Goal: Task Accomplishment & Management: Manage account settings

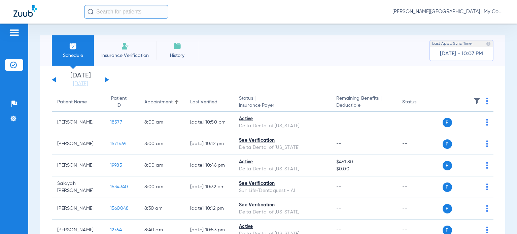
click at [468, 12] on span "[PERSON_NAME][GEOGRAPHIC_DATA] | My Community Dental Centers" at bounding box center [448, 11] width 111 height 7
click at [477, 24] on span "Account Selection" at bounding box center [479, 24] width 38 height 5
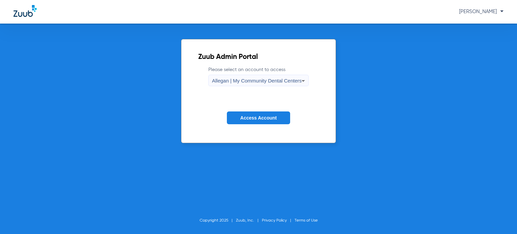
click at [245, 85] on div "Allegan | My Community Dental Centers" at bounding box center [257, 80] width 90 height 11
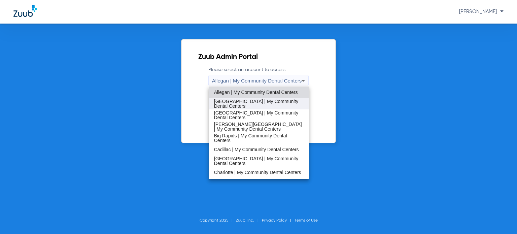
click at [241, 102] on span "[GEOGRAPHIC_DATA] | My Community Dental Centers" at bounding box center [259, 103] width 90 height 9
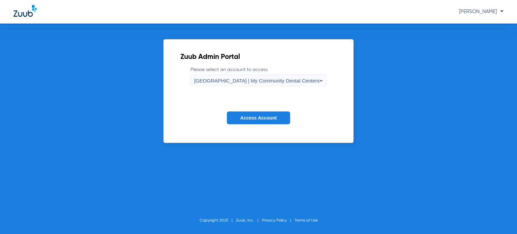
click at [252, 117] on span "Access Account" at bounding box center [258, 117] width 36 height 5
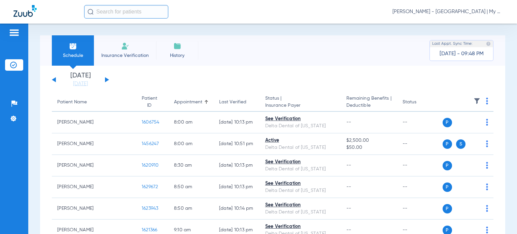
click at [219, 102] on div "Last Verified" at bounding box center [232, 102] width 27 height 7
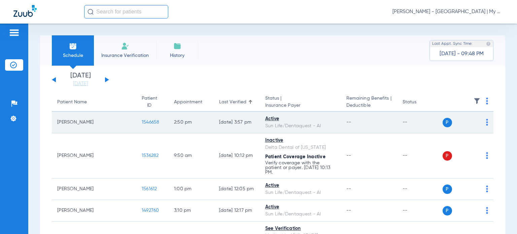
click at [486, 124] on img at bounding box center [487, 122] width 2 height 7
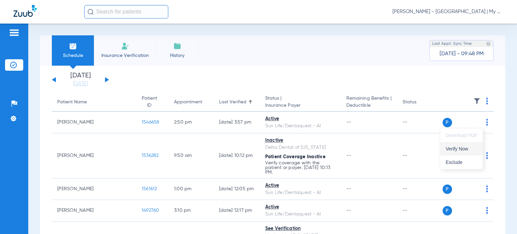
click at [464, 148] on span "Verify Now" at bounding box center [462, 149] width 32 height 5
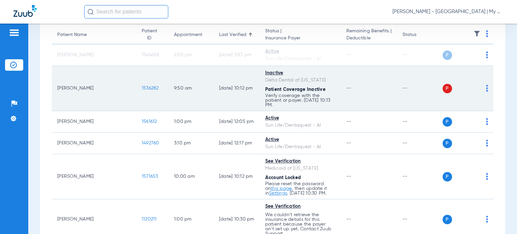
scroll to position [101, 0]
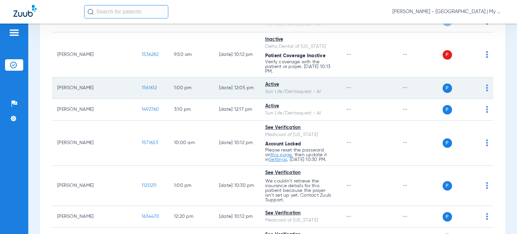
click at [486, 85] on img at bounding box center [487, 88] width 2 height 7
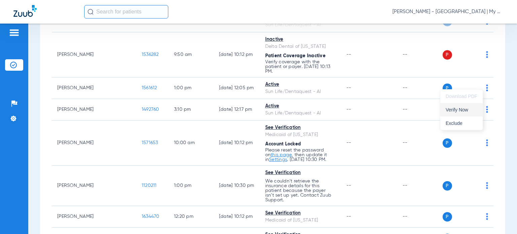
click at [467, 109] on span "Verify Now" at bounding box center [462, 109] width 32 height 5
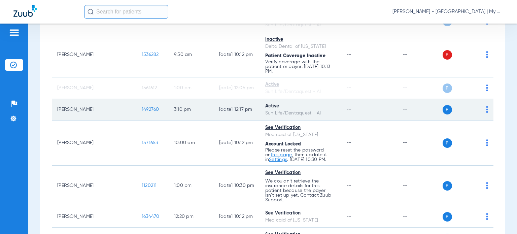
click at [486, 107] on img at bounding box center [487, 109] width 2 height 7
click at [462, 129] on span "Verify Now" at bounding box center [462, 131] width 32 height 5
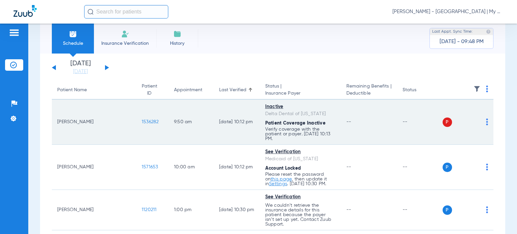
scroll to position [34, 0]
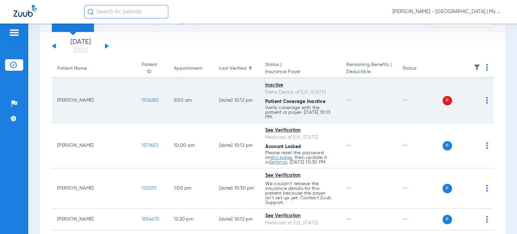
drag, startPoint x: 77, startPoint y: 101, endPoint x: 58, endPoint y: 95, distance: 19.8
click at [58, 95] on td "Mallory Clemons" at bounding box center [94, 100] width 85 height 45
copy td "Mallory Clemons"
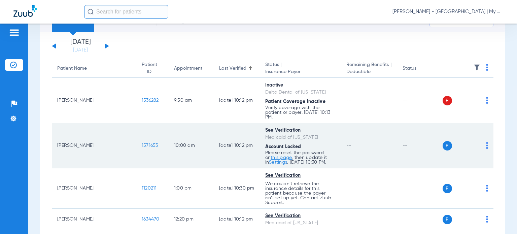
drag, startPoint x: 86, startPoint y: 139, endPoint x: 55, endPoint y: 141, distance: 31.7
click at [55, 141] on td "Brett Tracy" at bounding box center [94, 145] width 85 height 45
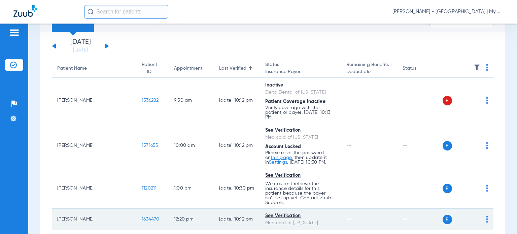
copy td "Brett Tracy"
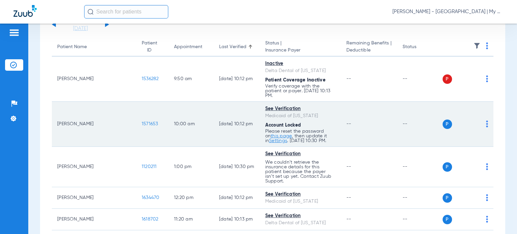
scroll to position [67, 0]
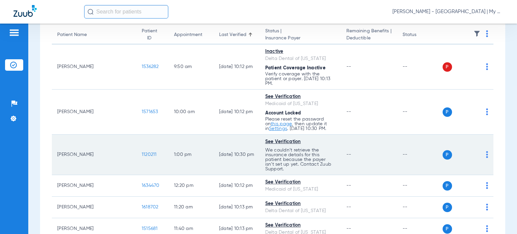
drag, startPoint x: 85, startPoint y: 148, endPoint x: 96, endPoint y: 158, distance: 14.8
click at [58, 148] on td "Mary Norris" at bounding box center [94, 155] width 85 height 40
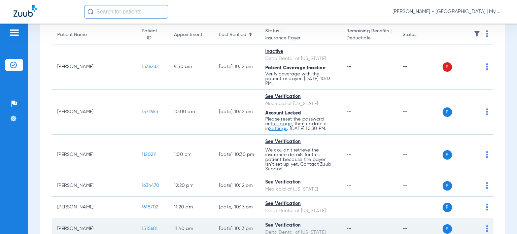
copy td "Mary Norris"
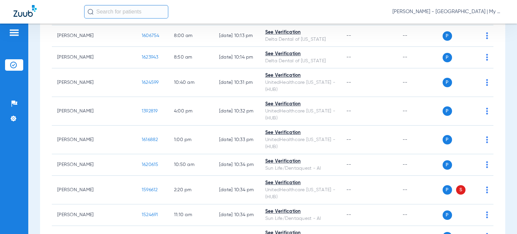
scroll to position [472, 0]
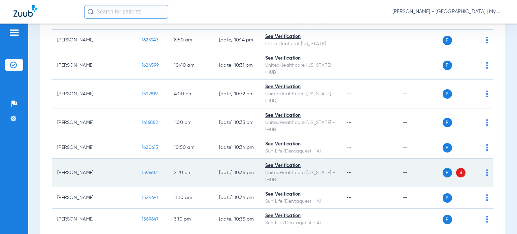
drag, startPoint x: 78, startPoint y: 139, endPoint x: 57, endPoint y: 134, distance: 21.7
click at [57, 159] on td "Latammia Smith" at bounding box center [94, 173] width 85 height 29
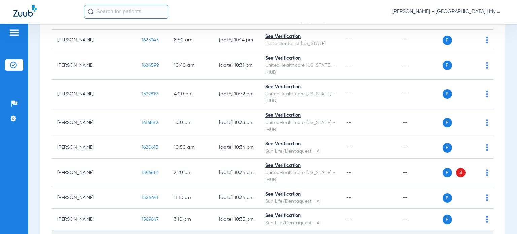
copy td "Latammia Smith"
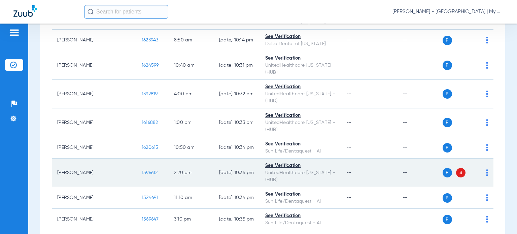
scroll to position [539, 0]
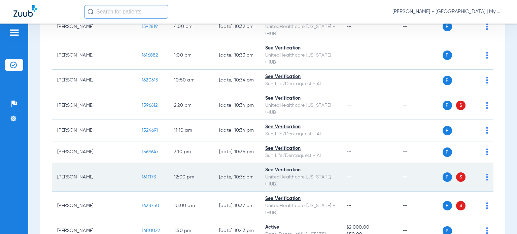
drag, startPoint x: 80, startPoint y: 134, endPoint x: 57, endPoint y: 133, distance: 23.6
click at [57, 163] on td "Julie Cain" at bounding box center [94, 177] width 85 height 29
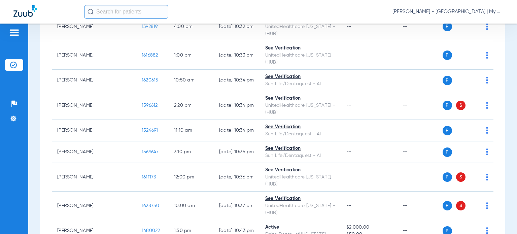
copy td "Julie Cain"
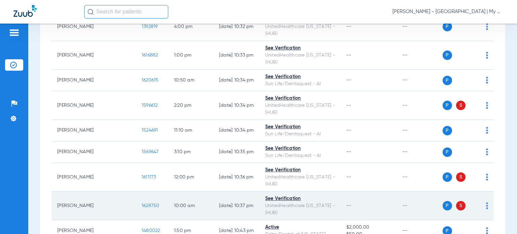
drag, startPoint x: 84, startPoint y: 156, endPoint x: 56, endPoint y: 159, distance: 27.4
click at [56, 192] on td "David Coss" at bounding box center [94, 206] width 85 height 29
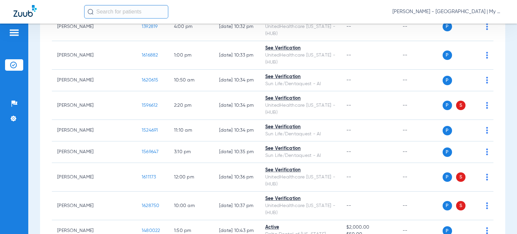
copy td "David Coss"
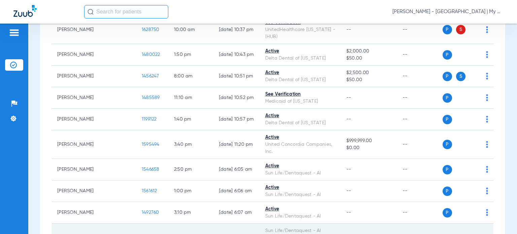
scroll to position [719, 0]
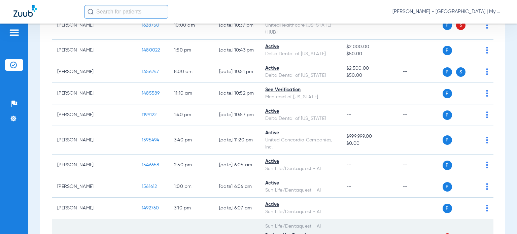
drag, startPoint x: 73, startPoint y: 178, endPoint x: 57, endPoint y: 171, distance: 18.0
click at [57, 219] on td "Anthony Curran" at bounding box center [94, 238] width 85 height 38
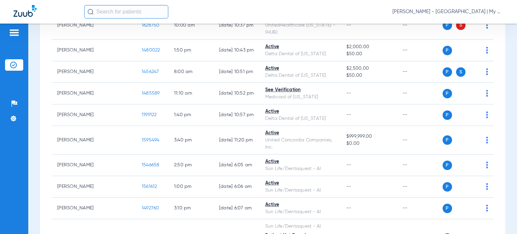
copy td "Anthony Curran"
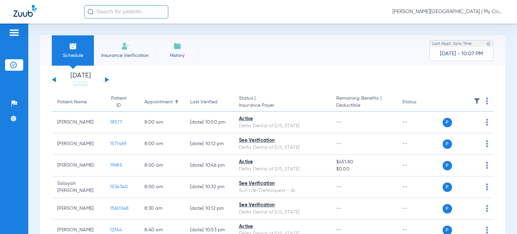
click at [437, 12] on span "[PERSON_NAME][GEOGRAPHIC_DATA] | My Community Dental Centers" at bounding box center [448, 11] width 111 height 7
click at [458, 23] on button "Account Selection" at bounding box center [478, 23] width 48 height 13
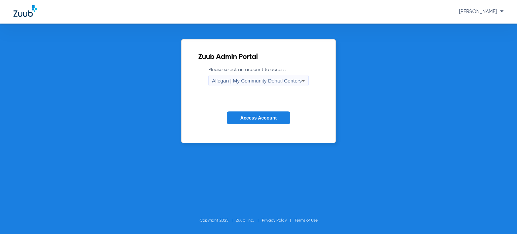
click at [288, 86] on div "Allegan | My Community Dental Centers" at bounding box center [257, 80] width 90 height 11
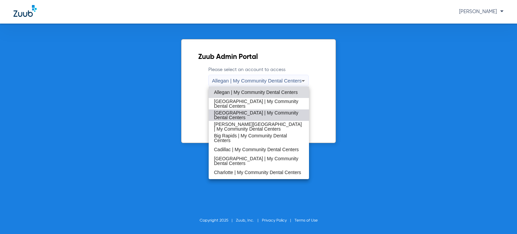
click at [265, 112] on span "[GEOGRAPHIC_DATA] | My Community Dental Centers" at bounding box center [259, 114] width 90 height 9
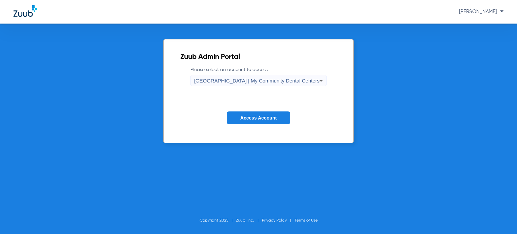
click at [264, 120] on span "Access Account" at bounding box center [258, 117] width 36 height 5
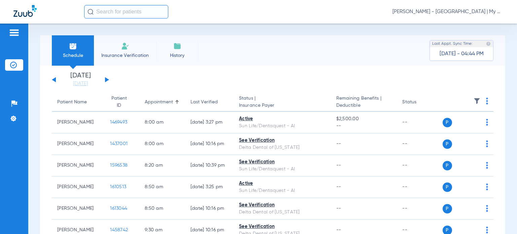
click at [205, 102] on div "Last Verified" at bounding box center [204, 102] width 27 height 7
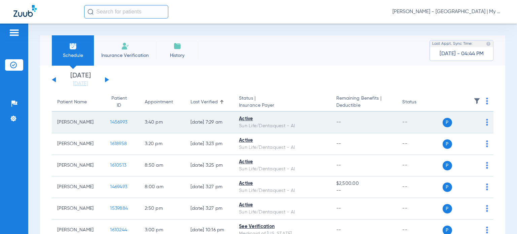
click at [486, 122] on img at bounding box center [487, 122] width 2 height 7
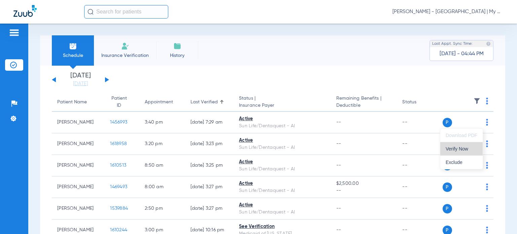
click at [467, 144] on button "Verify Now" at bounding box center [462, 148] width 42 height 13
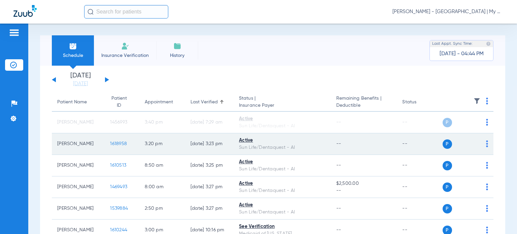
click at [486, 146] on img at bounding box center [487, 143] width 2 height 7
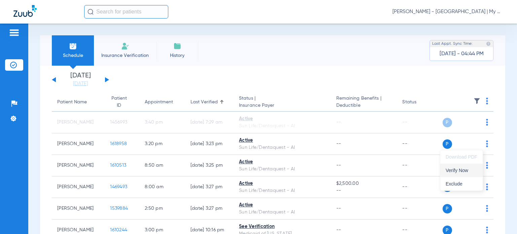
click at [474, 167] on button "Verify Now" at bounding box center [462, 170] width 42 height 13
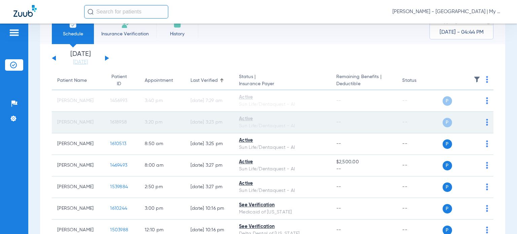
scroll to position [34, 0]
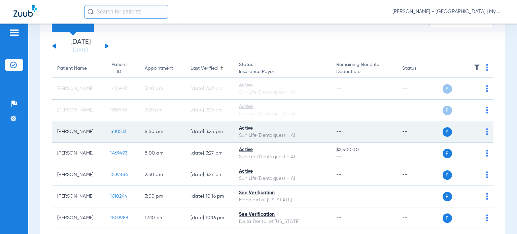
click at [486, 131] on img at bounding box center [487, 131] width 2 height 7
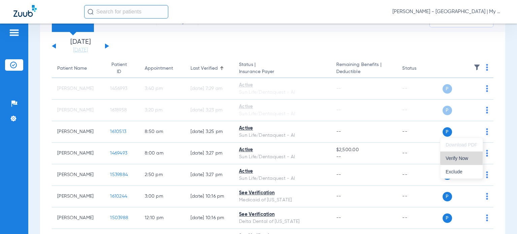
click at [465, 156] on span "Verify Now" at bounding box center [462, 158] width 32 height 5
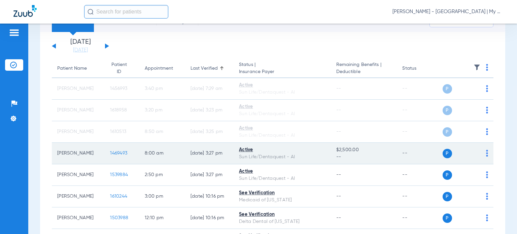
click at [486, 156] on img at bounding box center [487, 153] width 2 height 7
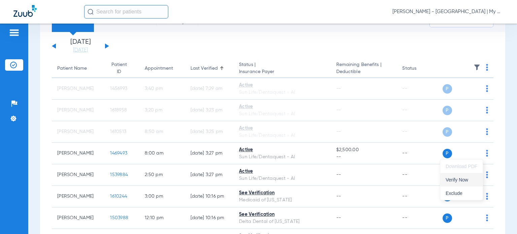
click at [458, 182] on span "Verify Now" at bounding box center [462, 179] width 32 height 5
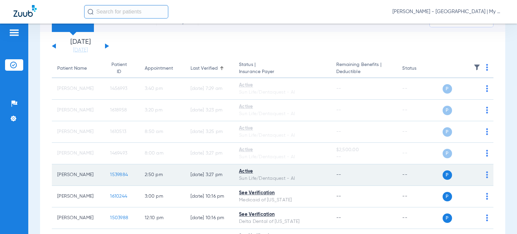
click at [483, 175] on td "P S" at bounding box center [468, 175] width 51 height 22
click at [486, 175] on img at bounding box center [487, 174] width 2 height 7
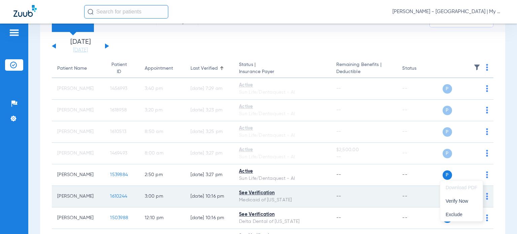
click at [456, 197] on button "Verify Now" at bounding box center [462, 200] width 42 height 13
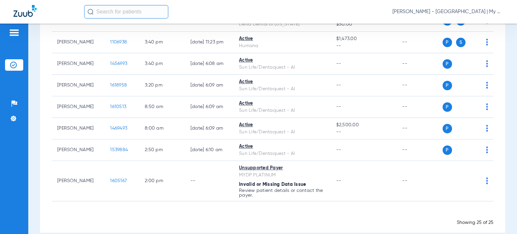
scroll to position [472, 0]
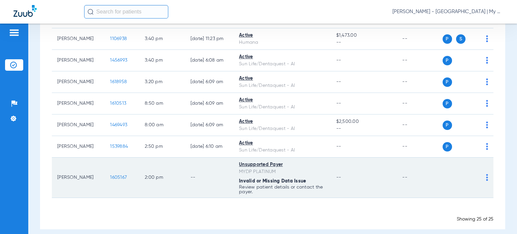
drag, startPoint x: 82, startPoint y: 175, endPoint x: 55, endPoint y: 175, distance: 27.3
click at [55, 175] on td "Kaye Neal" at bounding box center [78, 178] width 53 height 40
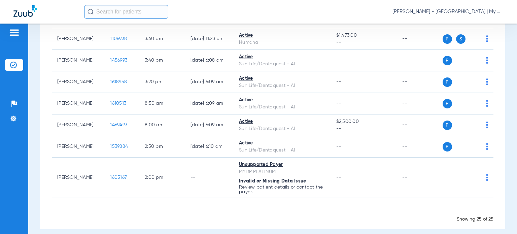
copy td "Kaye Neal"
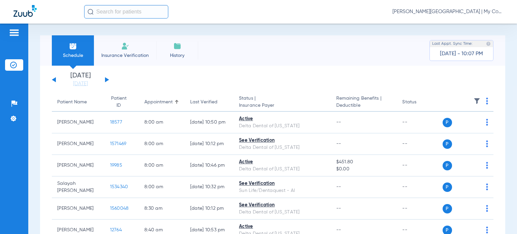
click at [454, 13] on span "[PERSON_NAME][GEOGRAPHIC_DATA] | My Community Dental Centers" at bounding box center [448, 11] width 111 height 7
click at [339, 49] on div at bounding box center [258, 117] width 517 height 234
click at [202, 104] on div "Last Verified" at bounding box center [203, 102] width 27 height 7
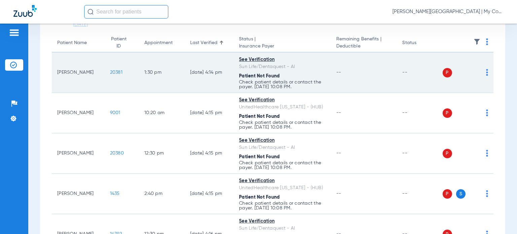
scroll to position [67, 0]
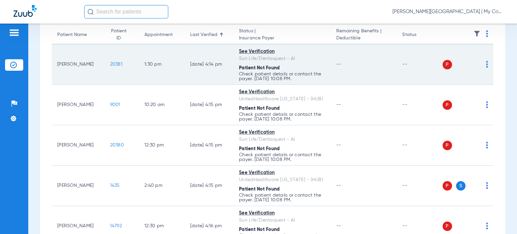
click at [486, 65] on img at bounding box center [487, 64] width 2 height 7
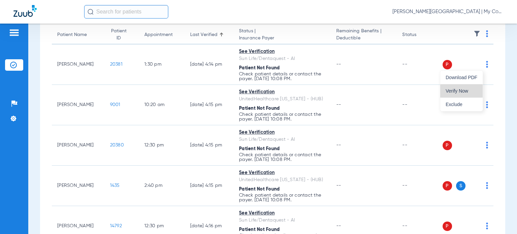
click at [459, 92] on span "Verify Now" at bounding box center [462, 91] width 32 height 5
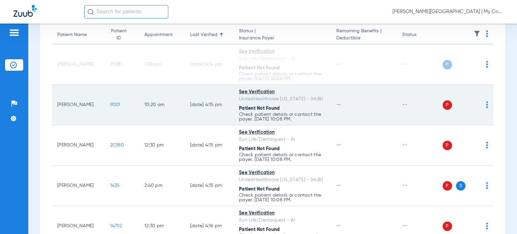
click at [486, 106] on img at bounding box center [487, 104] width 2 height 7
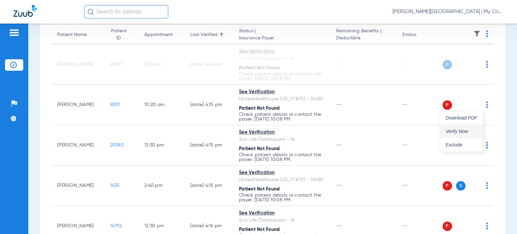
click at [466, 126] on button "Verify Now" at bounding box center [462, 131] width 42 height 13
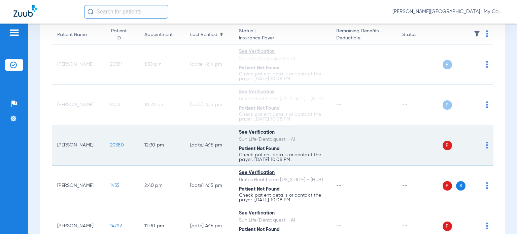
click at [486, 147] on img at bounding box center [487, 145] width 2 height 7
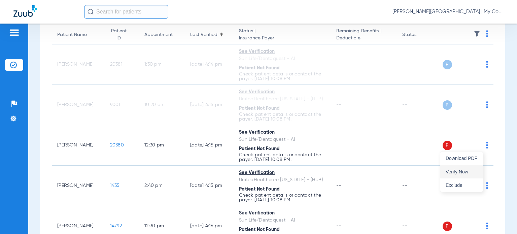
click at [462, 171] on span "Verify Now" at bounding box center [462, 171] width 32 height 5
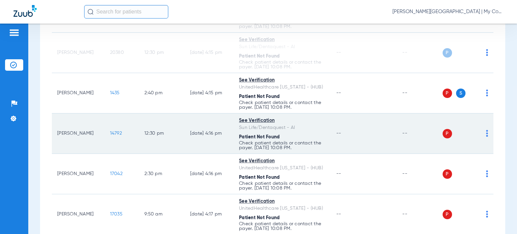
scroll to position [168, 0]
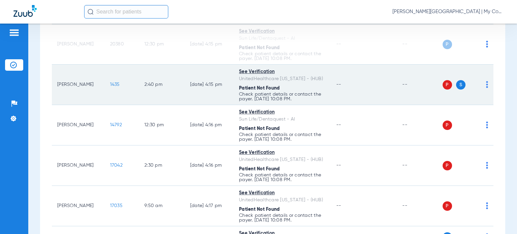
click at [486, 85] on img at bounding box center [487, 84] width 2 height 7
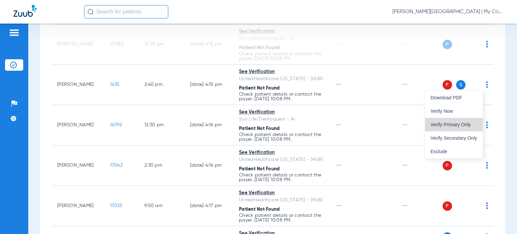
click at [465, 124] on span "Verify Primary Only" at bounding box center [454, 124] width 47 height 5
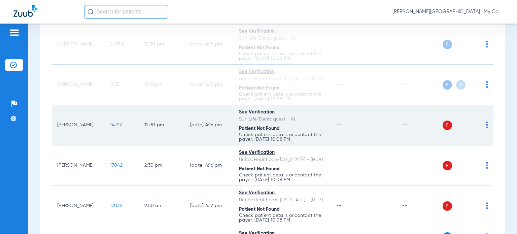
click at [486, 126] on img at bounding box center [487, 125] width 2 height 7
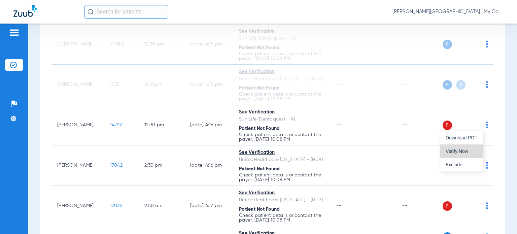
click at [467, 150] on span "Verify Now" at bounding box center [462, 151] width 32 height 5
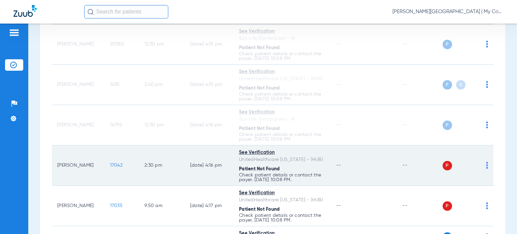
click at [486, 165] on img at bounding box center [487, 165] width 2 height 7
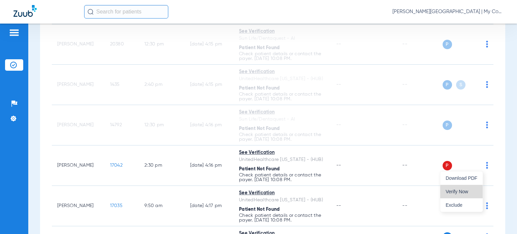
click at [469, 189] on span "Verify Now" at bounding box center [462, 191] width 32 height 5
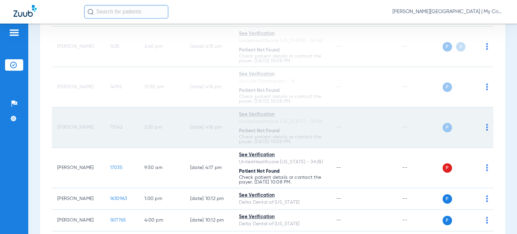
scroll to position [236, 0]
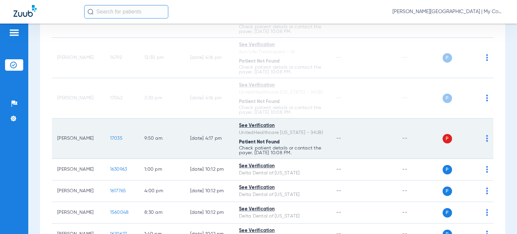
click at [486, 137] on img at bounding box center [487, 138] width 2 height 7
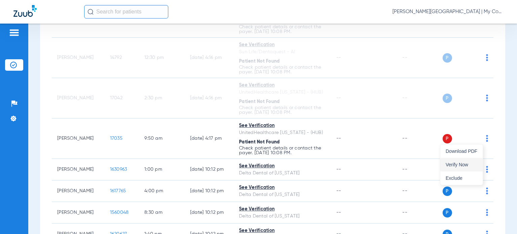
click at [463, 159] on button "Verify Now" at bounding box center [462, 164] width 42 height 13
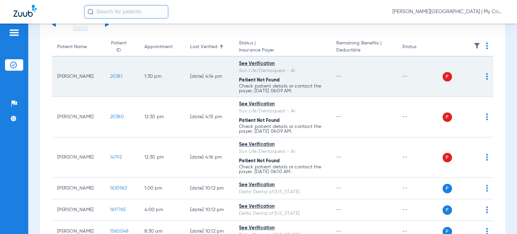
scroll to position [67, 0]
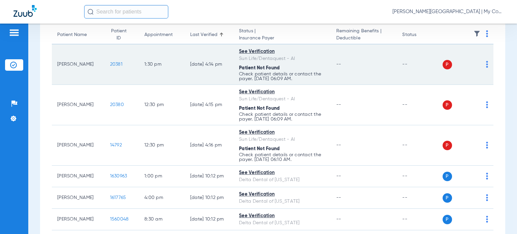
click at [484, 64] on td "P S" at bounding box center [468, 64] width 51 height 40
click at [486, 66] on img at bounding box center [487, 64] width 2 height 7
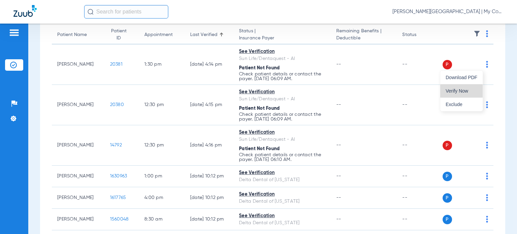
click at [470, 92] on span "Verify Now" at bounding box center [462, 91] width 32 height 5
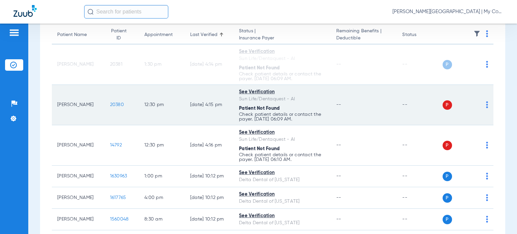
click at [486, 104] on img at bounding box center [487, 104] width 2 height 7
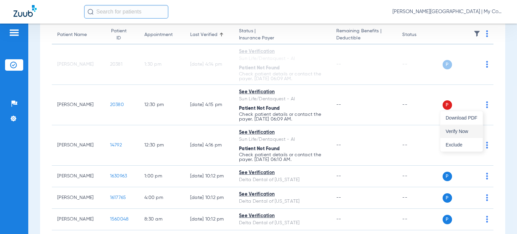
click at [467, 129] on span "Verify Now" at bounding box center [462, 131] width 32 height 5
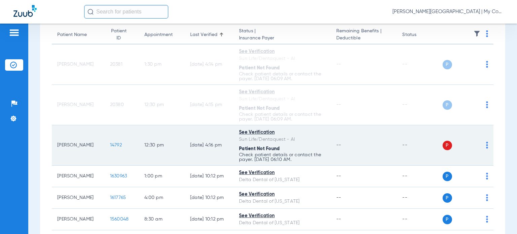
click at [486, 146] on img at bounding box center [487, 145] width 2 height 7
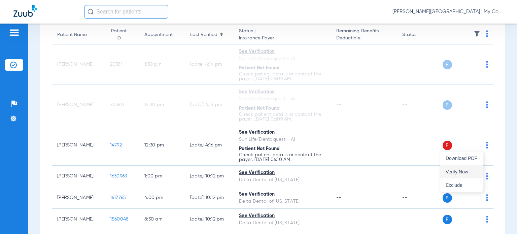
click at [448, 168] on button "Verify Now" at bounding box center [462, 171] width 42 height 13
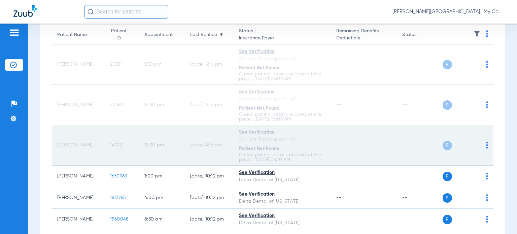
drag, startPoint x: 93, startPoint y: 145, endPoint x: 57, endPoint y: 145, distance: 36.0
click at [57, 145] on td "Richard Payno" at bounding box center [78, 145] width 53 height 40
copy td "Richard Payno"
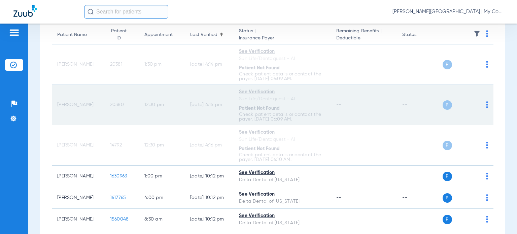
drag, startPoint x: 88, startPoint y: 111, endPoint x: 57, endPoint y: 100, distance: 32.2
click at [57, 100] on td "David Alexander" at bounding box center [78, 105] width 53 height 40
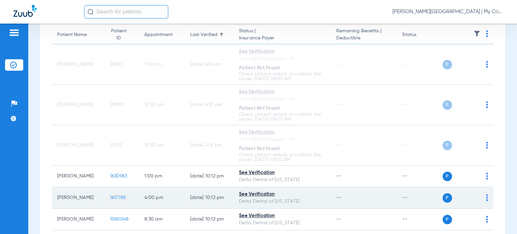
copy td "David Alexander"
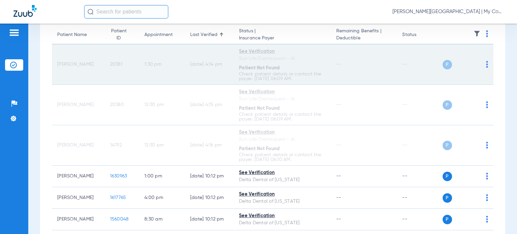
drag, startPoint x: 90, startPoint y: 65, endPoint x: 58, endPoint y: 64, distance: 32.7
click at [58, 64] on td "Jayden Payno" at bounding box center [78, 64] width 53 height 40
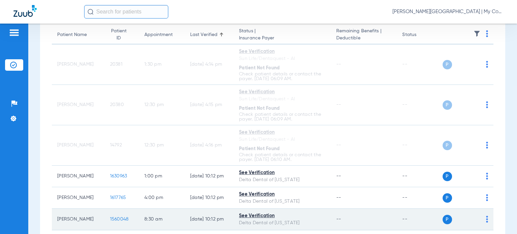
copy td "Jayden Payno"
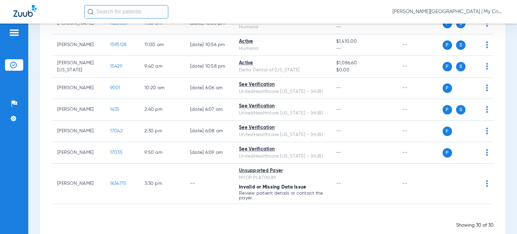
scroll to position [640, 0]
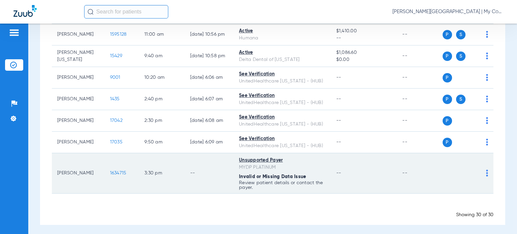
drag, startPoint x: 93, startPoint y: 171, endPoint x: 58, endPoint y: 169, distance: 34.7
click at [58, 169] on td "Duran Williams" at bounding box center [78, 173] width 53 height 40
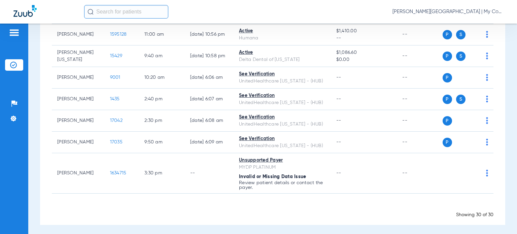
copy td "Duran Williams"
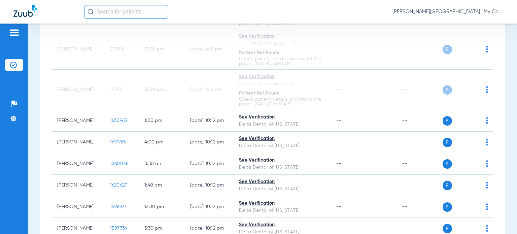
scroll to position [0, 0]
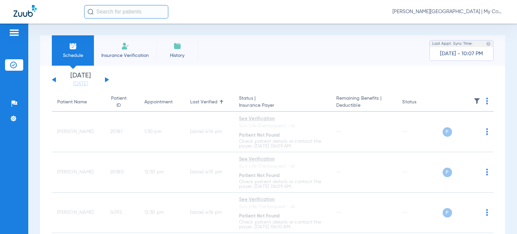
click at [75, 103] on div "Patient Name" at bounding box center [72, 102] width 30 height 7
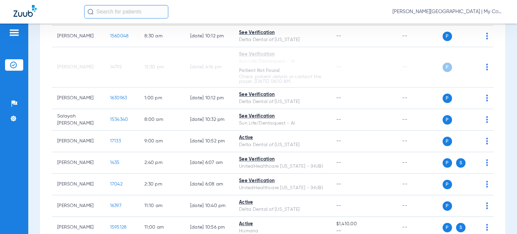
scroll to position [539, 0]
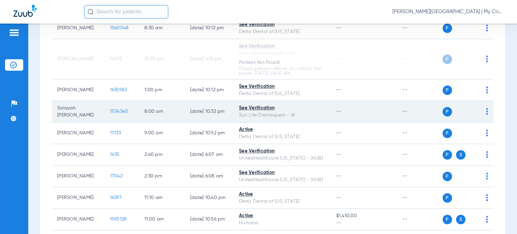
click at [113, 109] on span "1534340" at bounding box center [119, 111] width 18 height 5
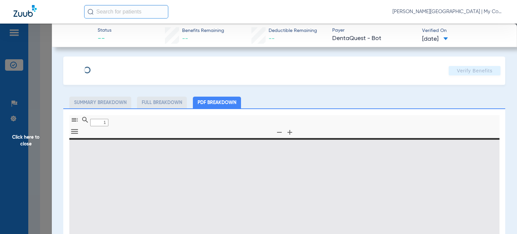
type input "0"
select select "page-width"
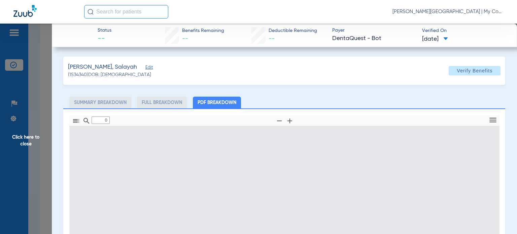
type input "1"
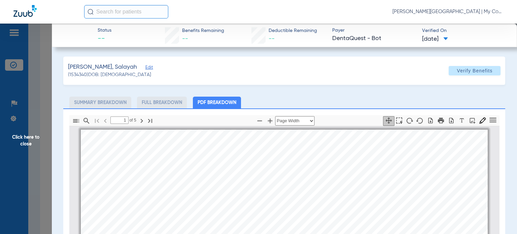
scroll to position [3, 0]
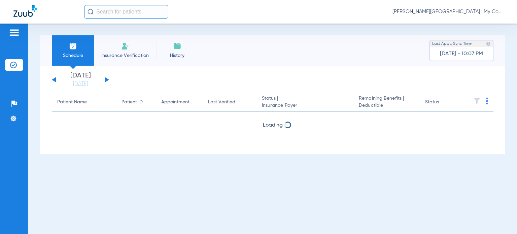
click at [43, 126] on div "[DATE] [DATE] [DATE] [DATE] [DATE] [DATE] [DATE] [DATE] [DATE] [DATE] [DATE] [D…" at bounding box center [272, 110] width 465 height 88
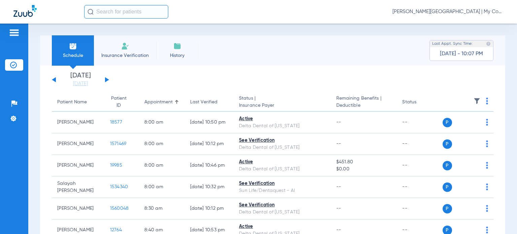
click at [441, 11] on span "[PERSON_NAME][GEOGRAPHIC_DATA] | My Community Dental Centers" at bounding box center [448, 11] width 111 height 7
click at [465, 24] on span "Account Selection" at bounding box center [479, 24] width 38 height 5
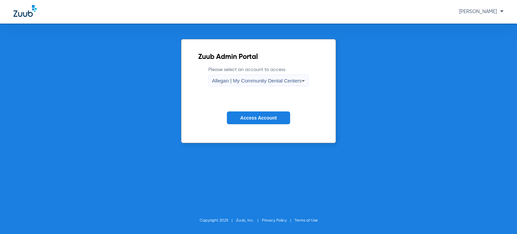
click at [226, 82] on span "Allegan | My Community Dental Centers" at bounding box center [257, 81] width 90 height 6
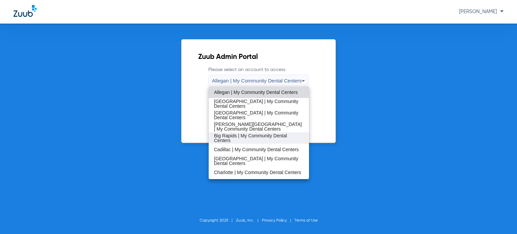
click at [238, 135] on span "Big Rapids | My Community Dental Centers" at bounding box center [259, 137] width 90 height 9
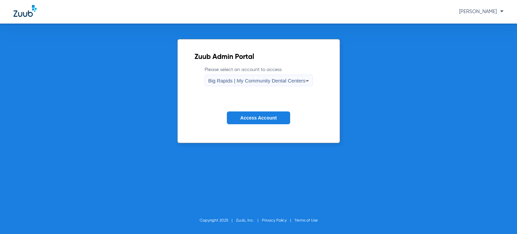
click at [255, 115] on span "Access Account" at bounding box center [258, 117] width 36 height 5
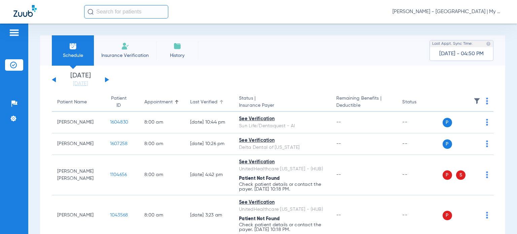
click at [206, 100] on div "Last Verified" at bounding box center [203, 102] width 27 height 7
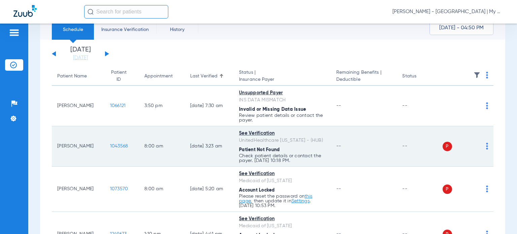
scroll to position [67, 0]
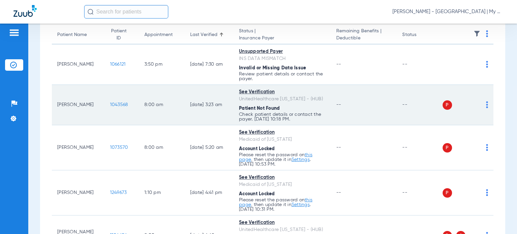
click at [486, 105] on img at bounding box center [487, 104] width 2 height 7
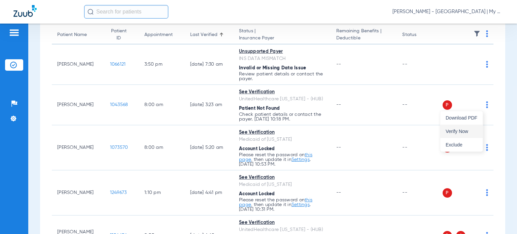
click at [464, 131] on span "Verify Now" at bounding box center [462, 131] width 32 height 5
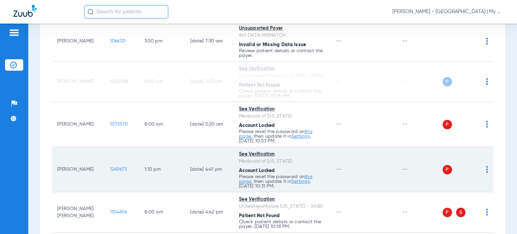
scroll to position [135, 0]
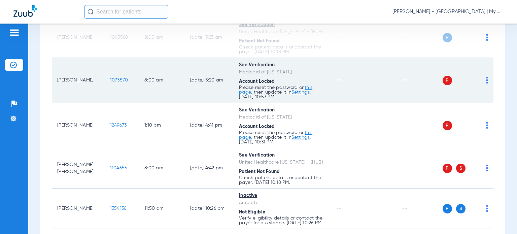
click at [486, 82] on img at bounding box center [487, 80] width 2 height 7
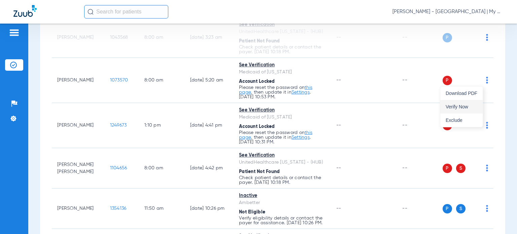
click at [474, 106] on span "Verify Now" at bounding box center [462, 106] width 32 height 5
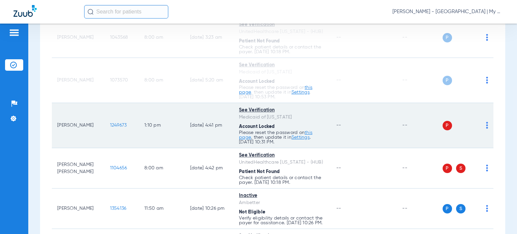
click at [486, 127] on img at bounding box center [487, 125] width 2 height 7
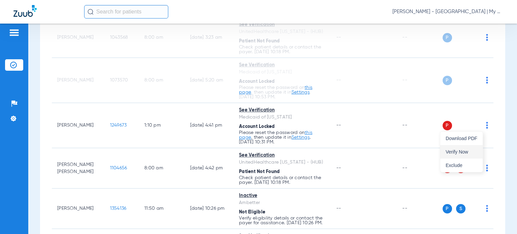
click at [470, 150] on span "Verify Now" at bounding box center [462, 152] width 32 height 5
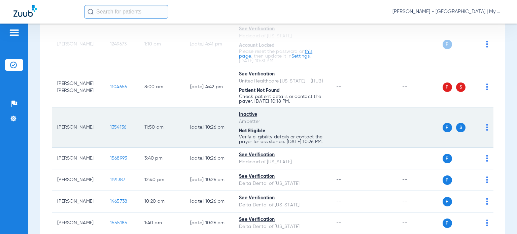
scroll to position [236, 0]
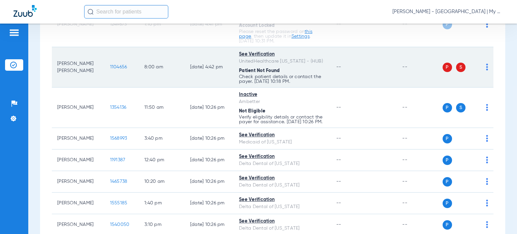
click at [486, 68] on img at bounding box center [487, 67] width 2 height 7
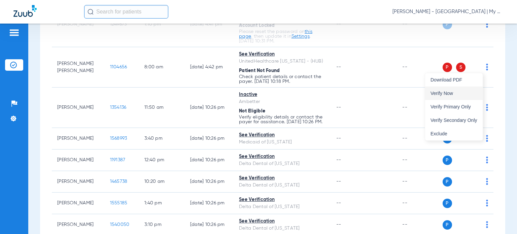
click at [473, 96] on button "Verify Now" at bounding box center [454, 93] width 58 height 13
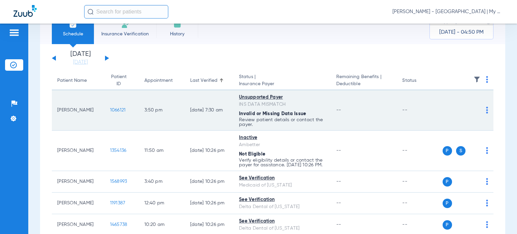
scroll to position [34, 0]
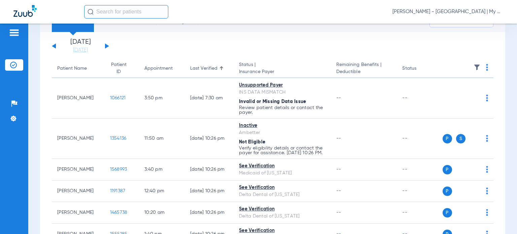
drag, startPoint x: 74, startPoint y: 103, endPoint x: 50, endPoint y: 94, distance: 25.3
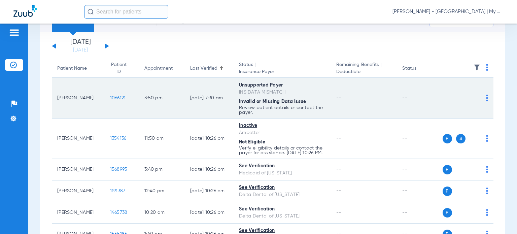
click at [62, 97] on td "Rebecca Tinney" at bounding box center [78, 98] width 53 height 40
drag, startPoint x: 71, startPoint y: 103, endPoint x: 56, endPoint y: 97, distance: 15.8
click at [56, 97] on td "Rebecca Tinney" at bounding box center [78, 98] width 53 height 40
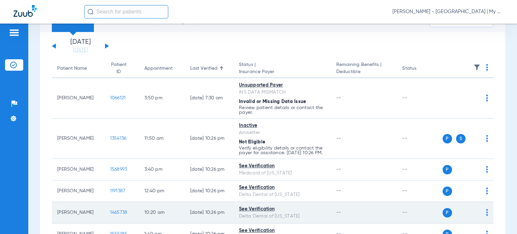
copy td "Rebecca Tinney"
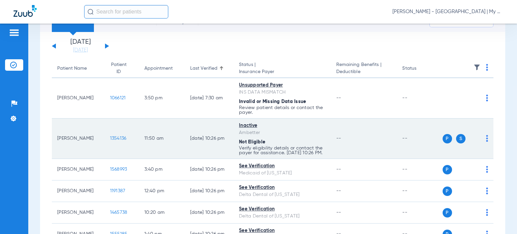
drag, startPoint x: 77, startPoint y: 145, endPoint x: 56, endPoint y: 136, distance: 22.5
click at [56, 136] on td "Andrew Morales" at bounding box center [78, 139] width 53 height 40
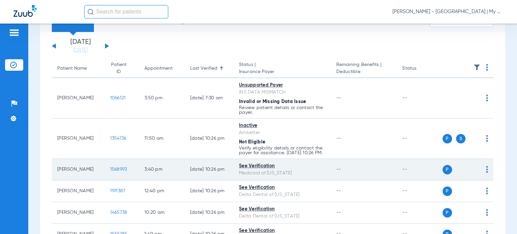
copy td "Andrew Morales"
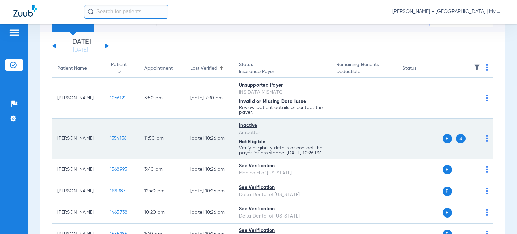
click at [112, 140] on span "1354136" at bounding box center [118, 138] width 17 height 5
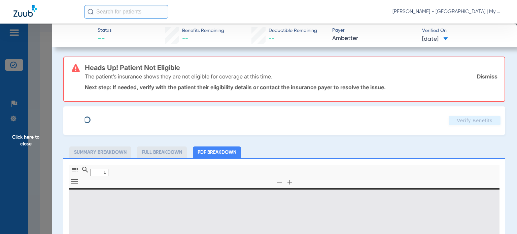
type input "0"
select select "page-width"
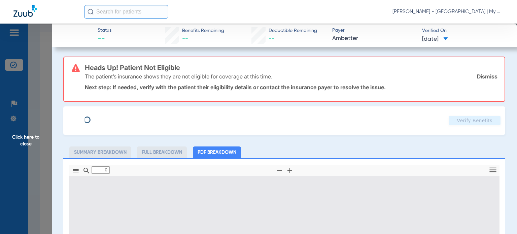
type input "1"
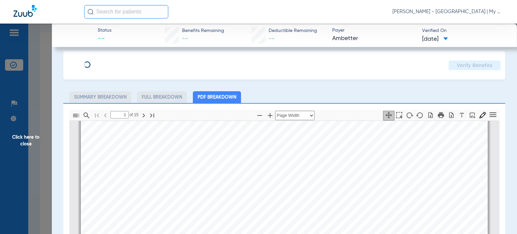
scroll to position [67, 0]
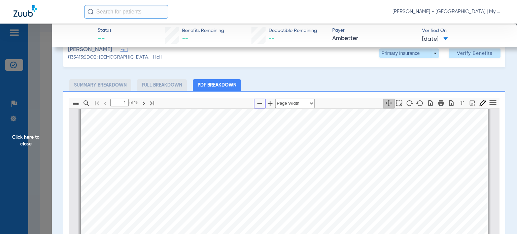
click at [257, 103] on icon "button" at bounding box center [259, 103] width 5 height 1
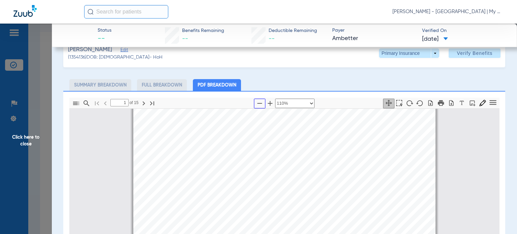
scroll to position [0, 0]
click at [257, 101] on icon "button" at bounding box center [260, 103] width 8 height 8
select select "custom"
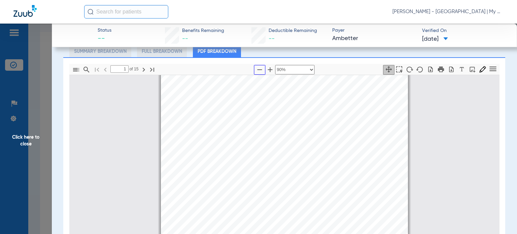
scroll to position [169, 0]
type input "2"
select select "custom"
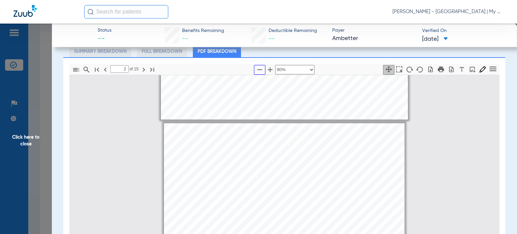
scroll to position [303, 0]
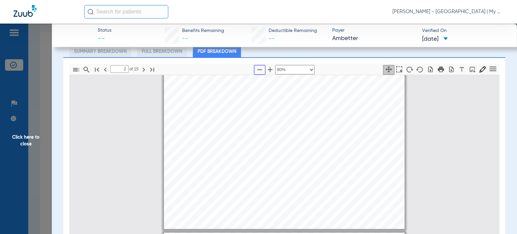
type input "3"
select select "custom"
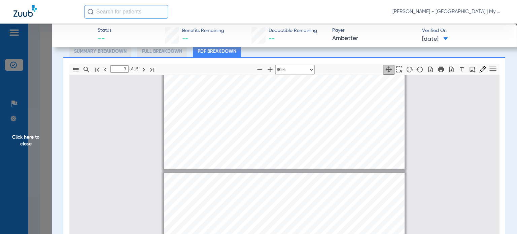
click at [35, 133] on span "Click here to close" at bounding box center [26, 141] width 52 height 234
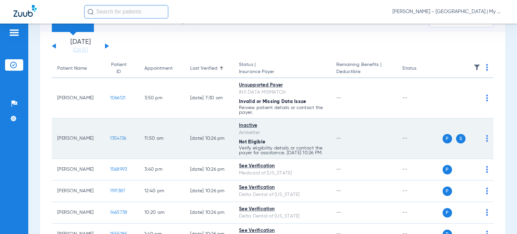
click at [486, 142] on img at bounding box center [487, 138] width 2 height 7
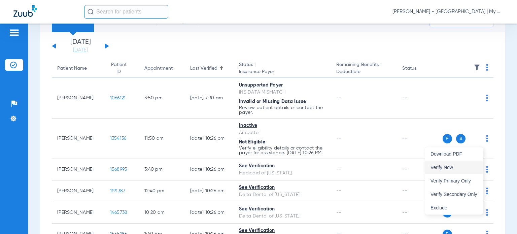
click at [468, 164] on button "Verify Now" at bounding box center [454, 167] width 58 height 13
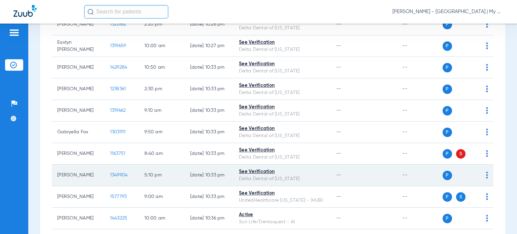
scroll to position [438, 0]
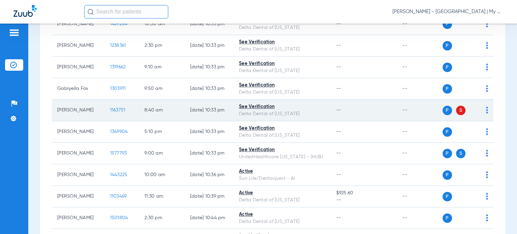
drag, startPoint x: 90, startPoint y: 114, endPoint x: 54, endPoint y: 115, distance: 35.4
click at [54, 115] on td "Randy Becker" at bounding box center [78, 111] width 53 height 22
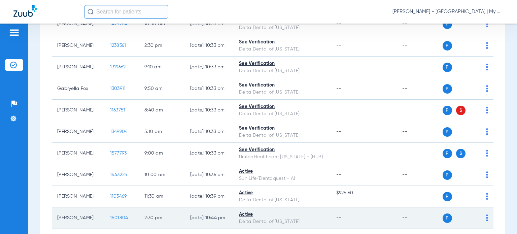
copy td "Randy Becker"
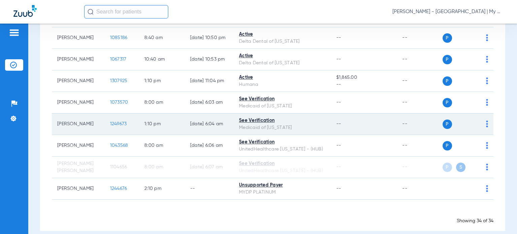
scroll to position [693, 0]
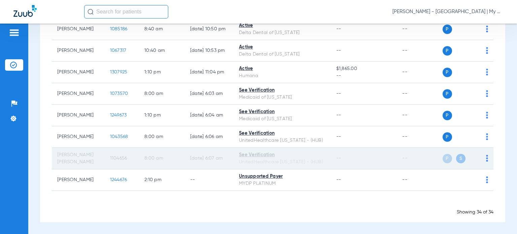
drag, startPoint x: 72, startPoint y: 163, endPoint x: 56, endPoint y: 157, distance: 17.4
click at [56, 157] on td "Rodney Sr Ritchie" at bounding box center [78, 159] width 53 height 22
copy td "Rodney Sr Ritchie"
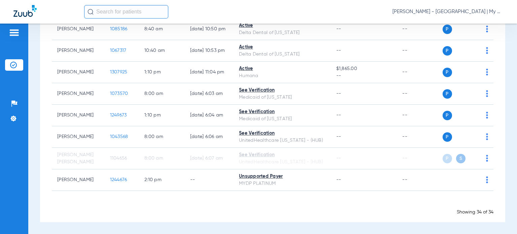
click at [327, 207] on app-loading-indicator "Loading" at bounding box center [273, 204] width 442 height 8
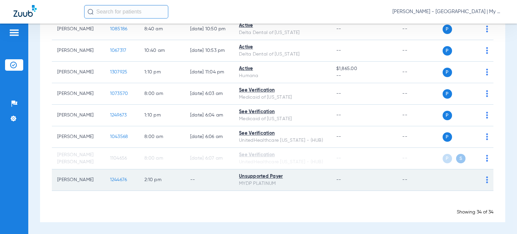
drag, startPoint x: 89, startPoint y: 179, endPoint x: 54, endPoint y: 181, distance: 35.1
click at [54, 181] on td "Daniel Eveland" at bounding box center [78, 180] width 53 height 22
copy td "Daniel Evelan"
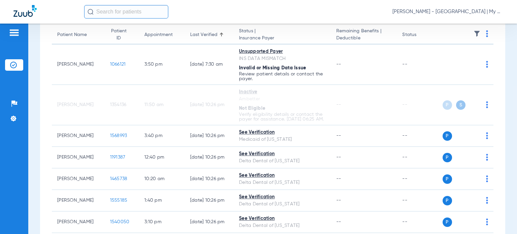
scroll to position [0, 0]
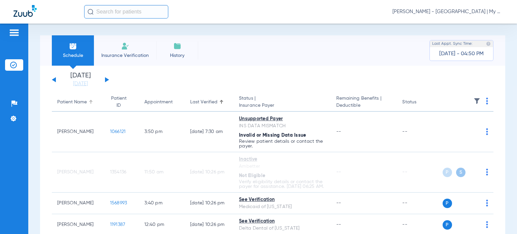
click at [75, 103] on div "Patient Name" at bounding box center [72, 102] width 30 height 7
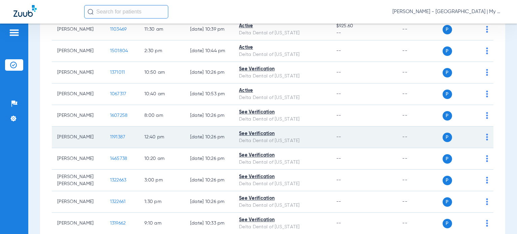
scroll to position [573, 0]
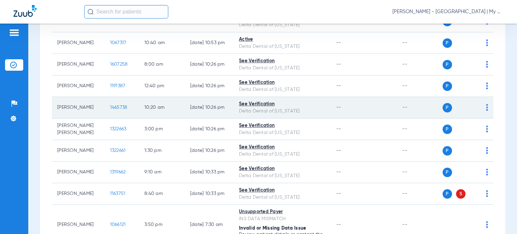
click at [112, 110] on span "1465738" at bounding box center [119, 107] width 18 height 5
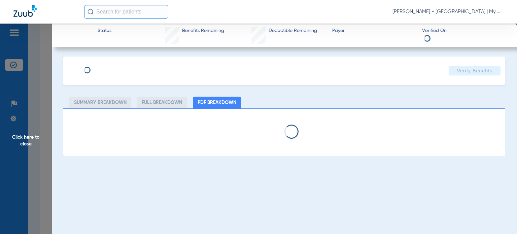
select select "page-width"
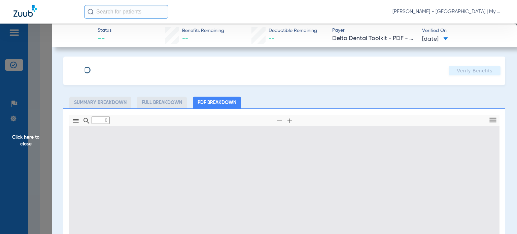
type input "1"
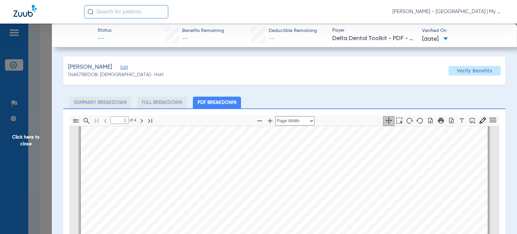
click at [32, 145] on span "Click here to close" at bounding box center [26, 141] width 52 height 234
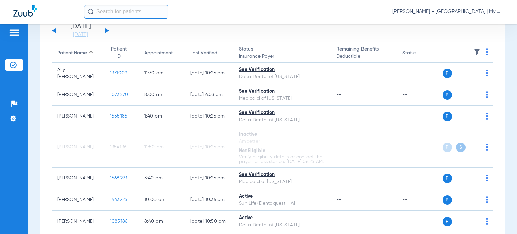
scroll to position [0, 0]
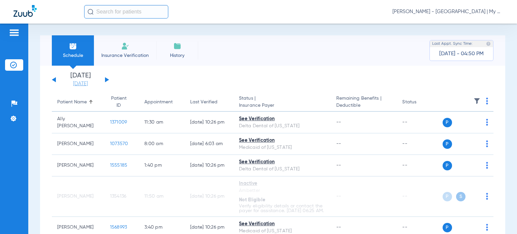
click at [83, 85] on link "[DATE]" at bounding box center [80, 83] width 40 height 7
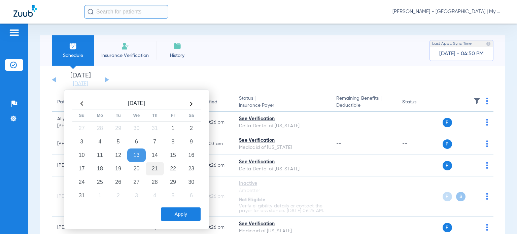
click at [155, 166] on td "21" at bounding box center [155, 168] width 18 height 13
click at [172, 208] on button "Apply" at bounding box center [181, 213] width 40 height 13
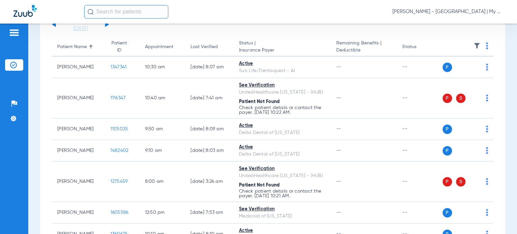
scroll to position [67, 0]
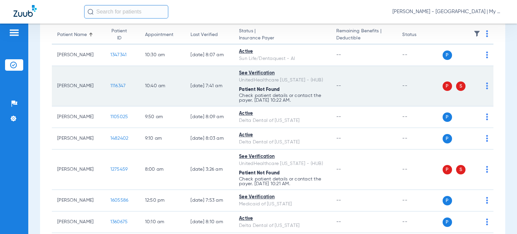
click at [486, 88] on img at bounding box center [487, 86] width 2 height 7
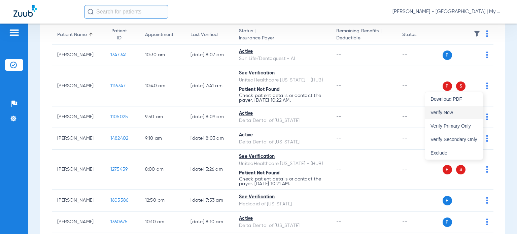
click at [470, 108] on button "Verify Now" at bounding box center [454, 112] width 58 height 13
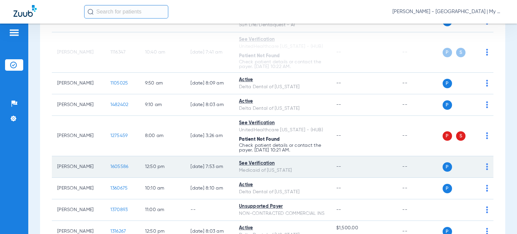
scroll to position [135, 0]
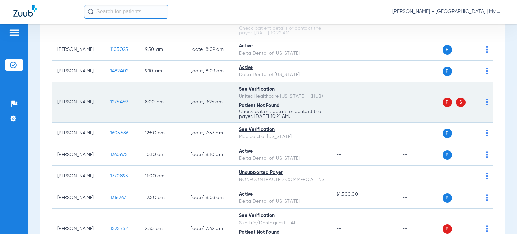
click at [486, 102] on img at bounding box center [487, 102] width 2 height 7
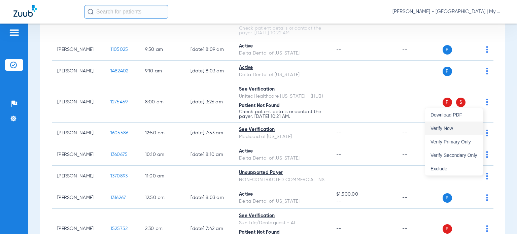
click at [469, 133] on button "Verify Now" at bounding box center [454, 128] width 58 height 13
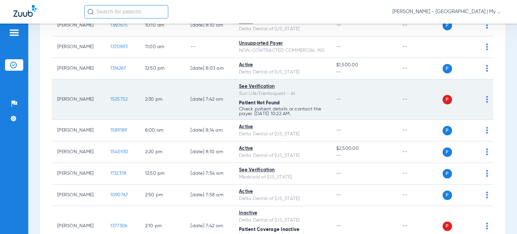
scroll to position [269, 0]
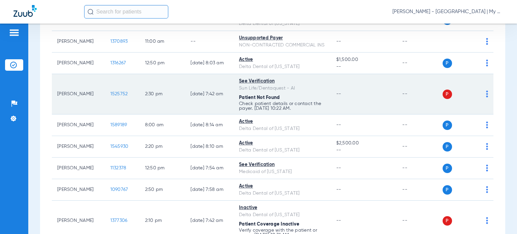
click at [486, 97] on img at bounding box center [487, 94] width 2 height 7
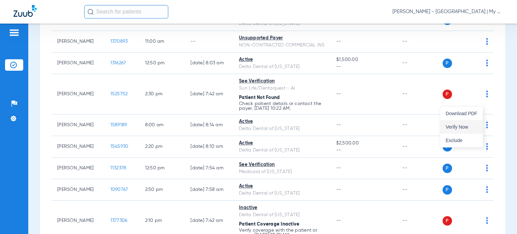
click at [478, 125] on button "Verify Now" at bounding box center [462, 126] width 42 height 13
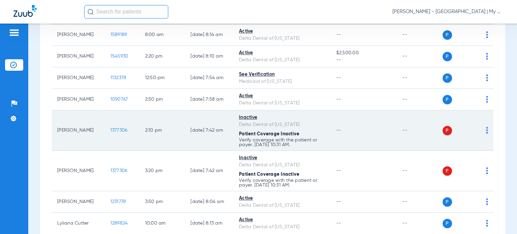
scroll to position [404, 0]
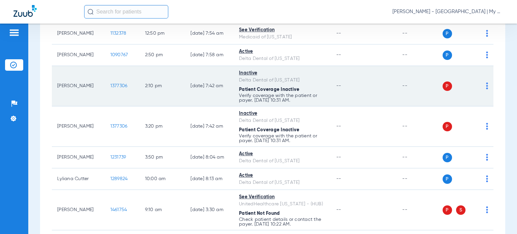
click at [483, 92] on td "P S" at bounding box center [468, 86] width 51 height 40
click at [486, 89] on img at bounding box center [487, 86] width 2 height 7
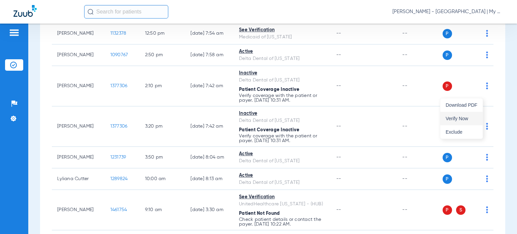
click at [475, 114] on button "Verify Now" at bounding box center [462, 118] width 42 height 13
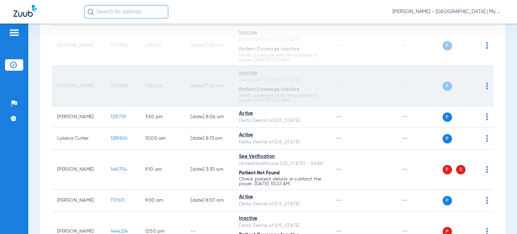
scroll to position [505, 0]
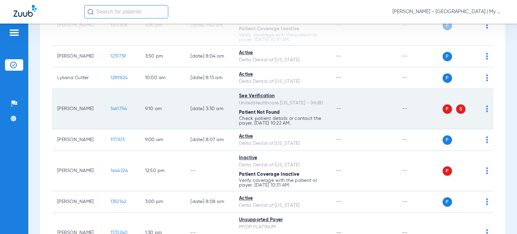
click at [486, 112] on img at bounding box center [487, 108] width 2 height 7
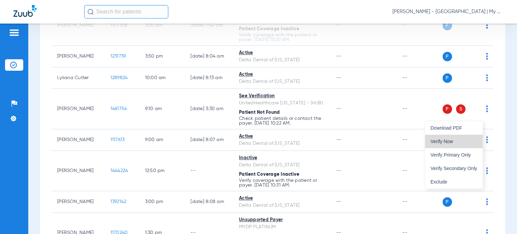
click at [471, 140] on span "Verify Now" at bounding box center [454, 141] width 47 height 5
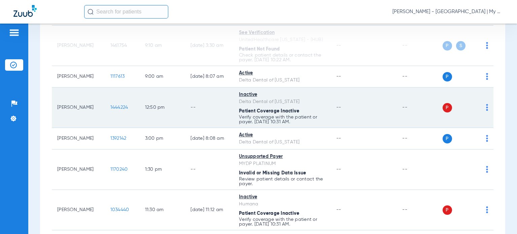
scroll to position [573, 0]
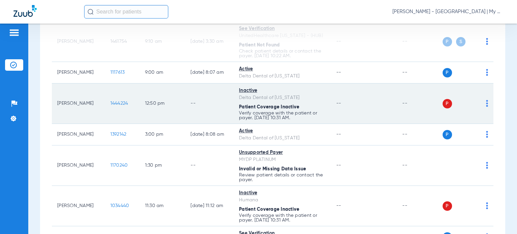
click at [486, 107] on img at bounding box center [487, 103] width 2 height 7
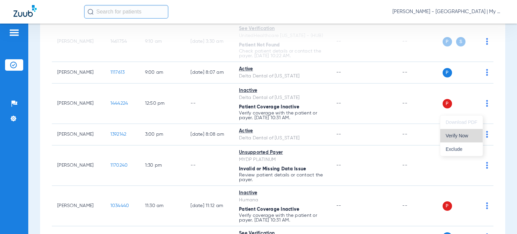
click at [477, 134] on span "Verify Now" at bounding box center [462, 135] width 32 height 5
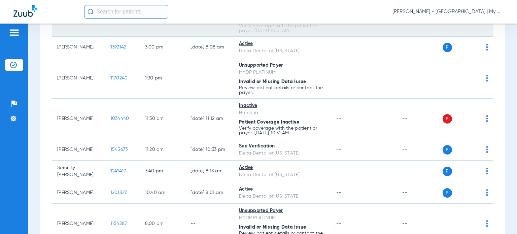
scroll to position [674, 0]
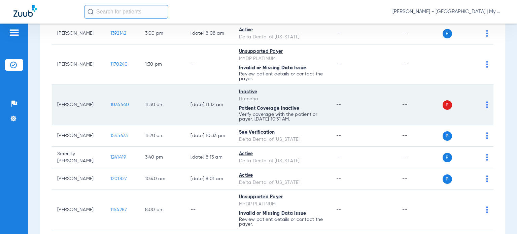
click at [486, 108] on img at bounding box center [487, 104] width 2 height 7
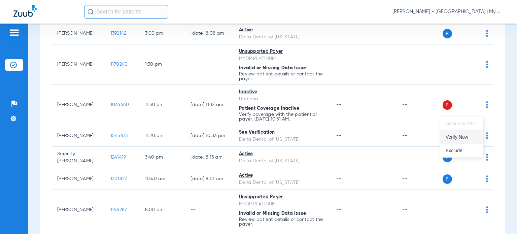
click at [475, 136] on span "Verify Now" at bounding box center [462, 137] width 32 height 5
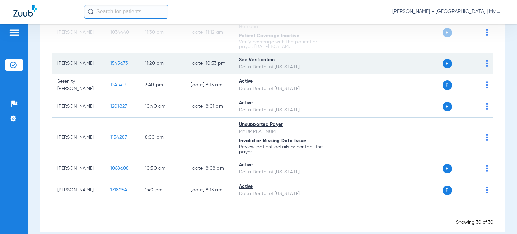
scroll to position [761, 0]
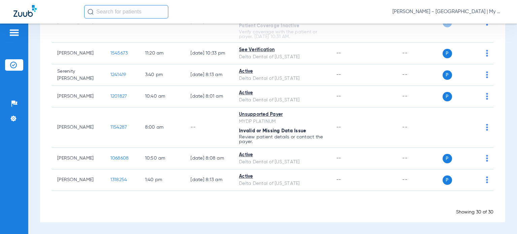
click at [451, 15] on span "Donna Thiel - Big Rapids | My Community Dental Centers" at bounding box center [448, 11] width 111 height 7
click at [460, 20] on button "Account Selection" at bounding box center [478, 23] width 48 height 13
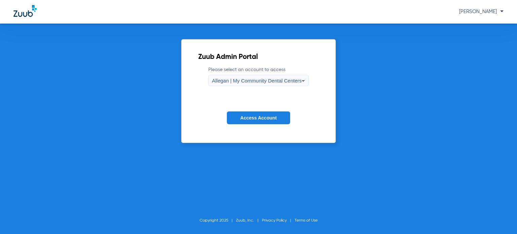
click at [267, 83] on span "Allegan | My Community Dental Centers" at bounding box center [257, 81] width 90 height 6
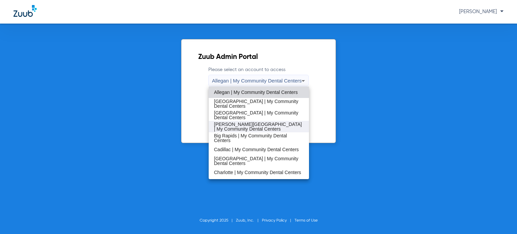
click at [252, 124] on span "[PERSON_NAME][GEOGRAPHIC_DATA] | My Community Dental Centers" at bounding box center [259, 126] width 90 height 9
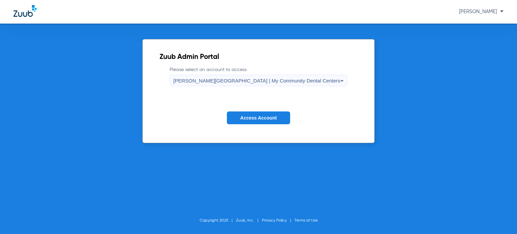
click at [252, 121] on button "Access Account" at bounding box center [258, 117] width 63 height 13
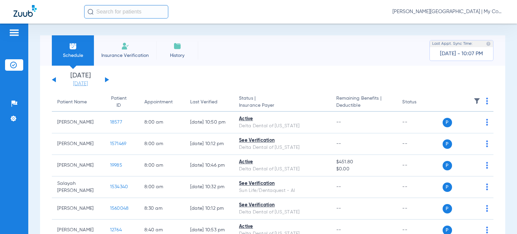
click at [79, 86] on link "[DATE]" at bounding box center [80, 83] width 40 height 7
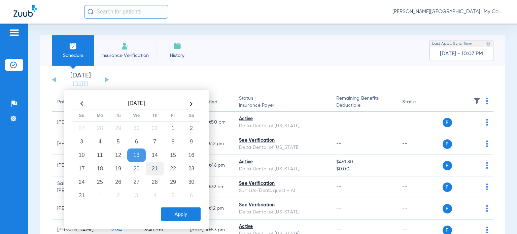
click at [155, 167] on td "21" at bounding box center [155, 168] width 18 height 13
click at [177, 213] on button "Apply" at bounding box center [181, 213] width 40 height 13
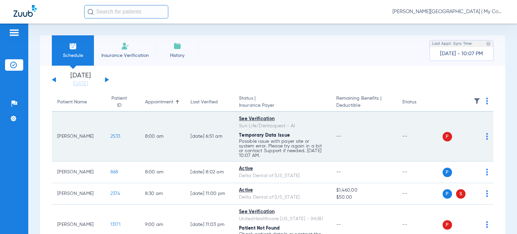
click at [486, 137] on img at bounding box center [487, 136] width 2 height 7
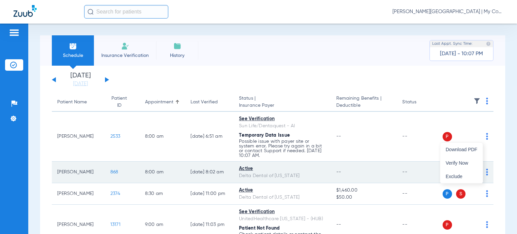
click at [466, 164] on span "Verify Now" at bounding box center [462, 163] width 32 height 5
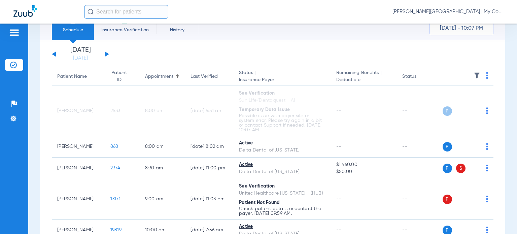
scroll to position [67, 0]
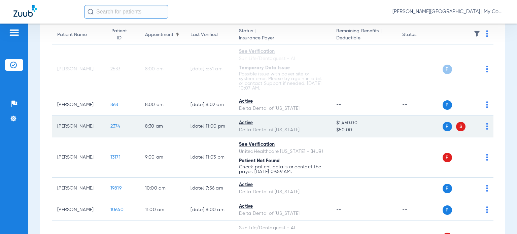
click at [486, 126] on img at bounding box center [487, 126] width 2 height 7
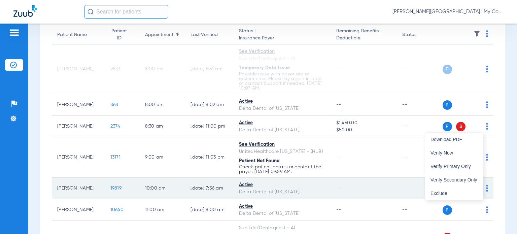
click at [465, 177] on span "Verify Secondary Only" at bounding box center [454, 179] width 47 height 5
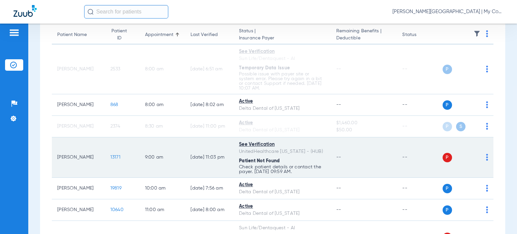
click at [486, 158] on img at bounding box center [487, 157] width 2 height 7
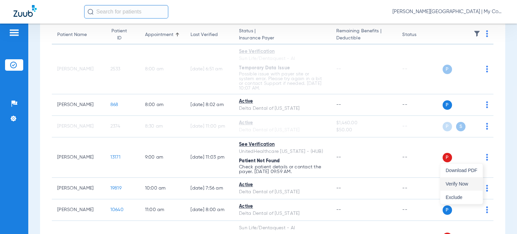
click at [467, 185] on span "Verify Now" at bounding box center [462, 184] width 32 height 5
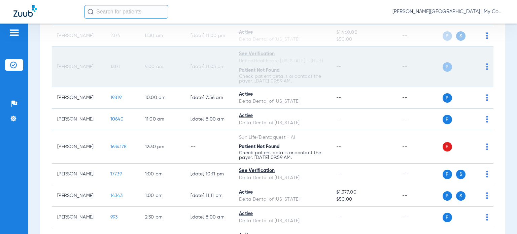
scroll to position [168, 0]
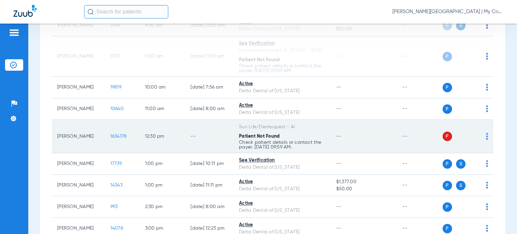
click at [486, 135] on img at bounding box center [487, 136] width 2 height 7
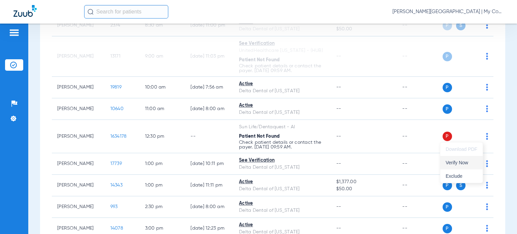
click at [472, 164] on span "Verify Now" at bounding box center [462, 162] width 32 height 5
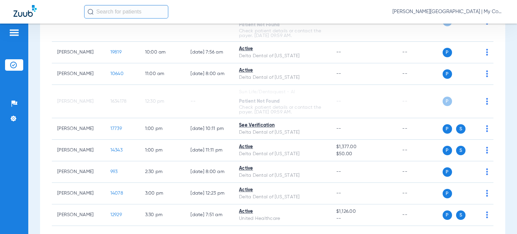
scroll to position [237, 0]
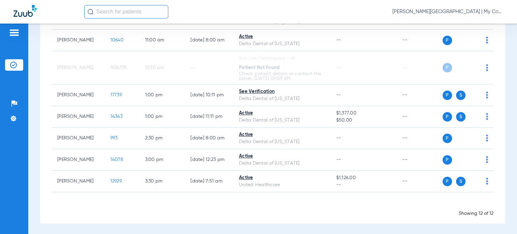
click at [461, 12] on span "Donna Thiel - Benton Harbor | My Community Dental Centers" at bounding box center [448, 11] width 111 height 7
click at [462, 27] on button "Account Selection" at bounding box center [478, 23] width 48 height 13
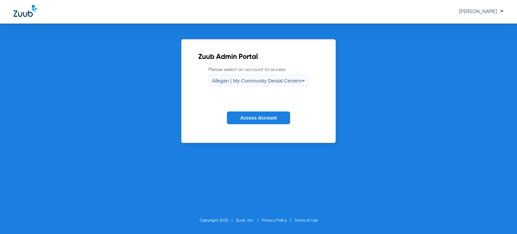
click at [230, 83] on span "Allegan | My Community Dental Centers" at bounding box center [257, 81] width 90 height 6
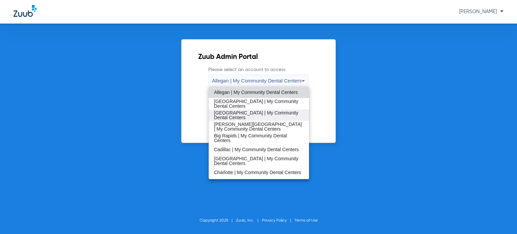
click at [243, 112] on span "[GEOGRAPHIC_DATA] | My Community Dental Centers" at bounding box center [259, 114] width 90 height 9
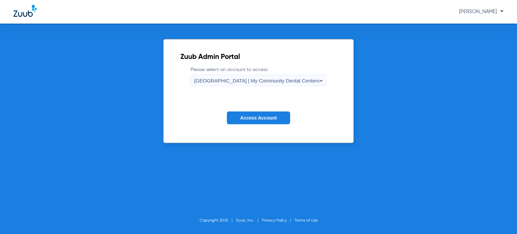
click at [249, 120] on span "Access Account" at bounding box center [258, 117] width 36 height 5
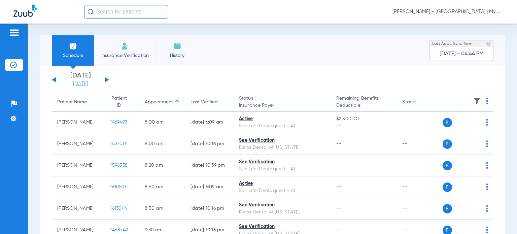
click at [77, 82] on link "[DATE]" at bounding box center [80, 83] width 40 height 7
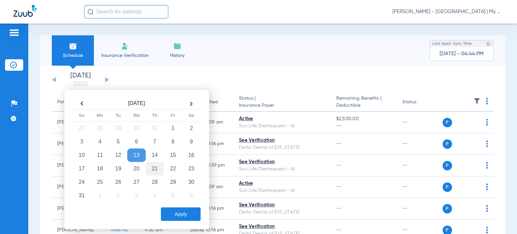
click at [158, 168] on td "21" at bounding box center [155, 168] width 18 height 13
click at [178, 211] on button "Apply" at bounding box center [181, 213] width 40 height 13
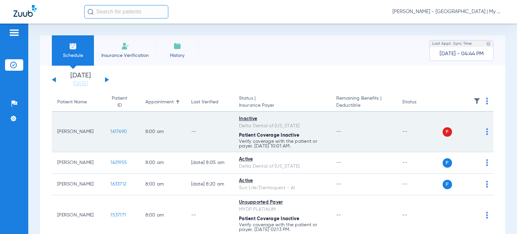
click at [486, 134] on img at bounding box center [487, 131] width 2 height 7
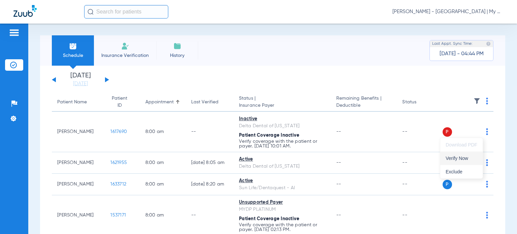
click at [471, 157] on span "Verify Now" at bounding box center [462, 158] width 32 height 5
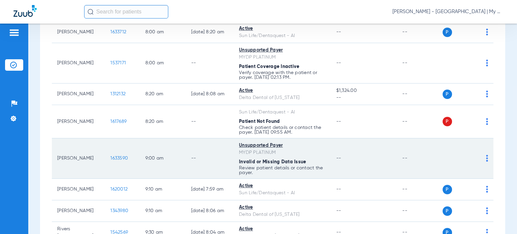
scroll to position [168, 0]
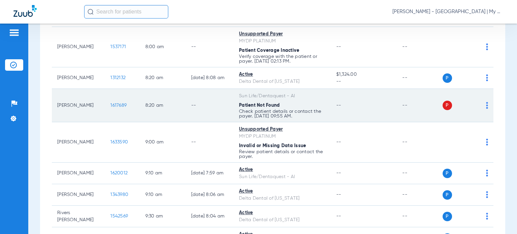
click at [486, 107] on img at bounding box center [487, 105] width 2 height 7
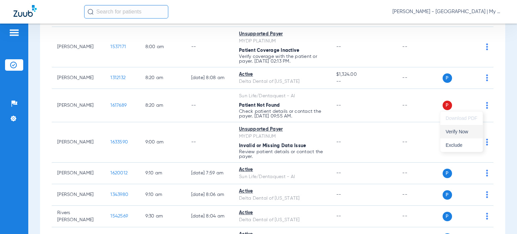
click at [469, 129] on span "Verify Now" at bounding box center [462, 131] width 32 height 5
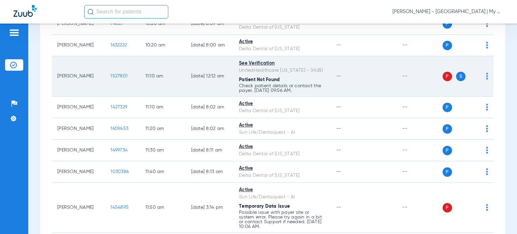
scroll to position [370, 0]
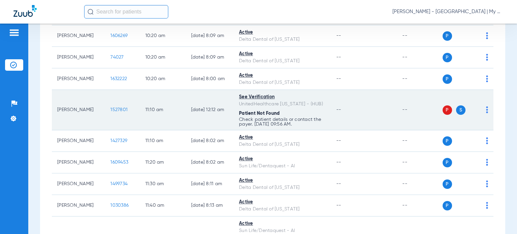
click at [486, 111] on img at bounding box center [487, 109] width 2 height 7
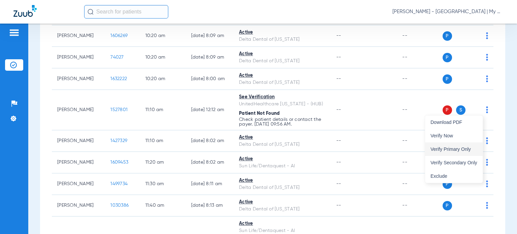
click at [467, 149] on span "Verify Primary Only" at bounding box center [454, 149] width 47 height 5
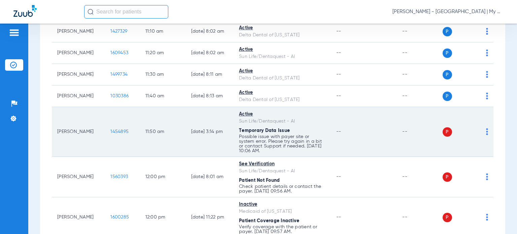
scroll to position [505, 0]
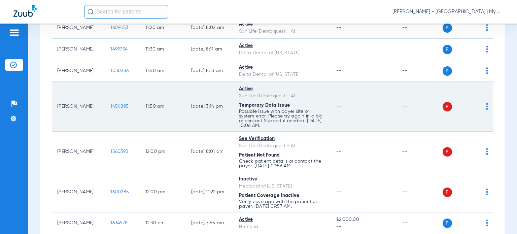
click at [486, 107] on img at bounding box center [487, 106] width 2 height 7
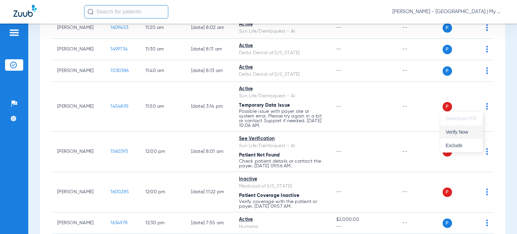
click at [472, 134] on button "Verify Now" at bounding box center [462, 131] width 42 height 13
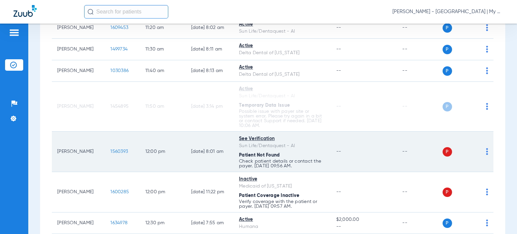
click at [486, 154] on span at bounding box center [487, 153] width 2 height 5
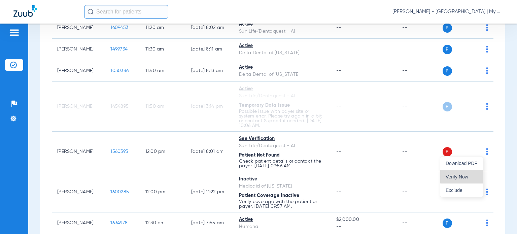
click at [466, 175] on span "Verify Now" at bounding box center [462, 176] width 32 height 5
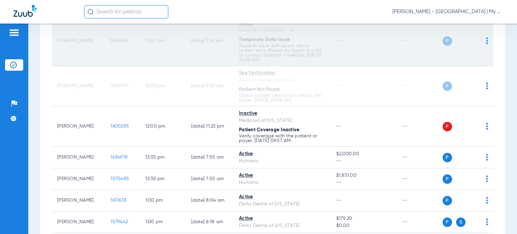
scroll to position [573, 0]
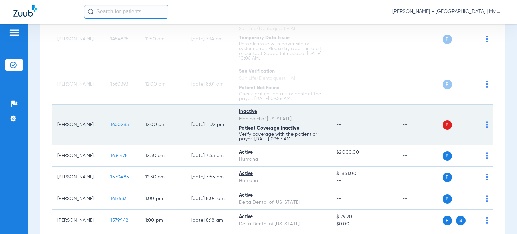
click at [486, 124] on img at bounding box center [487, 124] width 2 height 7
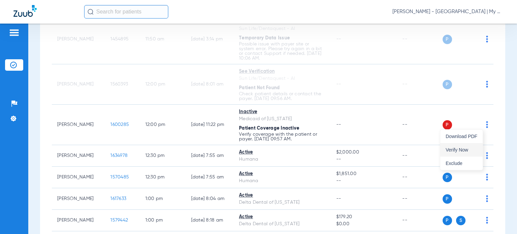
click at [470, 148] on span "Verify Now" at bounding box center [462, 150] width 32 height 5
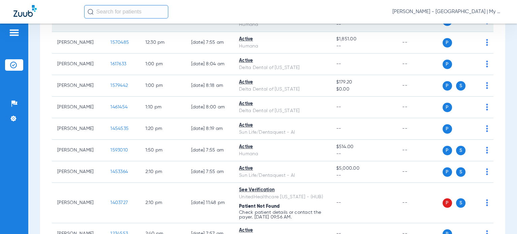
scroll to position [808, 0]
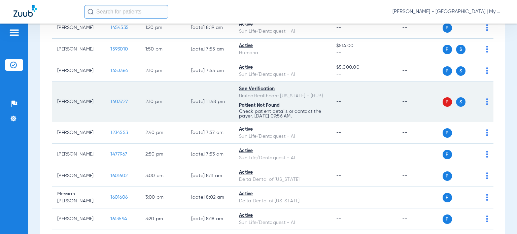
click at [486, 103] on span at bounding box center [487, 103] width 2 height 5
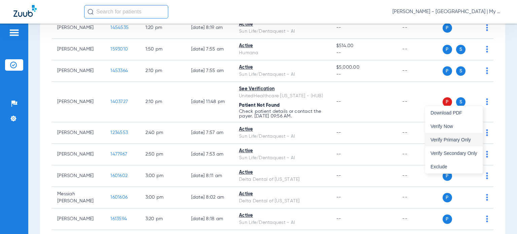
click at [473, 141] on span "Verify Primary Only" at bounding box center [454, 139] width 47 height 5
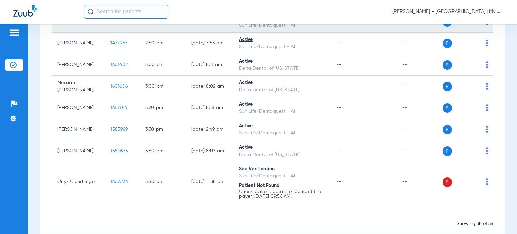
scroll to position [928, 0]
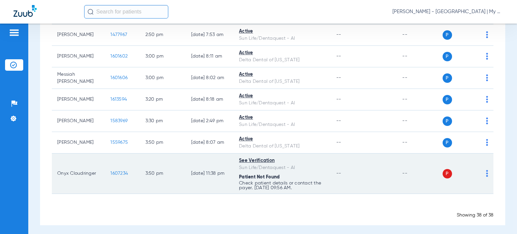
click at [486, 171] on img at bounding box center [487, 173] width 2 height 7
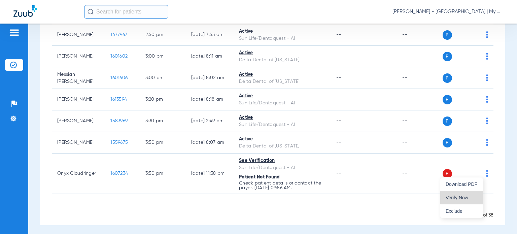
click at [473, 194] on button "Verify Now" at bounding box center [462, 197] width 42 height 13
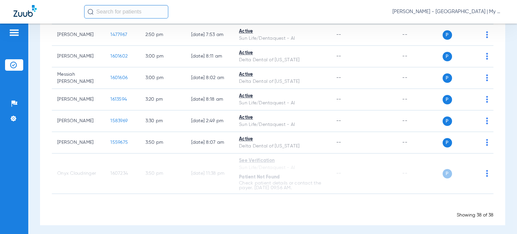
click at [443, 13] on span "Donna Thiel - Bay City | My Community Dental Centers" at bounding box center [448, 11] width 111 height 7
click at [464, 25] on span "Account Selection" at bounding box center [479, 24] width 38 height 5
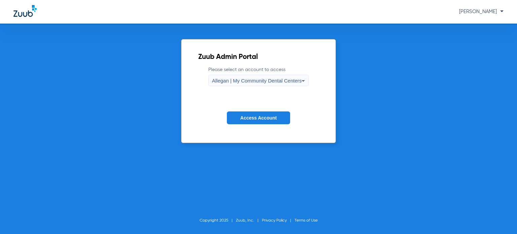
click at [301, 78] on icon at bounding box center [303, 81] width 8 height 8
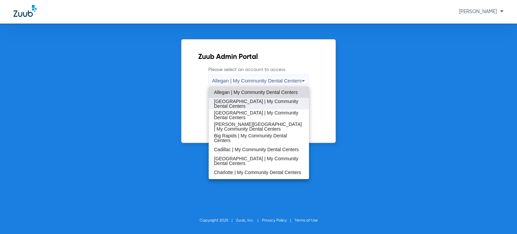
click at [269, 102] on span "[GEOGRAPHIC_DATA] | My Community Dental Centers" at bounding box center [259, 103] width 90 height 9
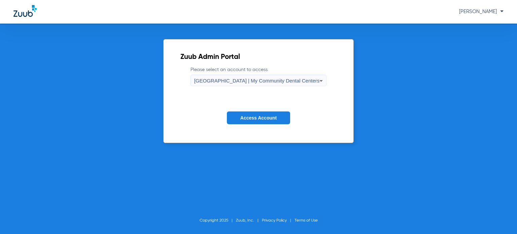
click at [260, 116] on span "Access Account" at bounding box center [258, 117] width 36 height 5
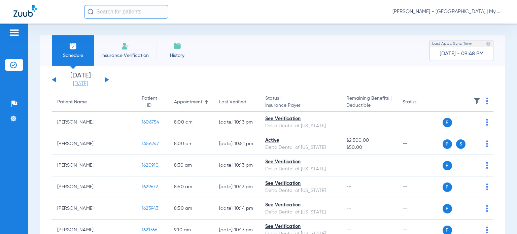
click at [82, 84] on link "[DATE]" at bounding box center [80, 83] width 40 height 7
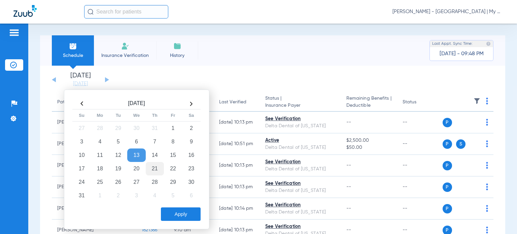
click at [154, 167] on td "21" at bounding box center [155, 168] width 18 height 13
click at [170, 210] on button "Apply" at bounding box center [181, 213] width 40 height 13
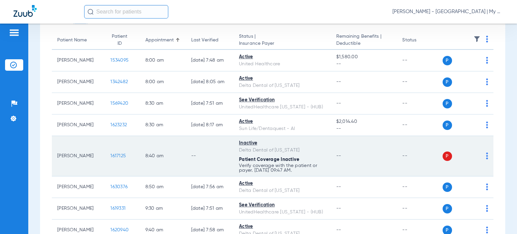
scroll to position [101, 0]
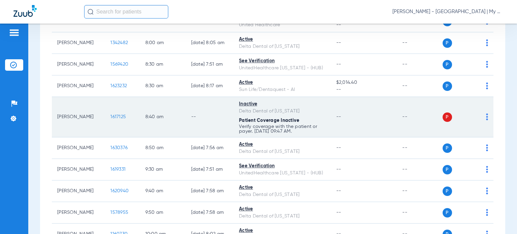
click at [486, 118] on img at bounding box center [487, 116] width 2 height 7
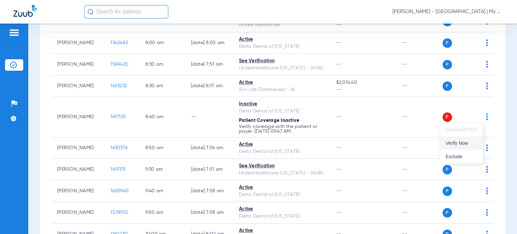
click at [468, 147] on button "Verify Now" at bounding box center [462, 142] width 42 height 13
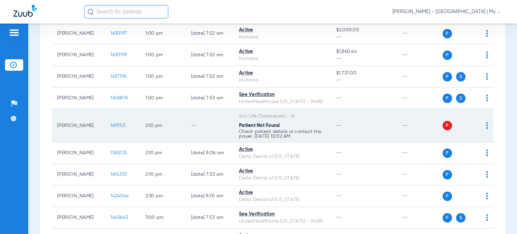
scroll to position [505, 0]
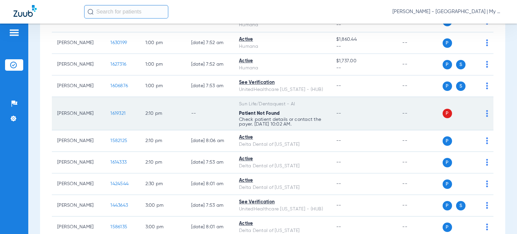
click at [486, 113] on img at bounding box center [487, 113] width 2 height 7
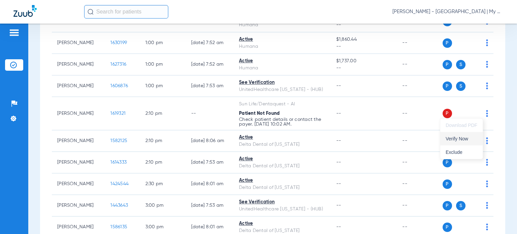
click at [469, 139] on span "Verify Now" at bounding box center [462, 138] width 32 height 5
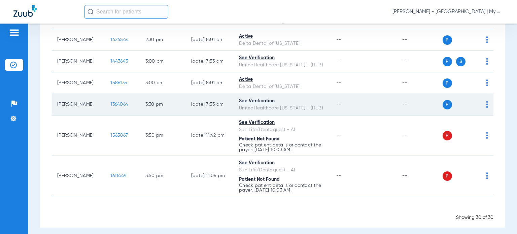
scroll to position [652, 0]
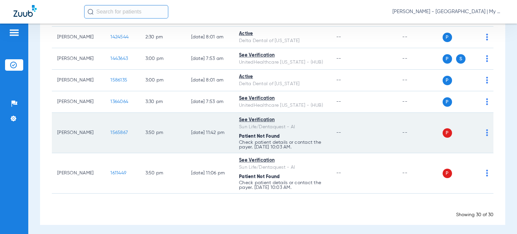
click at [486, 130] on img at bounding box center [487, 132] width 2 height 7
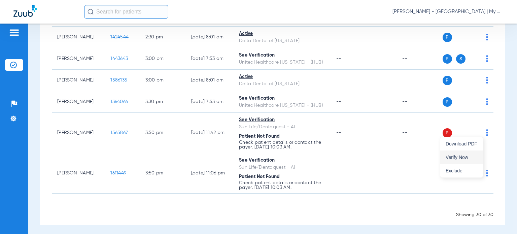
click at [473, 161] on button "Verify Now" at bounding box center [462, 157] width 42 height 13
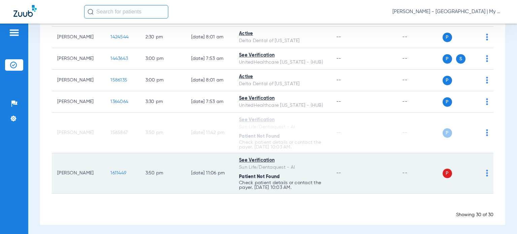
click at [486, 172] on img at bounding box center [487, 173] width 2 height 7
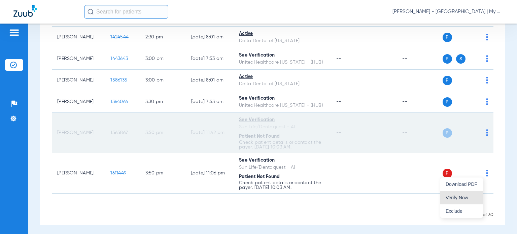
drag, startPoint x: 468, startPoint y: 195, endPoint x: 464, endPoint y: 111, distance: 84.0
click at [468, 195] on button "Verify Now" at bounding box center [462, 197] width 42 height 13
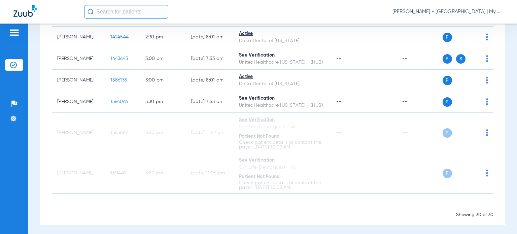
click at [445, 11] on span "Donna Thiel - Battle Creek | My Community Dental Centers" at bounding box center [448, 11] width 111 height 7
click at [465, 21] on button "Account Selection" at bounding box center [478, 23] width 48 height 13
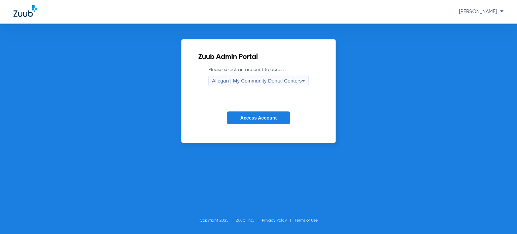
click at [249, 116] on span "Access Account" at bounding box center [258, 117] width 36 height 5
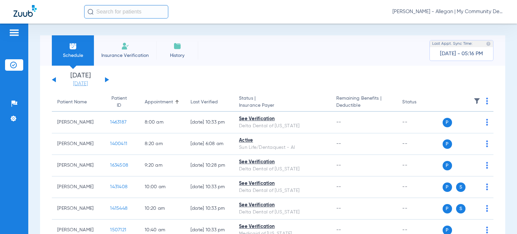
click at [75, 83] on link "[DATE]" at bounding box center [80, 83] width 40 height 7
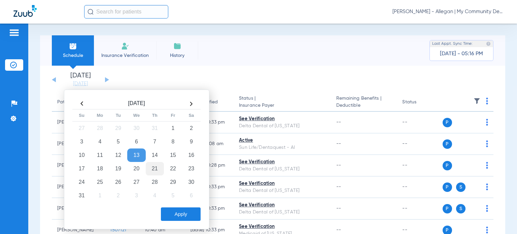
click at [158, 167] on td "21" at bounding box center [155, 168] width 18 height 13
click at [175, 212] on button "Apply" at bounding box center [181, 213] width 40 height 13
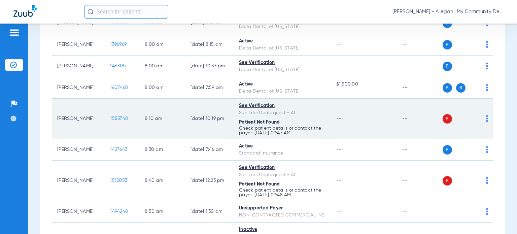
scroll to position [101, 0]
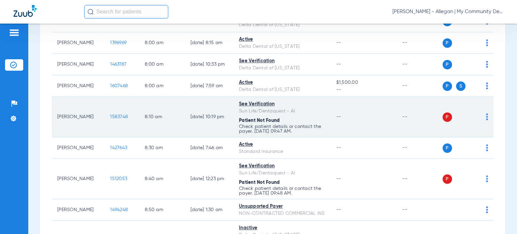
click at [483, 125] on td "P S" at bounding box center [468, 117] width 51 height 40
click at [486, 121] on span at bounding box center [487, 119] width 2 height 5
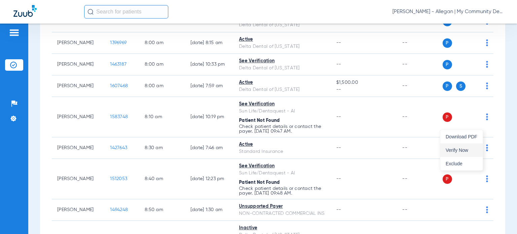
click at [469, 151] on span "Verify Now" at bounding box center [462, 150] width 32 height 5
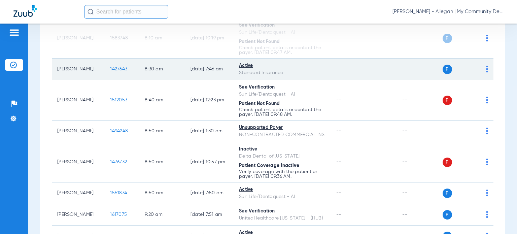
scroll to position [202, 0]
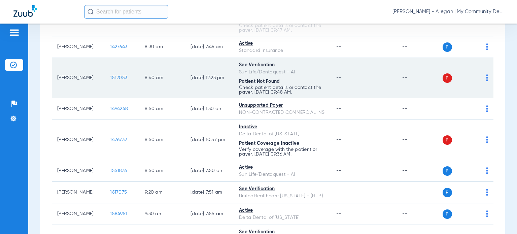
click at [486, 81] on img at bounding box center [487, 77] width 2 height 7
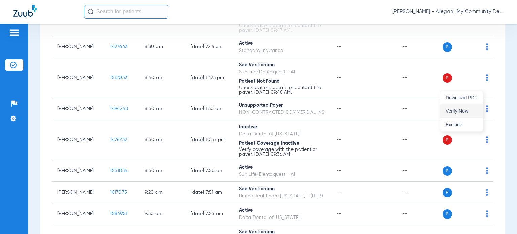
click at [469, 109] on span "Verify Now" at bounding box center [462, 111] width 32 height 5
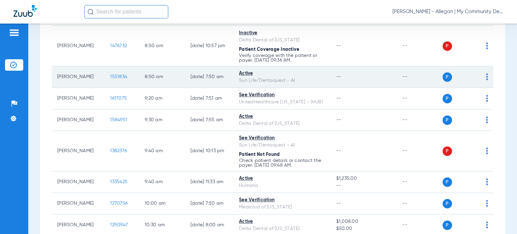
scroll to position [303, 0]
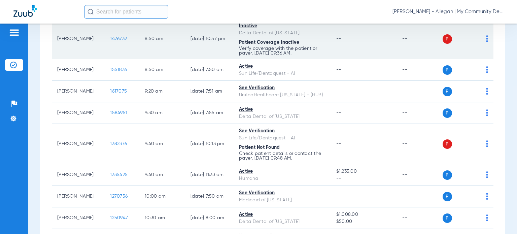
click at [486, 42] on img at bounding box center [487, 38] width 2 height 7
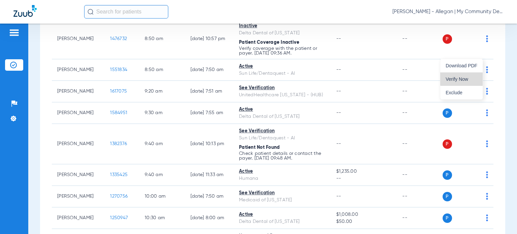
click at [471, 78] on span "Verify Now" at bounding box center [462, 79] width 32 height 5
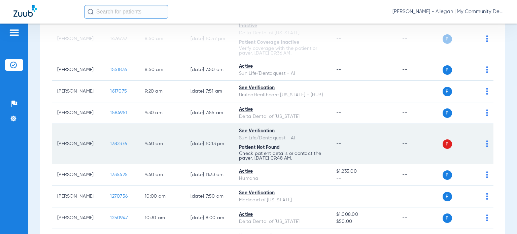
click at [486, 147] on img at bounding box center [487, 143] width 2 height 7
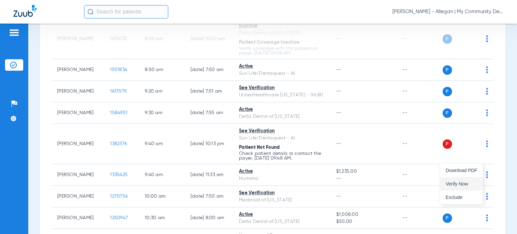
click at [461, 180] on button "Verify Now" at bounding box center [462, 183] width 42 height 13
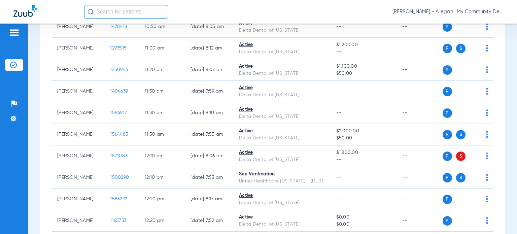
scroll to position [674, 0]
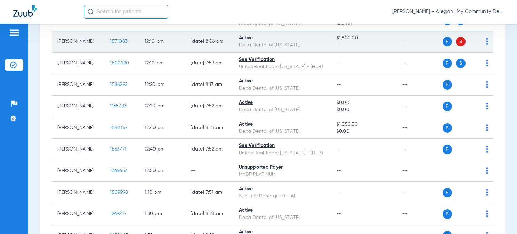
click at [486, 45] on img at bounding box center [487, 41] width 2 height 7
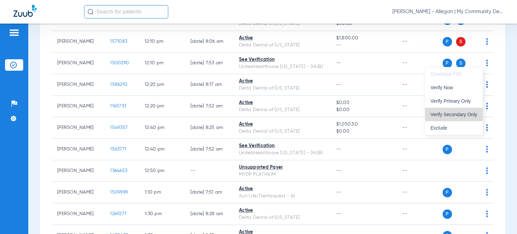
click at [468, 116] on span "Verify Secondary Only" at bounding box center [454, 114] width 47 height 5
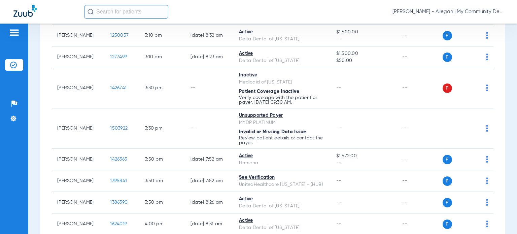
scroll to position [1111, 0]
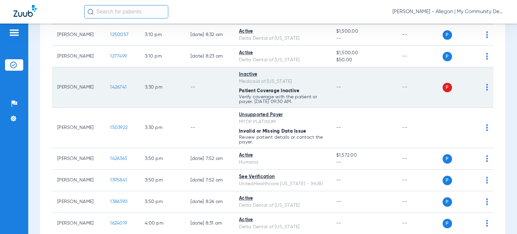
click at [486, 91] on img at bounding box center [487, 87] width 2 height 7
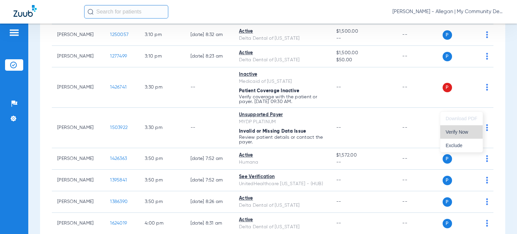
click at [464, 132] on span "Verify Now" at bounding box center [462, 132] width 32 height 5
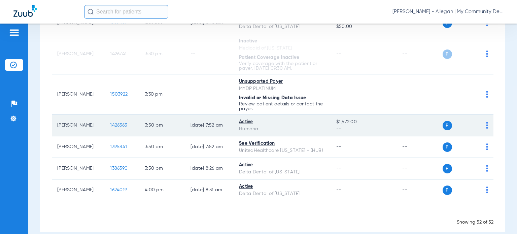
scroll to position [1172, 0]
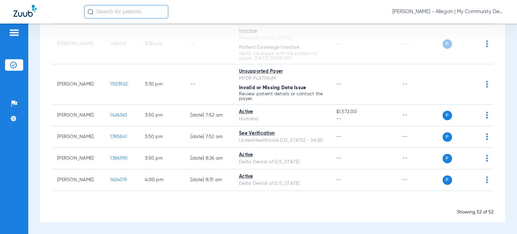
click at [484, 10] on span "Donna Thiel - Allegan | My Community Dental Centers" at bounding box center [448, 11] width 111 height 7
click at [466, 26] on span "Account Selection" at bounding box center [479, 24] width 38 height 5
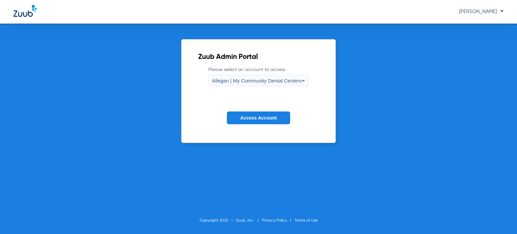
click at [248, 84] on div "Allegan | My Community Dental Centers" at bounding box center [257, 80] width 90 height 11
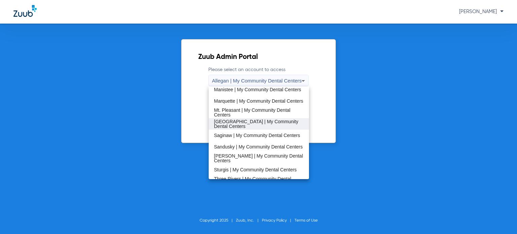
scroll to position [202, 0]
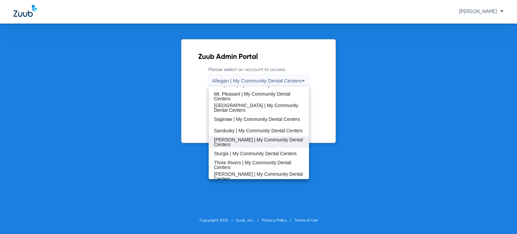
click at [240, 142] on span "[PERSON_NAME] | My Community Dental Centers" at bounding box center [259, 141] width 90 height 9
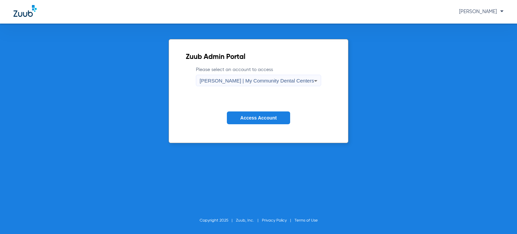
click at [248, 121] on span "Access Account" at bounding box center [258, 117] width 36 height 5
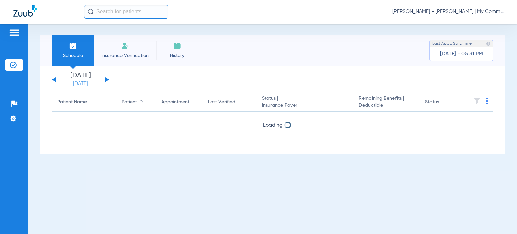
click at [75, 85] on link "[DATE]" at bounding box center [80, 83] width 40 height 7
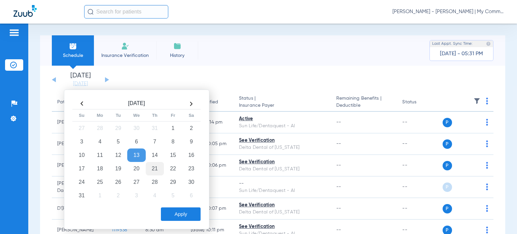
click at [156, 167] on td "21" at bounding box center [155, 168] width 18 height 13
click at [179, 218] on button "Apply" at bounding box center [181, 213] width 40 height 13
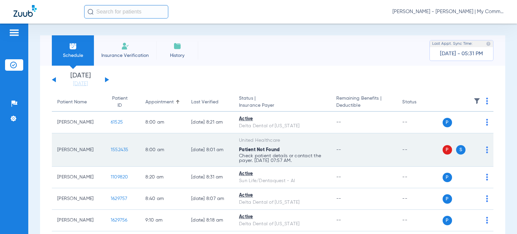
click at [481, 149] on div "P S" at bounding box center [466, 149] width 46 height 9
click at [486, 150] on img at bounding box center [487, 150] width 2 height 7
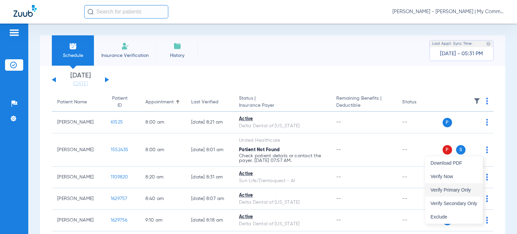
click at [467, 189] on span "Verify Primary Only" at bounding box center [454, 190] width 47 height 5
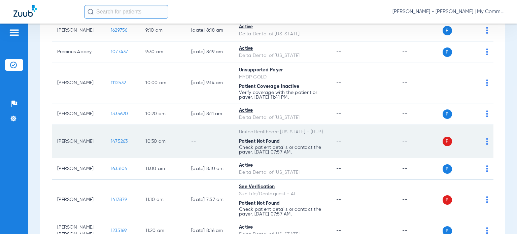
scroll to position [202, 0]
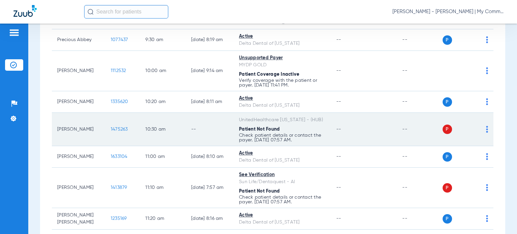
click at [486, 130] on img at bounding box center [487, 129] width 2 height 7
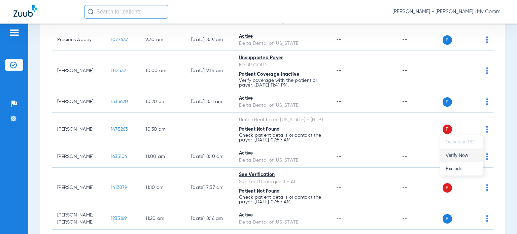
click at [466, 155] on span "Verify Now" at bounding box center [462, 155] width 32 height 5
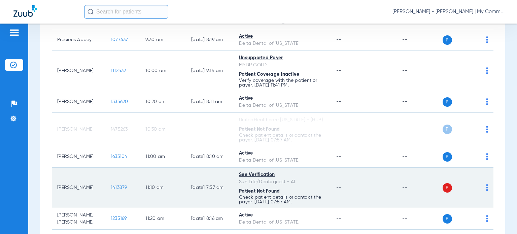
click at [486, 186] on img at bounding box center [487, 187] width 2 height 7
click at [461, 211] on span "Verify Now" at bounding box center [462, 213] width 32 height 5
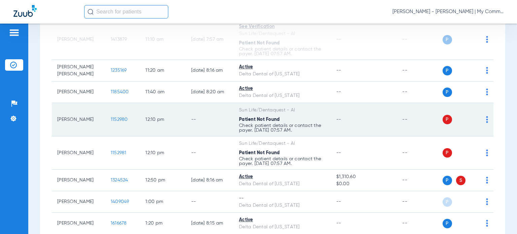
scroll to position [370, 0]
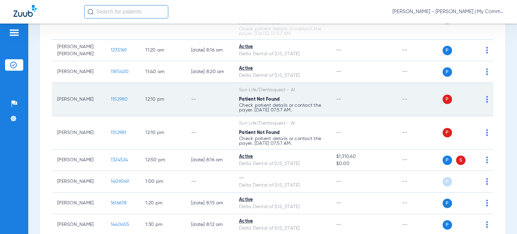
click at [486, 99] on img at bounding box center [487, 99] width 2 height 7
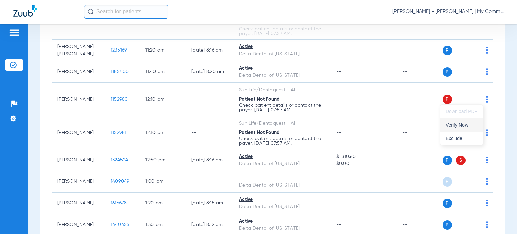
click at [473, 124] on span "Verify Now" at bounding box center [462, 125] width 32 height 5
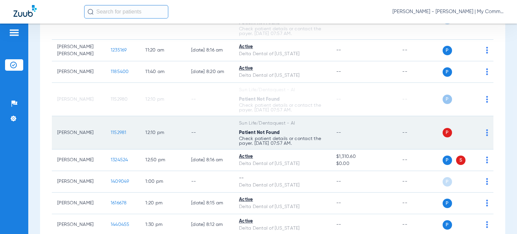
click at [486, 132] on img at bounding box center [487, 132] width 2 height 7
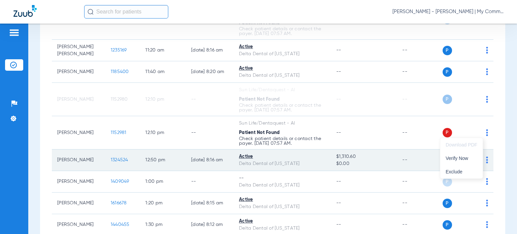
drag, startPoint x: 463, startPoint y: 158, endPoint x: 480, endPoint y: 162, distance: 16.8
click at [464, 158] on span "Verify Now" at bounding box center [462, 158] width 32 height 5
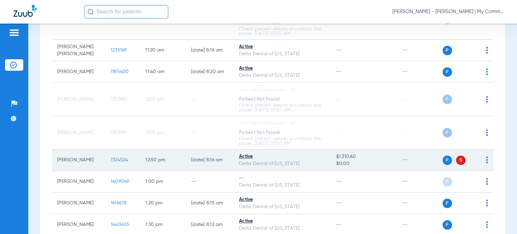
click at [486, 159] on img at bounding box center [487, 160] width 2 height 7
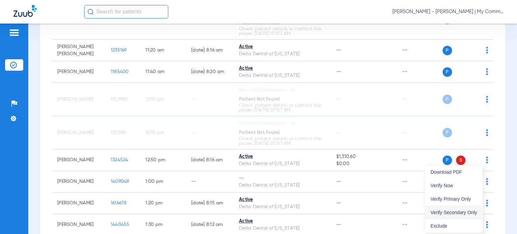
click at [466, 213] on span "Verify Secondary Only" at bounding box center [454, 212] width 47 height 5
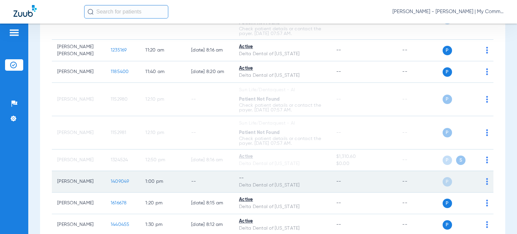
click at [486, 181] on img at bounding box center [487, 181] width 2 height 7
drag, startPoint x: 460, startPoint y: 207, endPoint x: 444, endPoint y: 175, distance: 35.2
click at [459, 206] on span "Verify Now" at bounding box center [462, 207] width 32 height 5
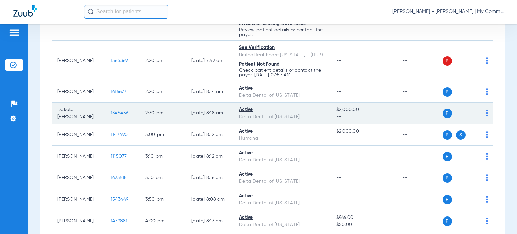
scroll to position [606, 0]
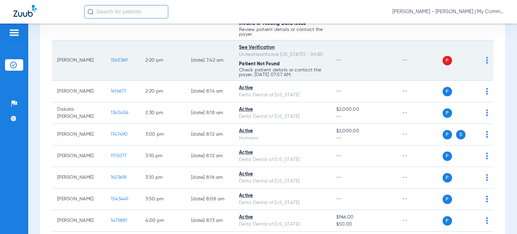
click at [486, 60] on img at bounding box center [487, 60] width 2 height 7
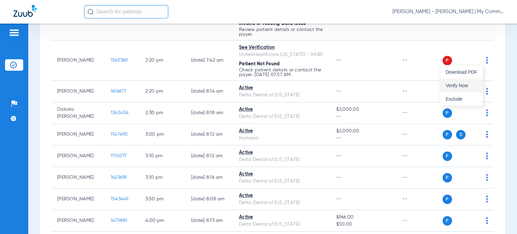
click at [467, 84] on span "Verify Now" at bounding box center [462, 85] width 32 height 5
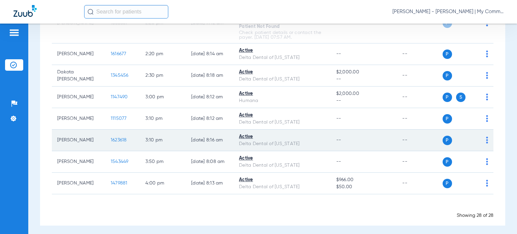
scroll to position [645, 0]
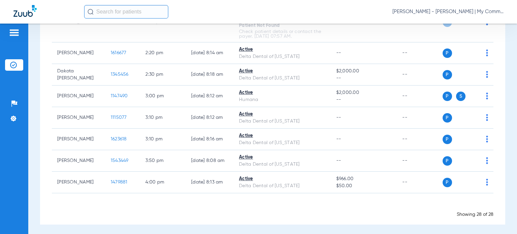
click at [437, 14] on span "Donna Thiel - Sidney | My Community Dental Centers" at bounding box center [448, 11] width 111 height 7
click at [465, 23] on span "Account Selection" at bounding box center [479, 24] width 38 height 5
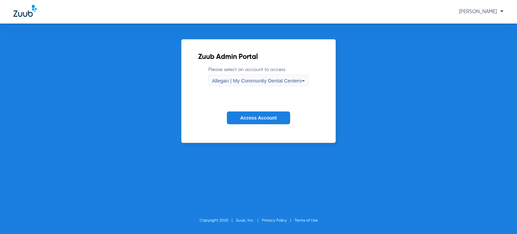
click at [233, 81] on span "Allegan | My Community Dental Centers" at bounding box center [257, 81] width 90 height 6
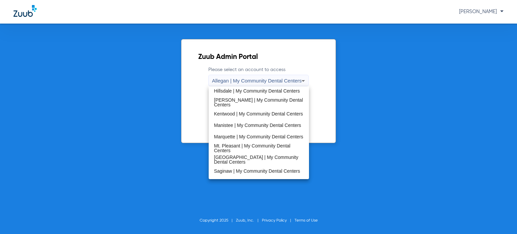
scroll to position [202, 0]
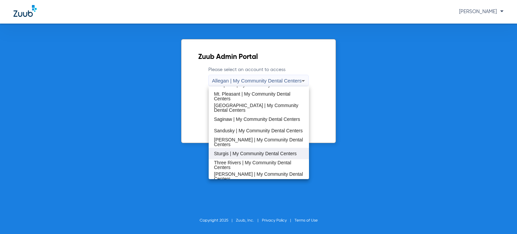
click at [239, 154] on span "Sturgis | My Community Dental Centers" at bounding box center [255, 153] width 83 height 5
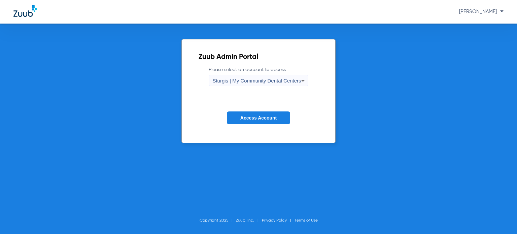
click at [248, 121] on button "Access Account" at bounding box center [258, 117] width 63 height 13
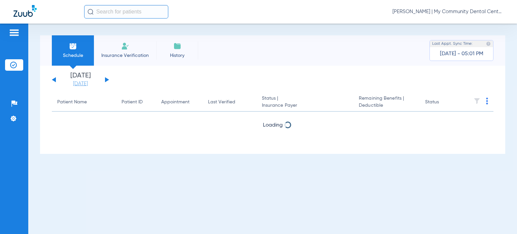
click at [82, 80] on li "Today 08-13-2025" at bounding box center [80, 79] width 40 height 15
click at [82, 83] on link "[DATE]" at bounding box center [80, 83] width 40 height 7
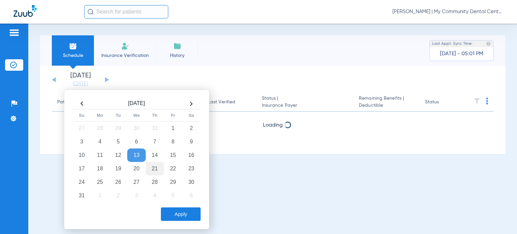
click at [156, 172] on td "21" at bounding box center [155, 168] width 18 height 13
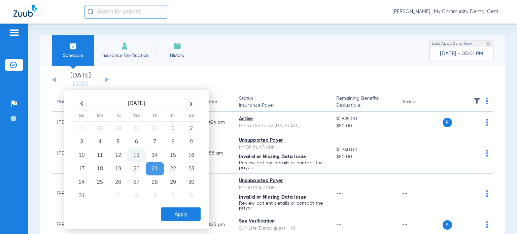
click at [177, 219] on button "Apply" at bounding box center [181, 213] width 40 height 13
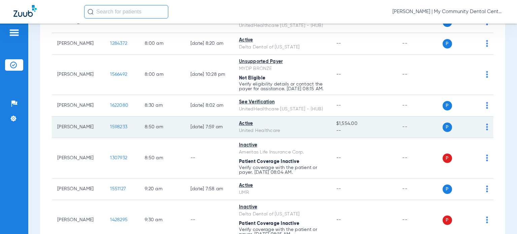
scroll to position [101, 0]
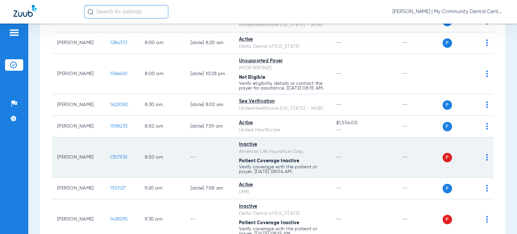
click at [486, 161] on img at bounding box center [487, 157] width 2 height 7
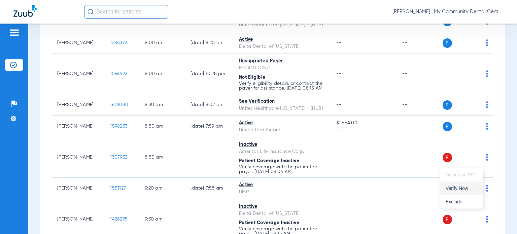
click at [470, 193] on button "Verify Now" at bounding box center [462, 188] width 42 height 13
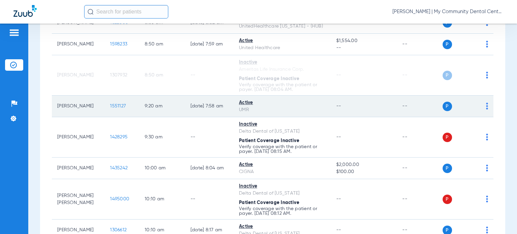
scroll to position [202, 0]
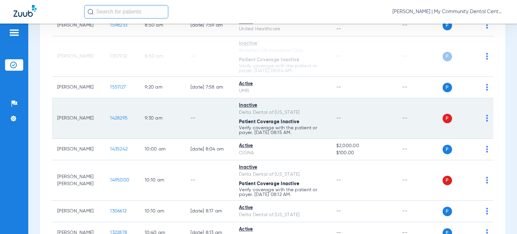
click at [486, 122] on img at bounding box center [487, 118] width 2 height 7
click at [465, 148] on span "Verify Now" at bounding box center [462, 149] width 32 height 5
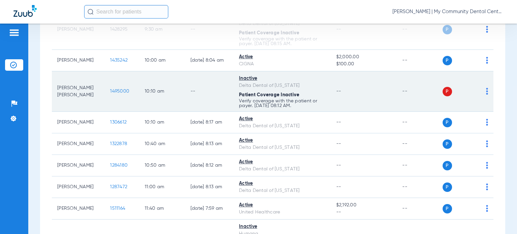
scroll to position [303, 0]
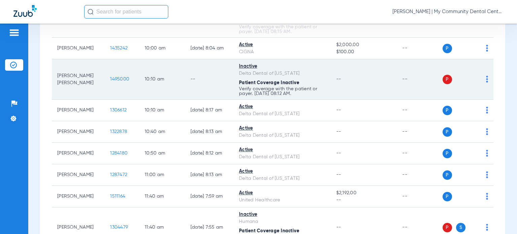
click at [486, 84] on span at bounding box center [487, 81] width 2 height 5
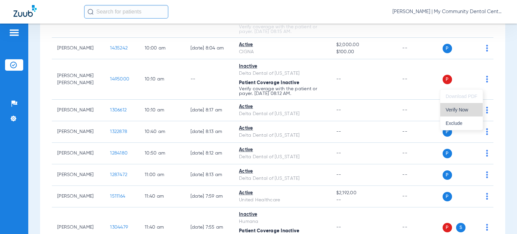
click at [469, 109] on span "Verify Now" at bounding box center [462, 109] width 32 height 5
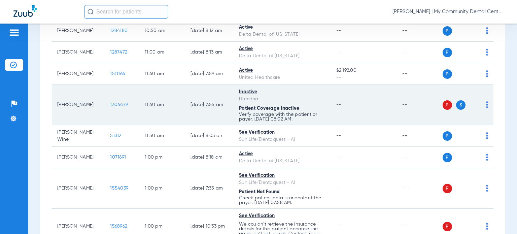
scroll to position [438, 0]
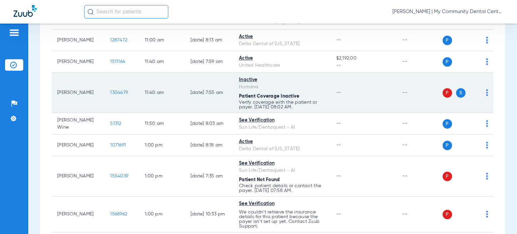
click at [486, 96] on img at bounding box center [487, 92] width 2 height 7
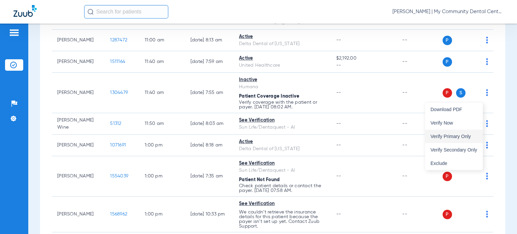
click at [472, 133] on button "Verify Primary Only" at bounding box center [454, 136] width 58 height 13
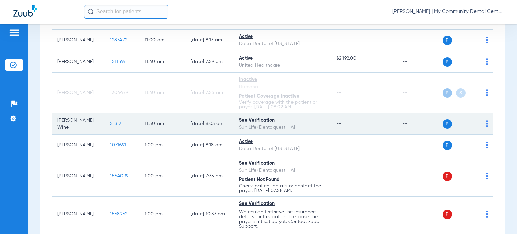
scroll to position [539, 0]
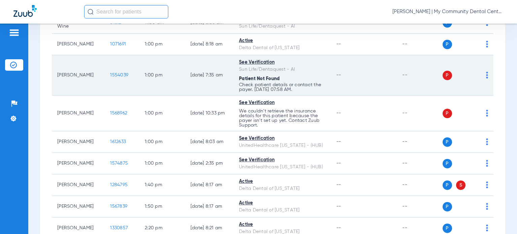
click at [486, 78] on img at bounding box center [487, 75] width 2 height 7
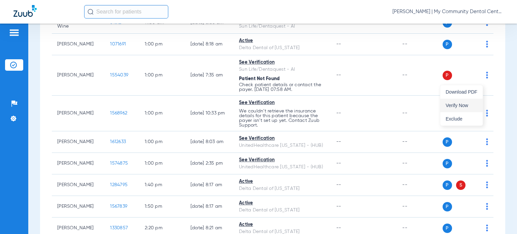
click at [474, 104] on span "Verify Now" at bounding box center [462, 105] width 32 height 5
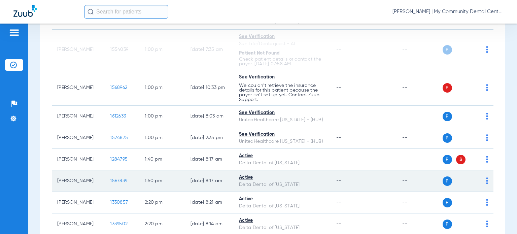
scroll to position [606, 0]
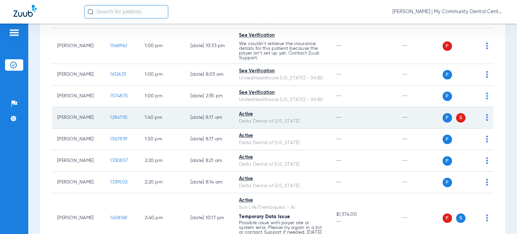
click at [486, 121] on img at bounding box center [487, 117] width 2 height 7
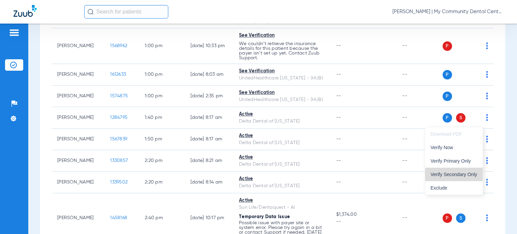
click at [473, 172] on span "Verify Secondary Only" at bounding box center [454, 174] width 47 height 5
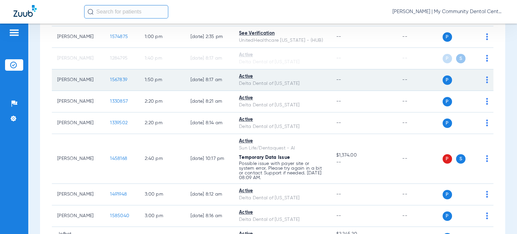
scroll to position [674, 0]
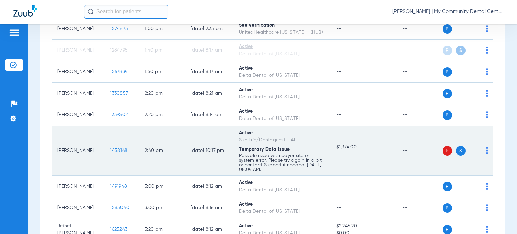
click at [486, 153] on img at bounding box center [487, 150] width 2 height 7
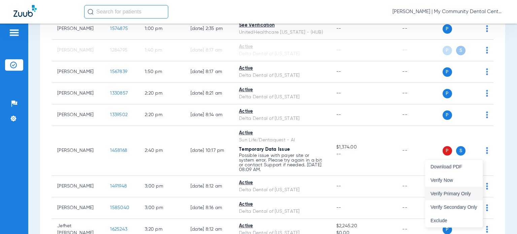
click at [464, 191] on span "Verify Primary Only" at bounding box center [454, 193] width 47 height 5
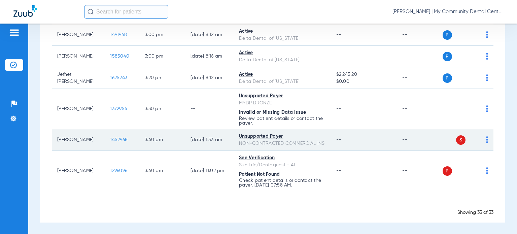
scroll to position [835, 0]
click at [486, 137] on img at bounding box center [487, 139] width 2 height 7
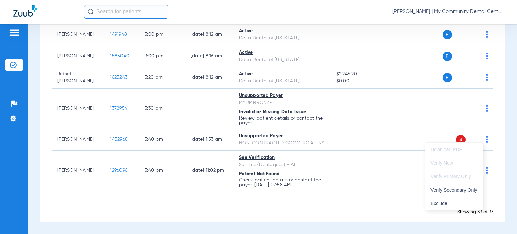
click at [368, 180] on div at bounding box center [258, 117] width 517 height 234
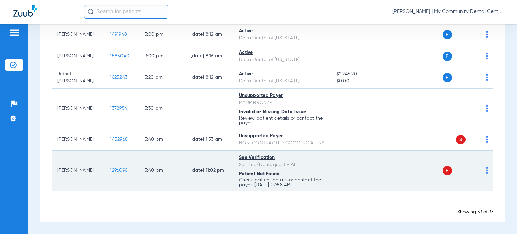
click at [486, 171] on img at bounding box center [487, 170] width 2 height 7
drag, startPoint x: 458, startPoint y: 196, endPoint x: 465, endPoint y: 163, distance: 34.3
click at [458, 196] on span "Verify Now" at bounding box center [462, 197] width 32 height 5
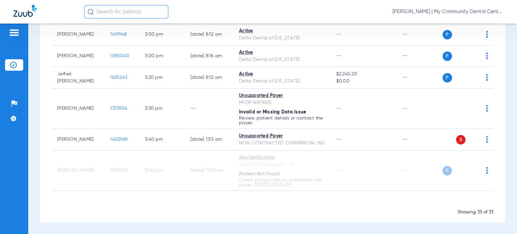
click at [452, 12] on span "Donna Thiel - Sturgis | My Community Dental Centers" at bounding box center [448, 11] width 111 height 7
click at [467, 24] on span "Account Selection" at bounding box center [479, 24] width 38 height 5
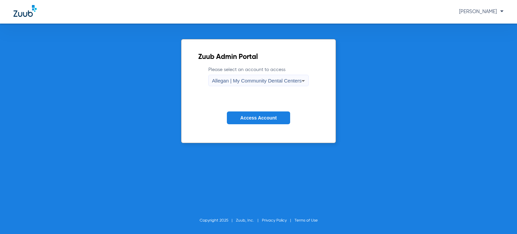
click at [277, 79] on span "Allegan | My Community Dental Centers" at bounding box center [257, 81] width 90 height 6
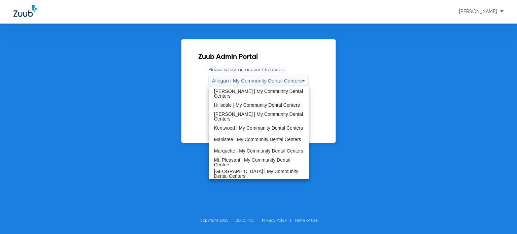
scroll to position [217, 0]
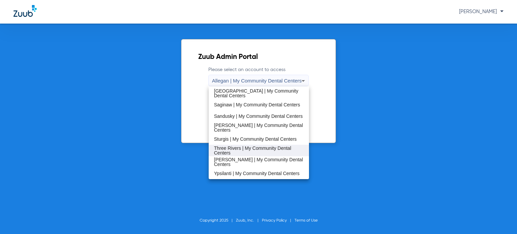
click at [241, 149] on span "Three Rivers | My Community Dental Centers" at bounding box center [259, 150] width 90 height 9
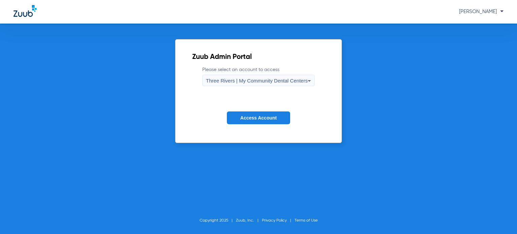
click at [244, 118] on span "Access Account" at bounding box center [258, 117] width 36 height 5
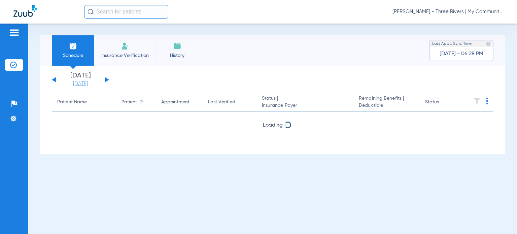
click at [84, 83] on link "[DATE]" at bounding box center [80, 83] width 40 height 7
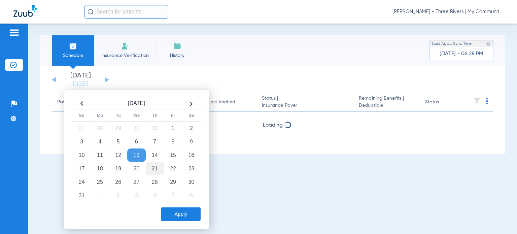
click at [158, 168] on td "21" at bounding box center [155, 168] width 18 height 13
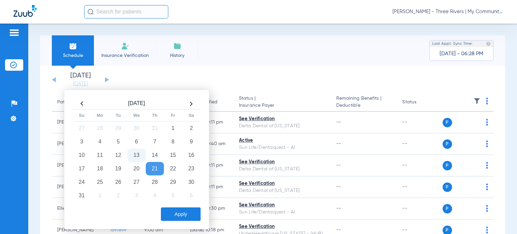
click at [174, 208] on button "Apply" at bounding box center [181, 213] width 40 height 13
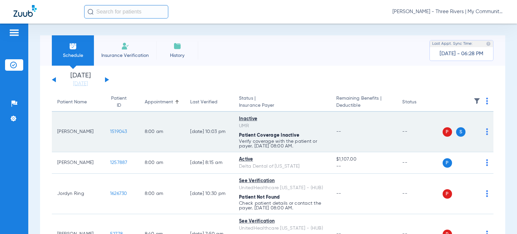
click at [486, 132] on img at bounding box center [487, 131] width 2 height 7
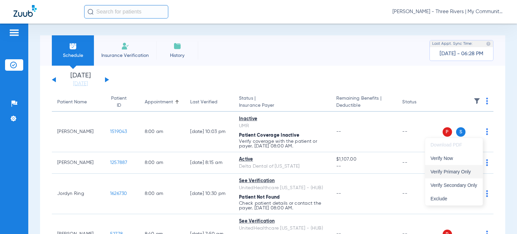
click at [457, 171] on span "Verify Primary Only" at bounding box center [454, 171] width 47 height 5
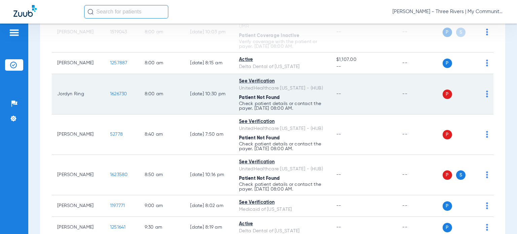
scroll to position [101, 0]
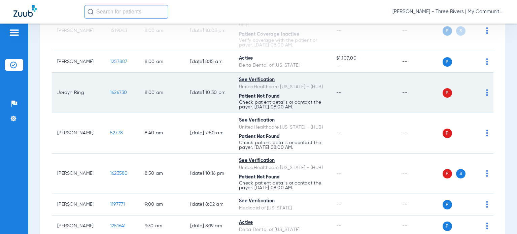
click at [486, 93] on img at bounding box center [487, 92] width 2 height 7
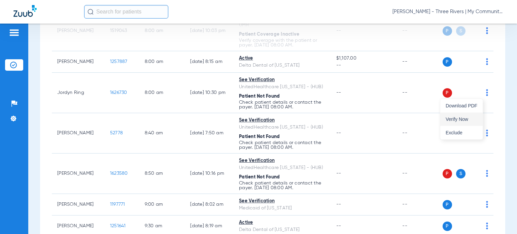
click at [466, 121] on span "Verify Now" at bounding box center [462, 119] width 32 height 5
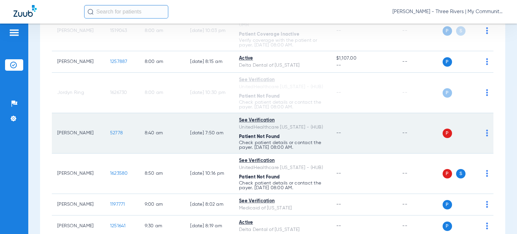
click at [483, 133] on td "P S" at bounding box center [468, 133] width 51 height 40
click at [481, 135] on div "P S" at bounding box center [466, 133] width 46 height 9
click at [486, 136] on img at bounding box center [487, 133] width 2 height 7
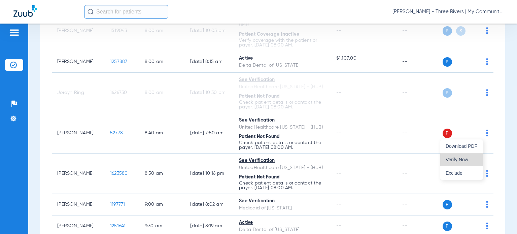
click at [463, 159] on span "Verify Now" at bounding box center [462, 159] width 32 height 5
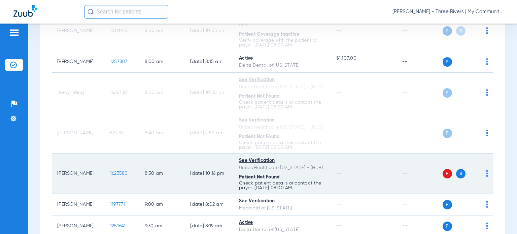
click at [486, 176] on img at bounding box center [487, 173] width 2 height 7
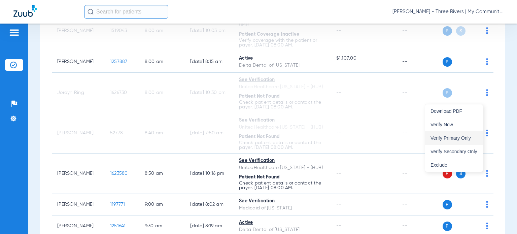
click at [461, 138] on span "Verify Primary Only" at bounding box center [454, 138] width 47 height 5
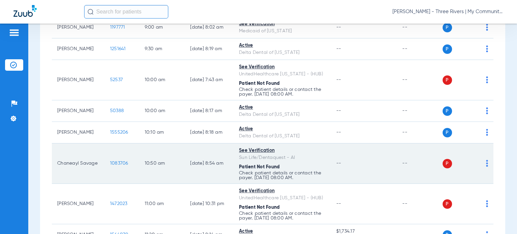
scroll to position [303, 0]
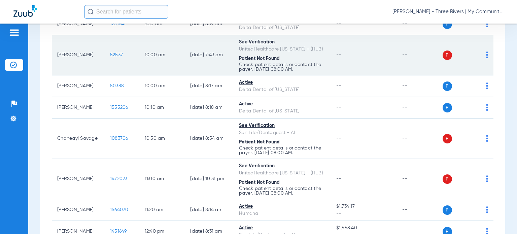
click at [486, 56] on img at bounding box center [487, 55] width 2 height 7
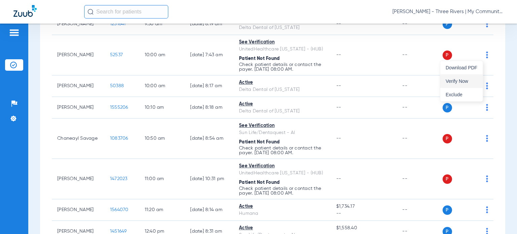
click at [468, 80] on span "Verify Now" at bounding box center [462, 81] width 32 height 5
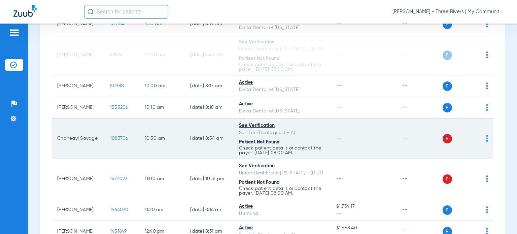
click at [486, 139] on img at bounding box center [487, 138] width 2 height 7
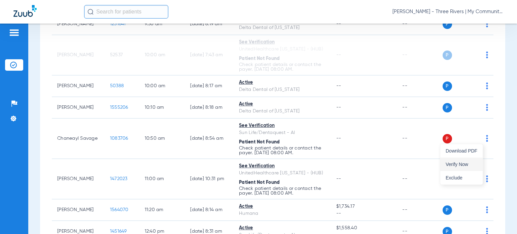
click at [465, 161] on button "Verify Now" at bounding box center [462, 164] width 42 height 13
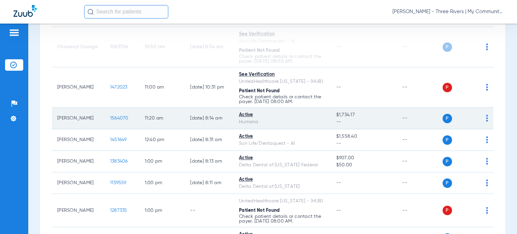
scroll to position [404, 0]
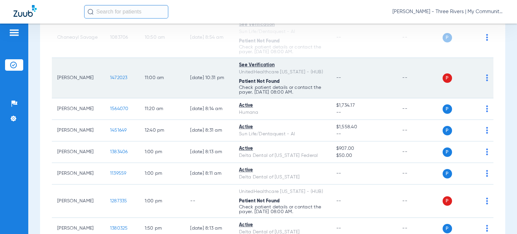
click at [486, 79] on img at bounding box center [487, 77] width 2 height 7
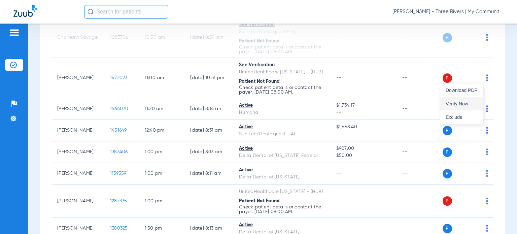
click at [473, 105] on span "Verify Now" at bounding box center [462, 103] width 32 height 5
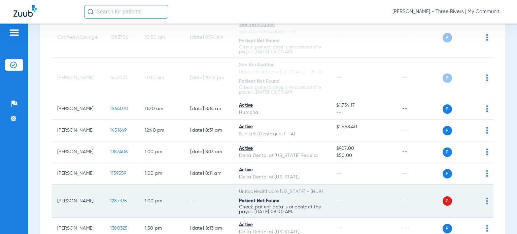
click at [486, 200] on img at bounding box center [487, 201] width 2 height 7
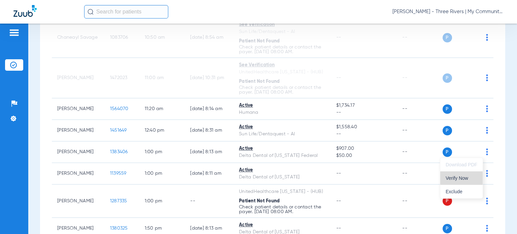
click at [464, 179] on span "Verify Now" at bounding box center [462, 178] width 32 height 5
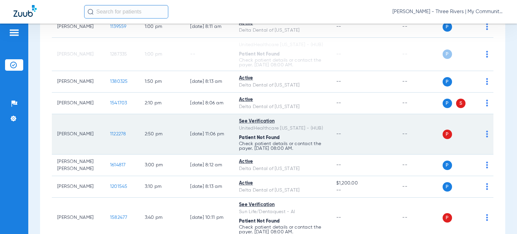
scroll to position [573, 0]
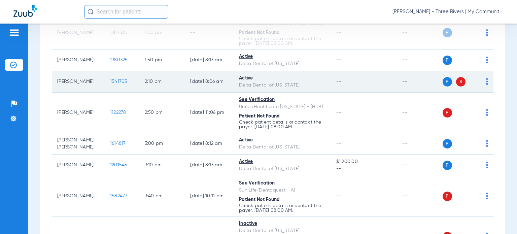
click at [486, 82] on img at bounding box center [487, 81] width 2 height 7
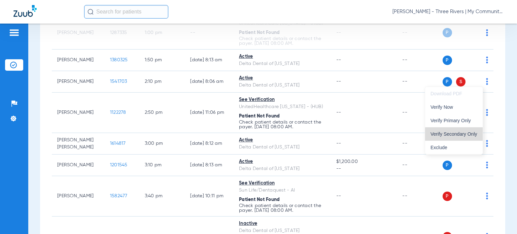
click at [470, 132] on span "Verify Secondary Only" at bounding box center [454, 134] width 47 height 5
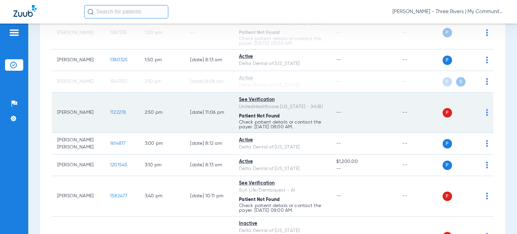
click at [486, 111] on img at bounding box center [487, 112] width 2 height 7
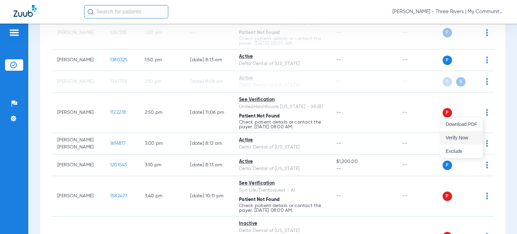
click at [469, 136] on span "Verify Now" at bounding box center [462, 137] width 32 height 5
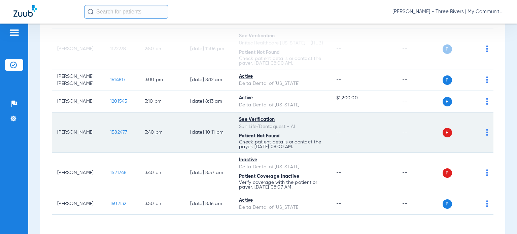
scroll to position [640, 0]
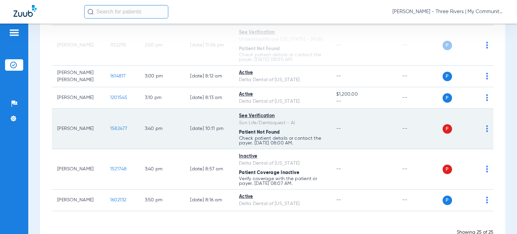
click at [486, 128] on img at bounding box center [487, 128] width 2 height 7
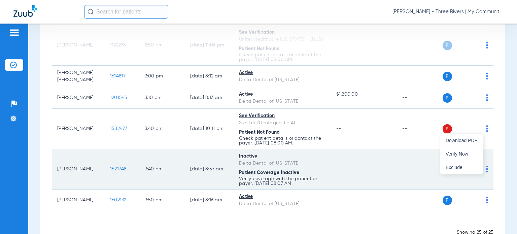
click at [462, 152] on span "Verify Now" at bounding box center [462, 154] width 32 height 5
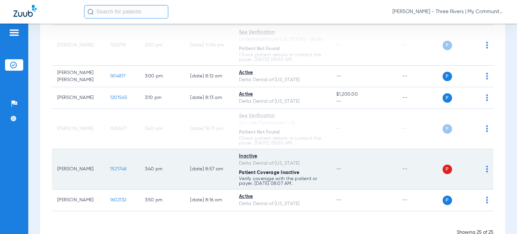
click at [483, 168] on td "P S" at bounding box center [468, 169] width 51 height 40
click at [486, 167] on img at bounding box center [487, 169] width 2 height 7
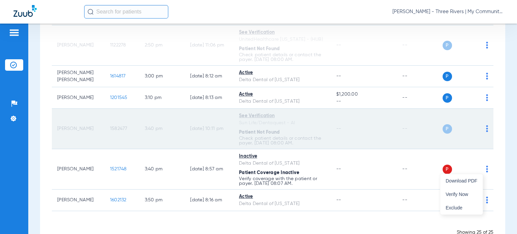
drag, startPoint x: 457, startPoint y: 192, endPoint x: 453, endPoint y: 127, distance: 65.1
click at [457, 192] on span "Verify Now" at bounding box center [462, 194] width 32 height 5
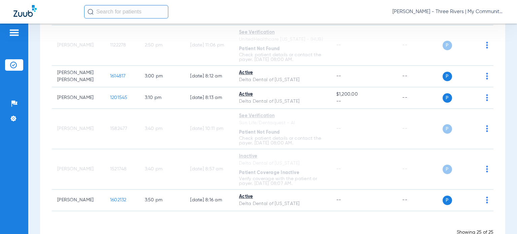
click at [452, 16] on div "Donna Thiel - Three Rivers | My Community Dental Centers" at bounding box center [294, 11] width 420 height 13
click at [457, 10] on span "Donna Thiel - Three Rivers | My Community Dental Centers" at bounding box center [448, 11] width 111 height 7
click at [457, 25] on button "Account Selection" at bounding box center [478, 23] width 48 height 13
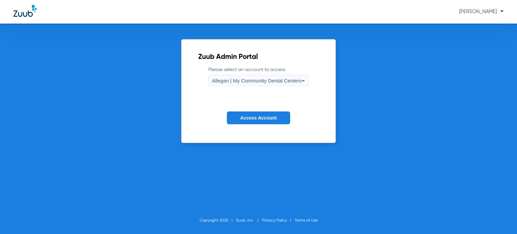
click at [256, 82] on span "Allegan | My Community Dental Centers" at bounding box center [257, 81] width 90 height 6
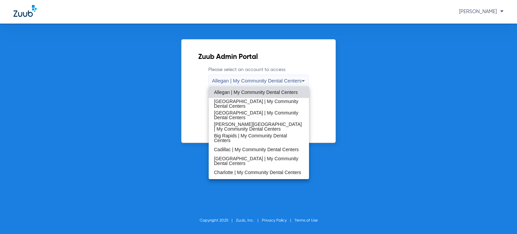
scroll to position [217, 0]
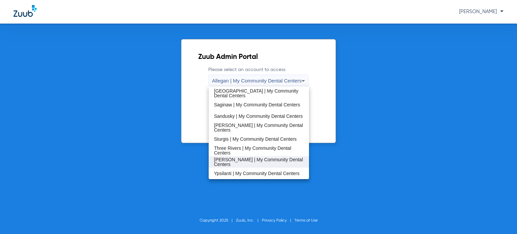
click at [255, 163] on span "[PERSON_NAME] | My Community Dental Centers" at bounding box center [259, 161] width 90 height 9
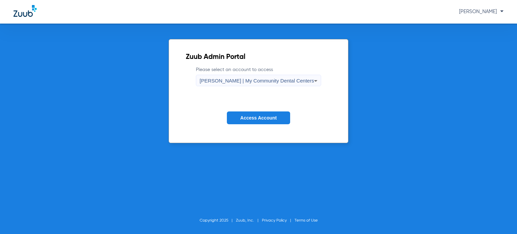
click at [249, 113] on button "Access Account" at bounding box center [258, 117] width 63 height 13
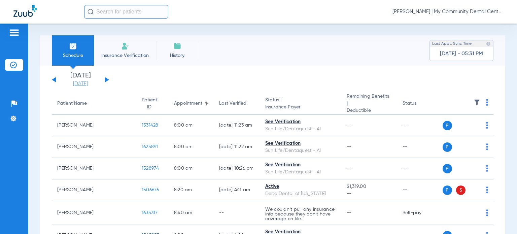
click at [69, 86] on link "[DATE]" at bounding box center [80, 83] width 40 height 7
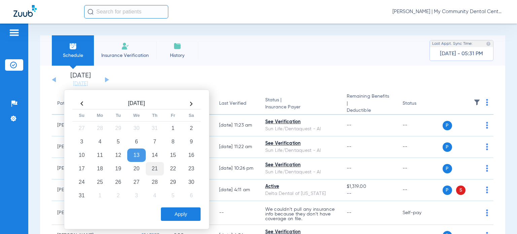
click at [156, 167] on td "21" at bounding box center [155, 168] width 18 height 13
click at [180, 212] on button "Apply" at bounding box center [181, 213] width 40 height 13
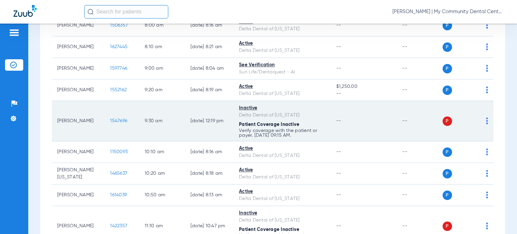
scroll to position [101, 0]
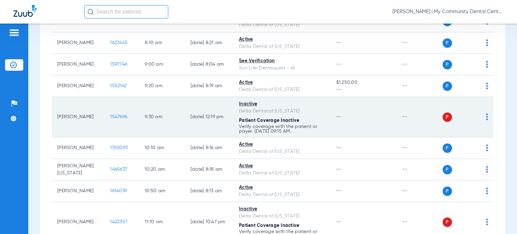
click at [486, 118] on img at bounding box center [487, 116] width 2 height 7
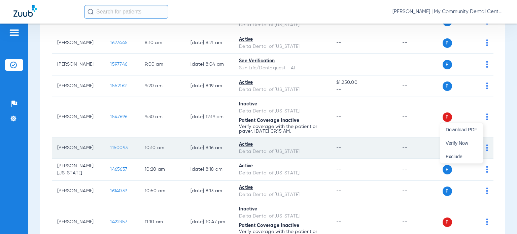
click at [474, 143] on span "Verify Now" at bounding box center [462, 143] width 32 height 5
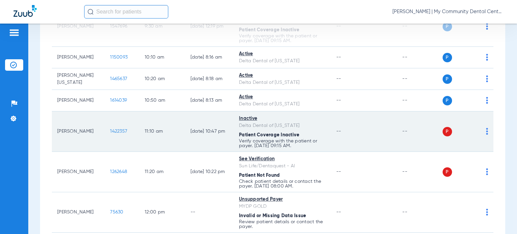
scroll to position [202, 0]
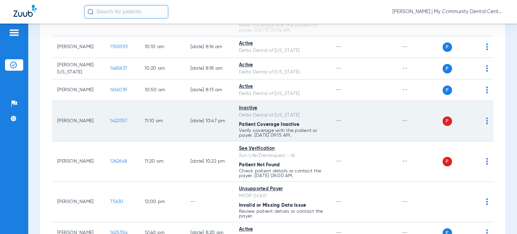
click at [486, 120] on img at bounding box center [487, 121] width 2 height 7
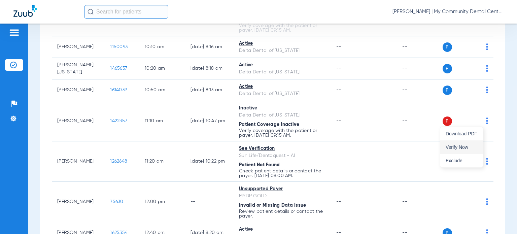
click at [476, 145] on span "Verify Now" at bounding box center [462, 147] width 32 height 5
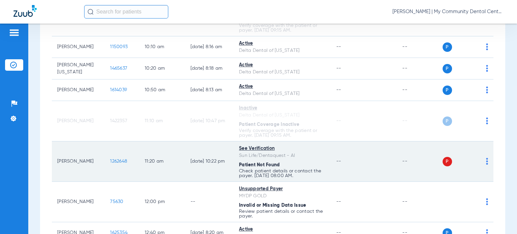
click at [486, 163] on img at bounding box center [487, 161] width 2 height 7
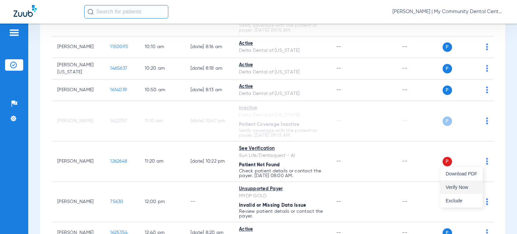
click at [474, 187] on span "Verify Now" at bounding box center [462, 187] width 32 height 5
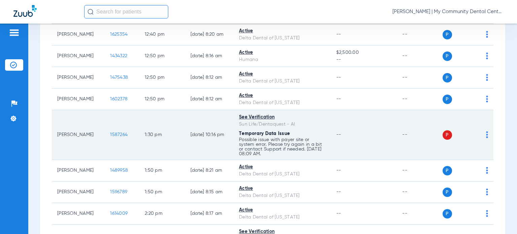
scroll to position [404, 0]
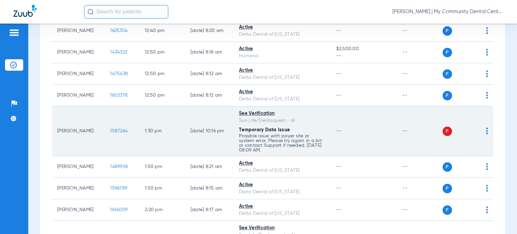
click at [481, 131] on div "P S" at bounding box center [466, 131] width 46 height 9
click at [486, 131] on img at bounding box center [487, 131] width 2 height 7
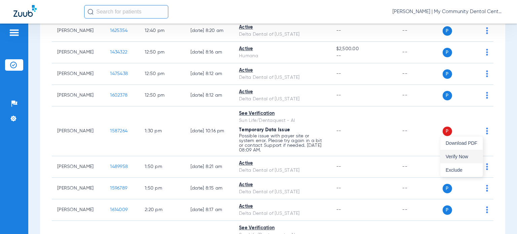
click at [466, 156] on span "Verify Now" at bounding box center [462, 156] width 32 height 5
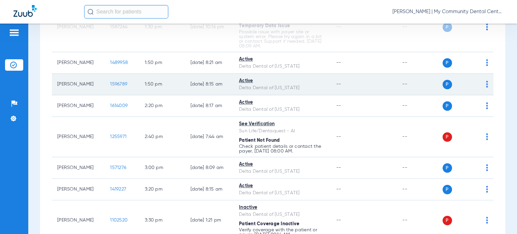
scroll to position [539, 0]
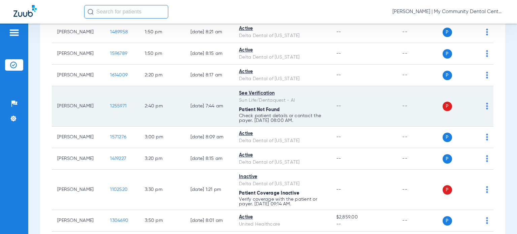
click at [486, 106] on img at bounding box center [487, 106] width 2 height 7
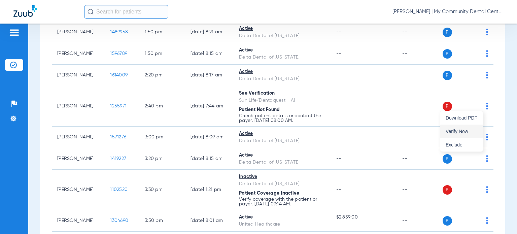
click at [475, 127] on button "Verify Now" at bounding box center [462, 131] width 42 height 13
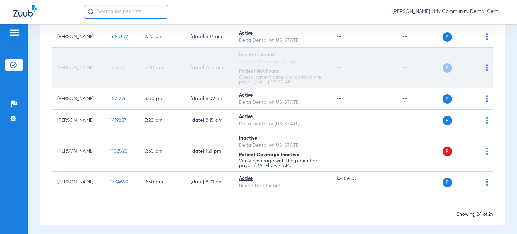
scroll to position [578, 0]
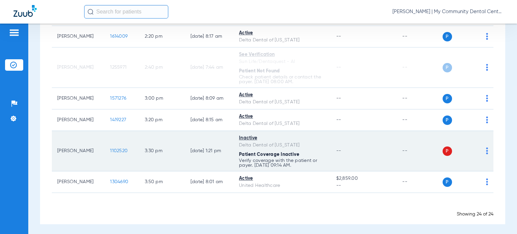
click at [486, 150] on img at bounding box center [487, 151] width 2 height 7
drag, startPoint x: 467, startPoint y: 172, endPoint x: 465, endPoint y: 142, distance: 30.1
click at [467, 172] on button "Verify Now" at bounding box center [462, 175] width 42 height 13
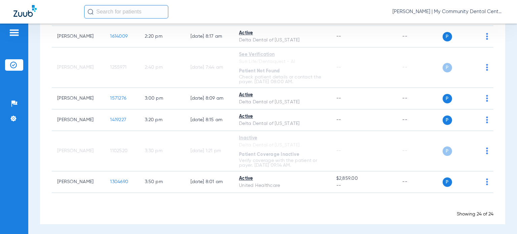
click at [452, 11] on span "Donna Thiel - Walker | My Community Dental Centers" at bounding box center [448, 11] width 111 height 7
click at [461, 23] on span "Account Selection" at bounding box center [479, 24] width 38 height 5
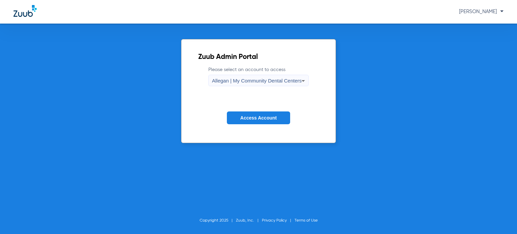
click at [252, 81] on span "Allegan | My Community Dental Centers" at bounding box center [257, 81] width 90 height 6
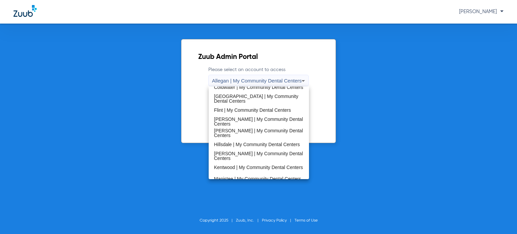
scroll to position [217, 0]
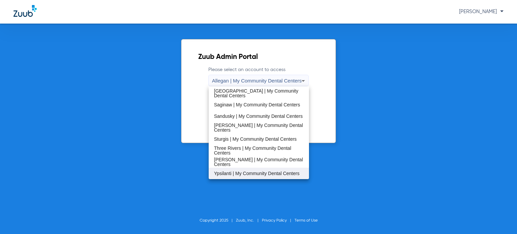
click at [240, 172] on span "Ypsilanti | My Community Dental Centers" at bounding box center [257, 173] width 86 height 5
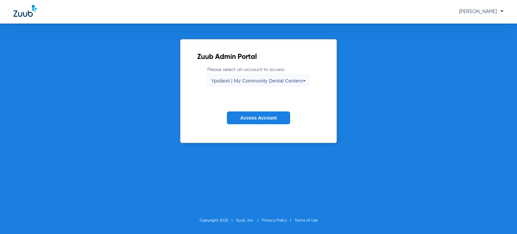
click at [240, 119] on button "Access Account" at bounding box center [258, 117] width 63 height 13
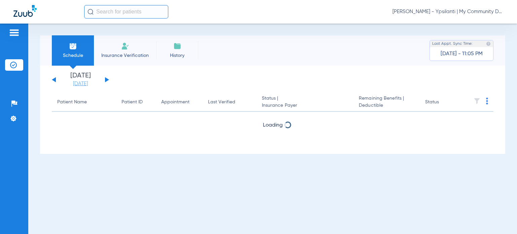
click at [85, 86] on link "[DATE]" at bounding box center [80, 83] width 40 height 7
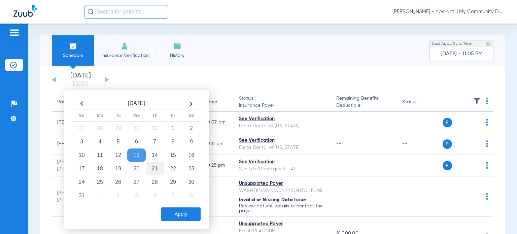
click at [151, 167] on td "21" at bounding box center [155, 168] width 18 height 13
click at [176, 214] on button "Apply" at bounding box center [181, 213] width 40 height 13
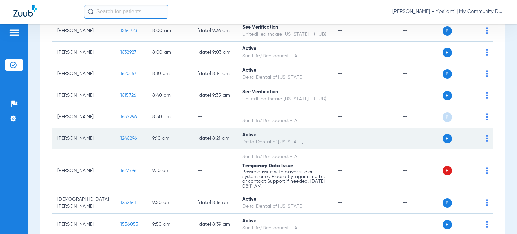
scroll to position [168, 0]
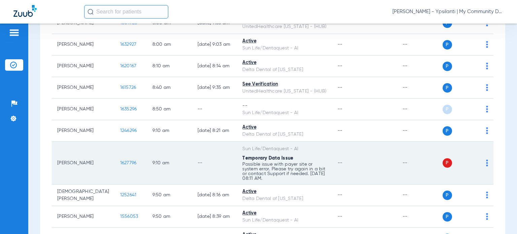
click at [486, 160] on img at bounding box center [487, 163] width 2 height 7
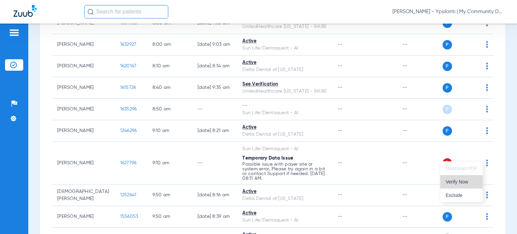
click at [467, 182] on span "Verify Now" at bounding box center [462, 182] width 32 height 5
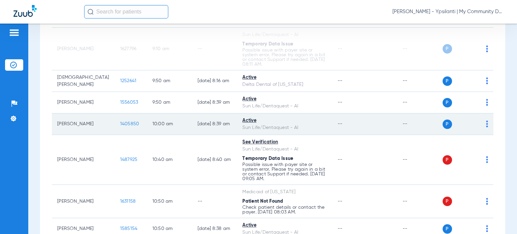
scroll to position [303, 0]
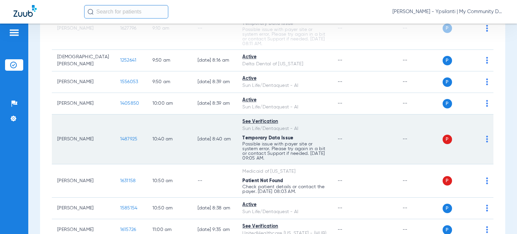
click at [484, 131] on td "P S" at bounding box center [468, 140] width 51 height 50
click at [486, 136] on img at bounding box center [487, 139] width 2 height 7
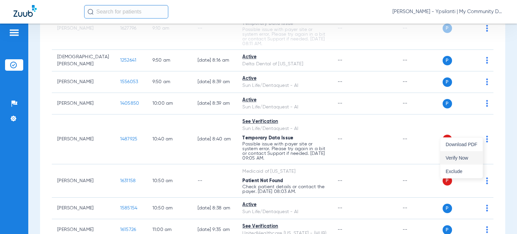
click at [474, 155] on button "Verify Now" at bounding box center [462, 157] width 42 height 13
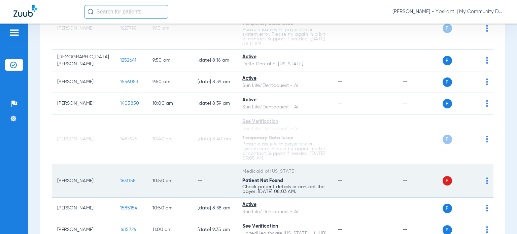
click at [486, 177] on img at bounding box center [487, 180] width 2 height 7
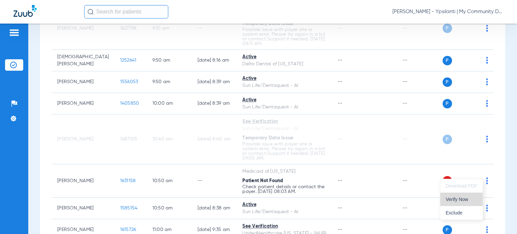
click at [473, 197] on span "Verify Now" at bounding box center [462, 199] width 32 height 5
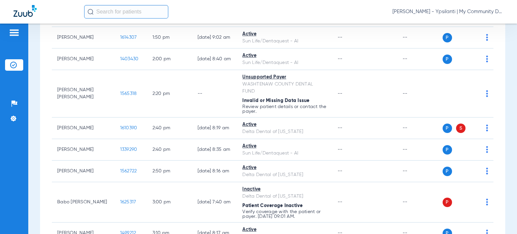
scroll to position [741, 0]
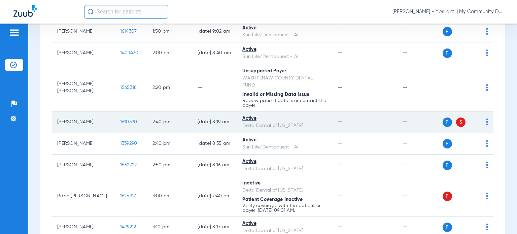
click at [486, 119] on img at bounding box center [487, 122] width 2 height 7
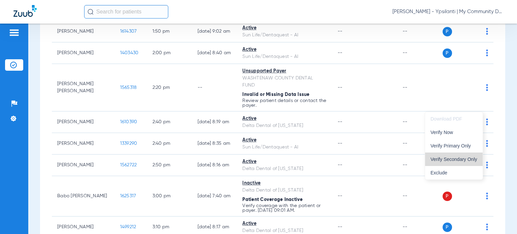
click at [469, 157] on span "Verify Secondary Only" at bounding box center [454, 159] width 47 height 5
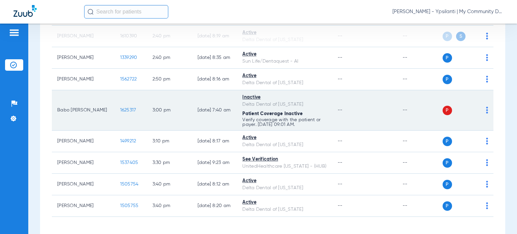
scroll to position [836, 0]
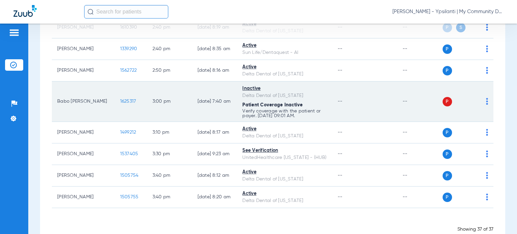
click at [486, 98] on img at bounding box center [487, 101] width 2 height 7
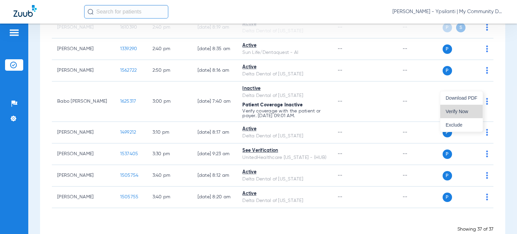
click at [473, 112] on span "Verify Now" at bounding box center [462, 111] width 32 height 5
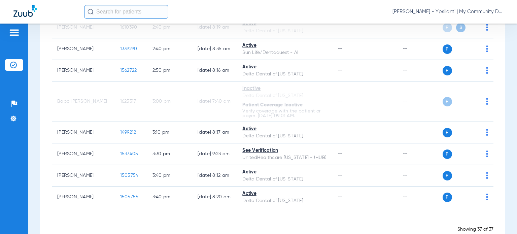
click at [447, 10] on span "[PERSON_NAME] - Ypsilanti | My Community Dental Centers" at bounding box center [448, 11] width 111 height 7
click at [467, 23] on span "Account Selection" at bounding box center [479, 24] width 38 height 5
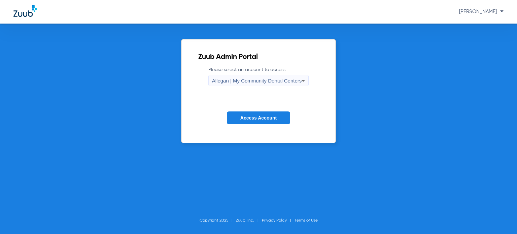
click at [257, 78] on span "Allegan | My Community Dental Centers" at bounding box center [257, 81] width 90 height 6
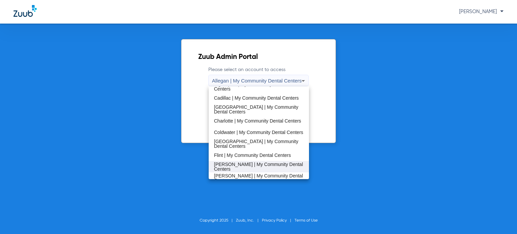
scroll to position [67, 0]
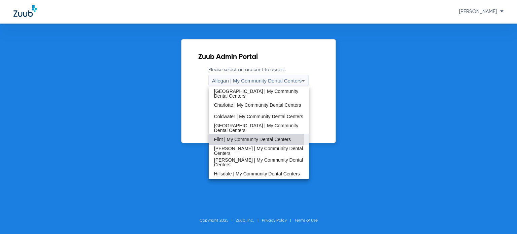
click at [249, 140] on span "Flint | My Community Dental Centers" at bounding box center [252, 139] width 77 height 5
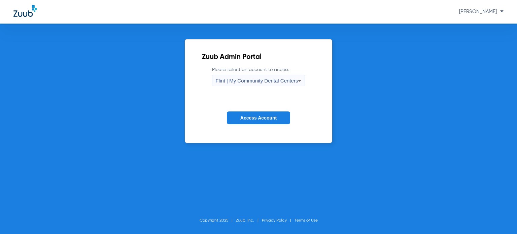
click at [250, 119] on span "Access Account" at bounding box center [258, 117] width 36 height 5
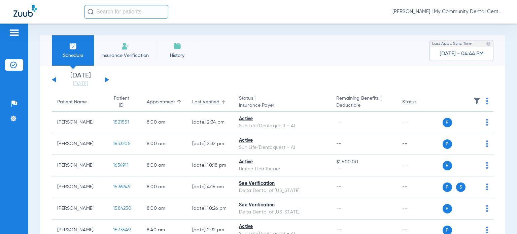
click at [192, 101] on div "Last Verified" at bounding box center [205, 102] width 27 height 7
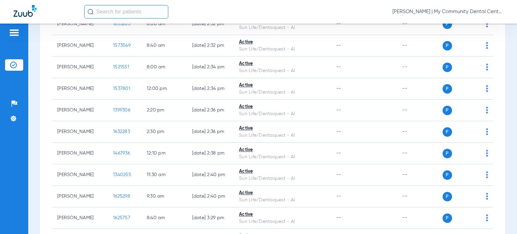
scroll to position [67, 0]
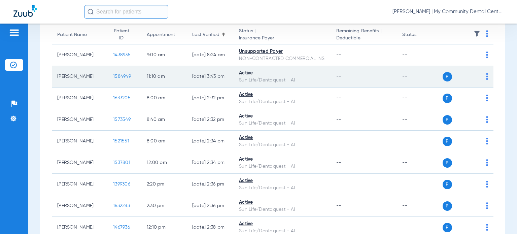
click at [486, 80] on img at bounding box center [487, 76] width 2 height 7
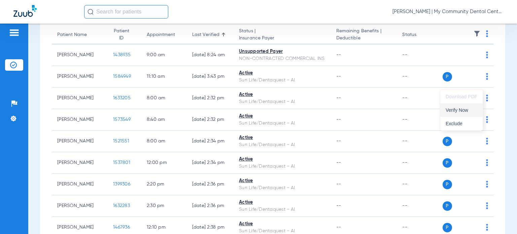
click at [469, 108] on span "Verify Now" at bounding box center [462, 110] width 32 height 5
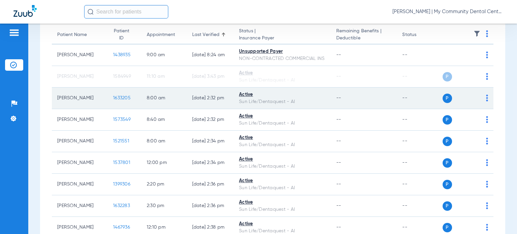
click at [486, 101] on img at bounding box center [487, 98] width 2 height 7
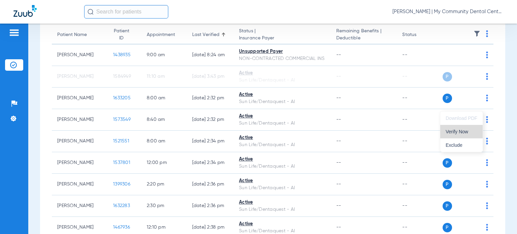
click at [475, 130] on span "Verify Now" at bounding box center [462, 131] width 32 height 5
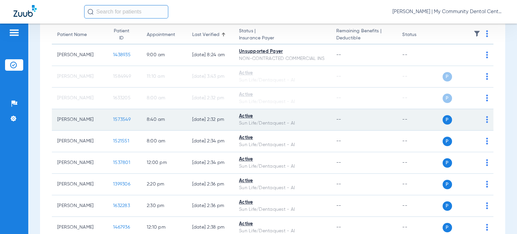
click at [483, 129] on td "P S" at bounding box center [468, 120] width 51 height 22
click at [486, 123] on img at bounding box center [487, 119] width 2 height 7
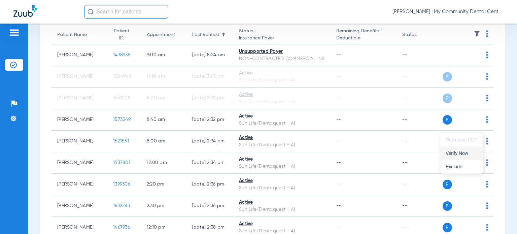
click at [476, 147] on button "Verify Now" at bounding box center [462, 153] width 42 height 13
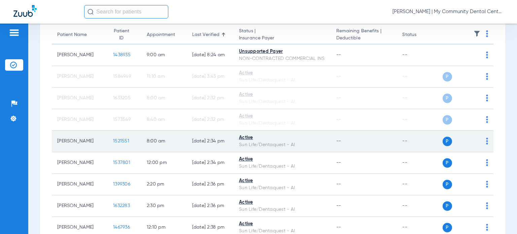
click at [486, 144] on img at bounding box center [487, 141] width 2 height 7
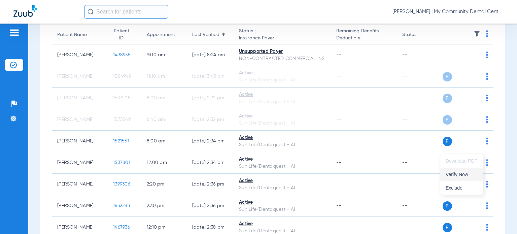
click at [470, 173] on span "Verify Now" at bounding box center [462, 174] width 32 height 5
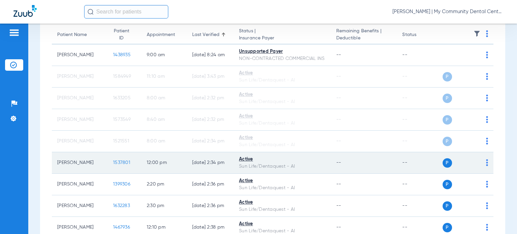
click at [486, 166] on img at bounding box center [487, 162] width 2 height 7
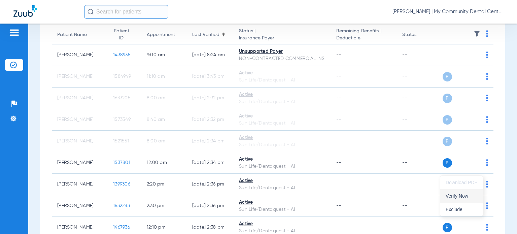
click at [462, 195] on span "Verify Now" at bounding box center [462, 196] width 32 height 5
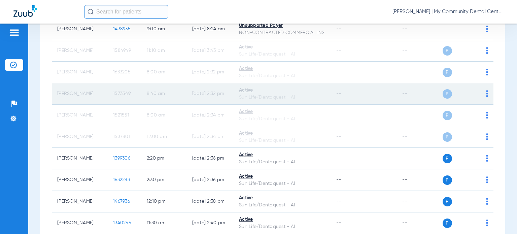
scroll to position [135, 0]
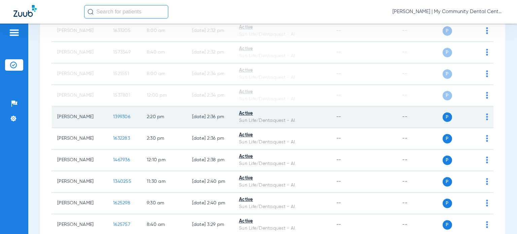
click at [486, 120] on img at bounding box center [487, 116] width 2 height 7
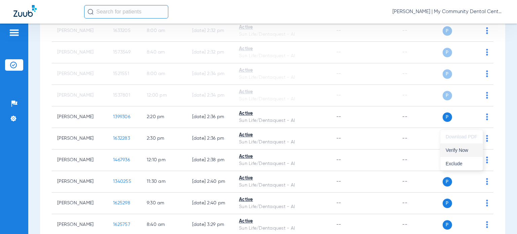
click at [472, 146] on button "Verify Now" at bounding box center [462, 149] width 42 height 13
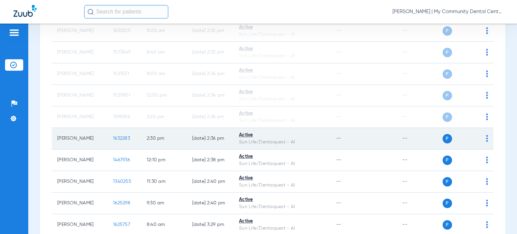
click at [486, 142] on img at bounding box center [487, 138] width 2 height 7
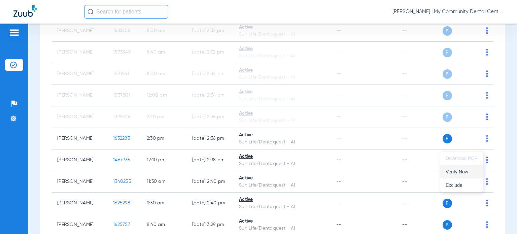
click at [469, 167] on button "Verify Now" at bounding box center [462, 171] width 42 height 13
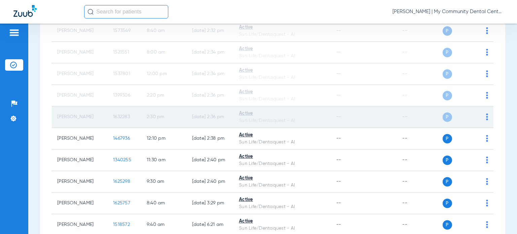
scroll to position [168, 0]
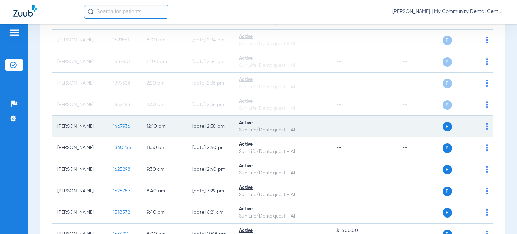
click at [486, 130] on img at bounding box center [487, 126] width 2 height 7
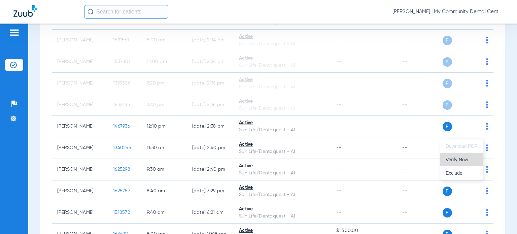
click at [474, 158] on span "Verify Now" at bounding box center [462, 159] width 32 height 5
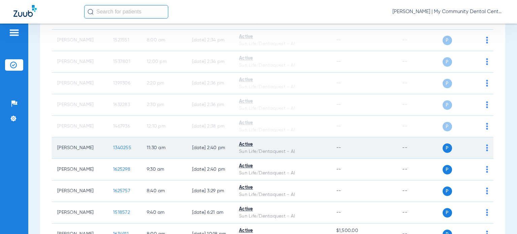
click at [486, 151] on img at bounding box center [487, 147] width 2 height 7
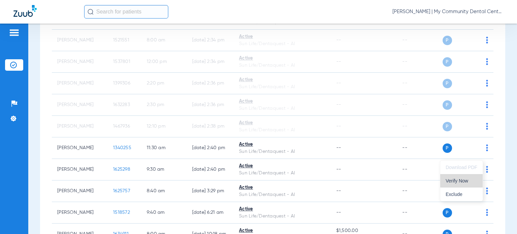
click at [470, 178] on button "Verify Now" at bounding box center [462, 180] width 42 height 13
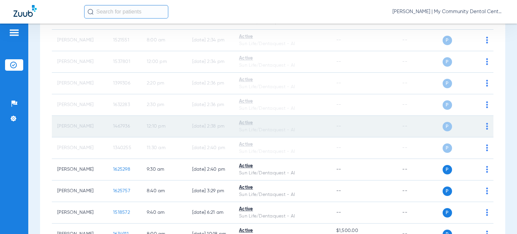
scroll to position [202, 0]
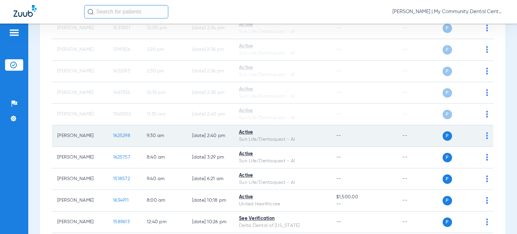
click at [486, 139] on img at bounding box center [487, 135] width 2 height 7
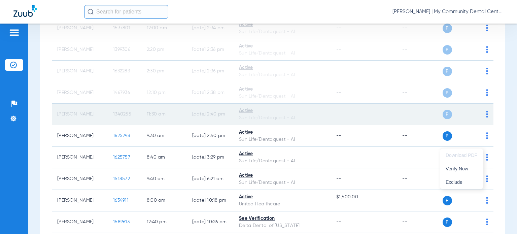
drag, startPoint x: 466, startPoint y: 164, endPoint x: 424, endPoint y: 131, distance: 53.9
click at [466, 164] on button "Verify Now" at bounding box center [462, 168] width 42 height 13
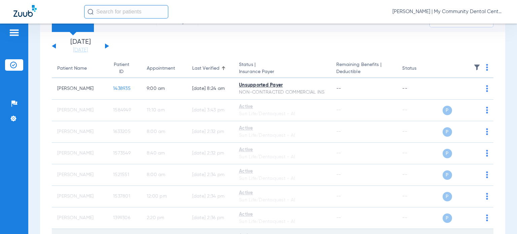
scroll to position [34, 0]
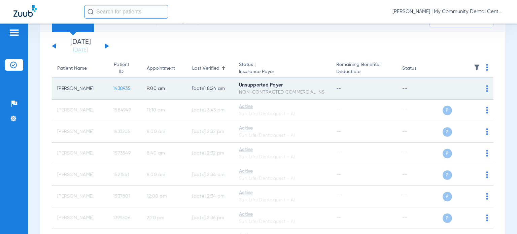
drag, startPoint x: 92, startPoint y: 94, endPoint x: 57, endPoint y: 92, distance: 34.4
click at [57, 92] on td "Kevin Waynick" at bounding box center [80, 89] width 56 height 22
copy td "Kevin Waynick"
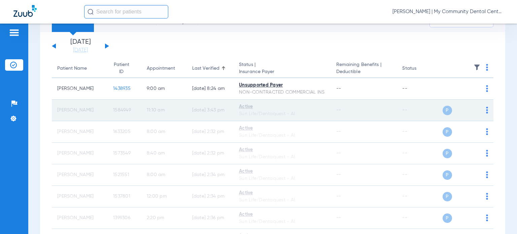
scroll to position [67, 0]
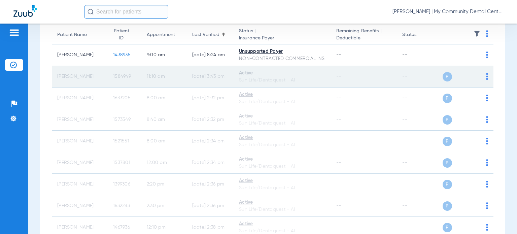
drag, startPoint x: 75, startPoint y: 86, endPoint x: 56, endPoint y: 80, distance: 20.9
click at [56, 80] on td "Mimi Dewyse Brown" at bounding box center [80, 77] width 56 height 22
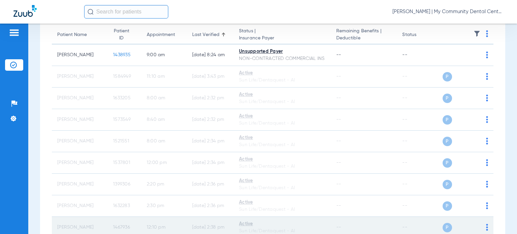
copy td "Mimi Dewyse Brown"
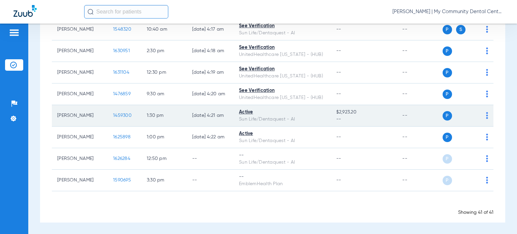
scroll to position [808, 0]
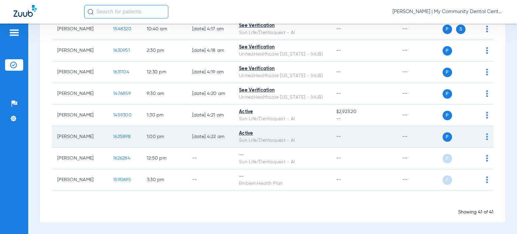
drag, startPoint x: 89, startPoint y: 138, endPoint x: 54, endPoint y: 136, distance: 35.1
click at [54, 136] on td "Roberta Black" at bounding box center [80, 137] width 56 height 22
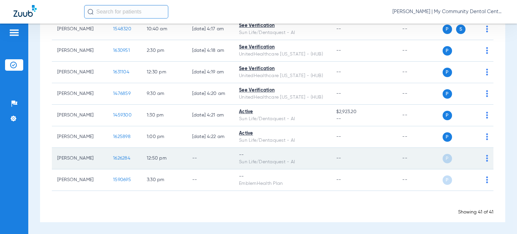
copy td "Roberta Black"
drag, startPoint x: 84, startPoint y: 159, endPoint x: 55, endPoint y: 158, distance: 28.6
click at [55, 158] on td "Otis Love" at bounding box center [80, 159] width 56 height 22
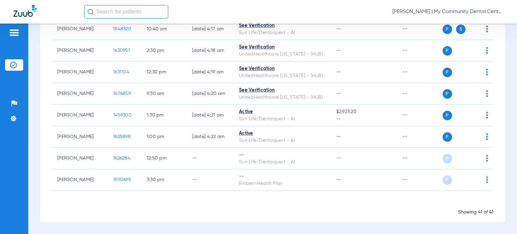
copy td "Otis Love"
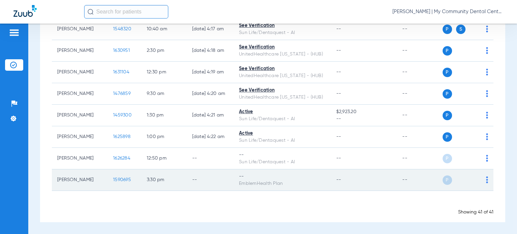
drag, startPoint x: 89, startPoint y: 179, endPoint x: 56, endPoint y: 178, distance: 32.3
click at [56, 178] on td "Bradley Cook" at bounding box center [80, 180] width 56 height 22
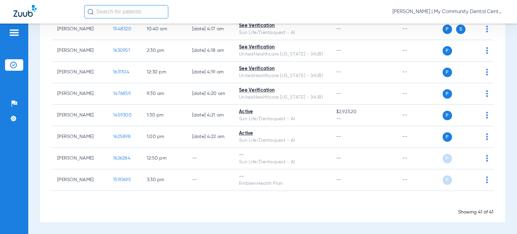
copy td "Bradley Cook"
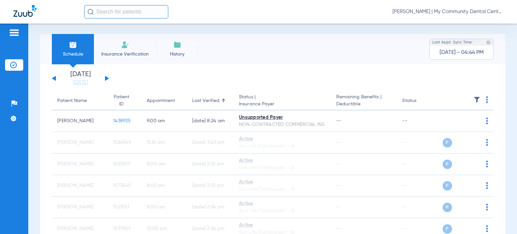
scroll to position [0, 0]
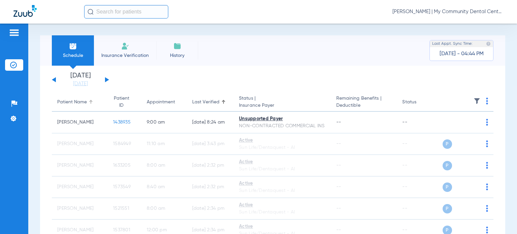
click at [78, 105] on div "Patient Name" at bounding box center [72, 102] width 30 height 7
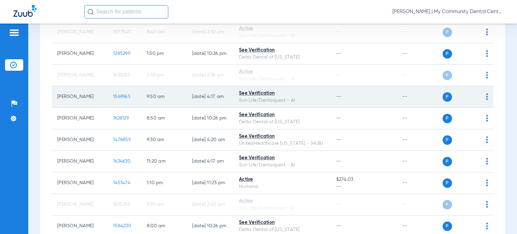
scroll to position [303, 0]
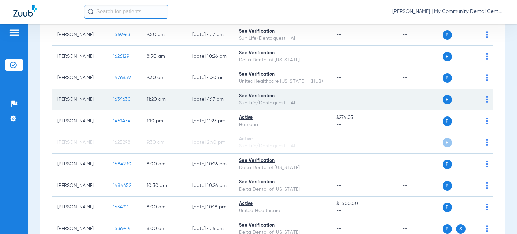
click at [113, 97] on span "1634630" at bounding box center [122, 99] width 18 height 5
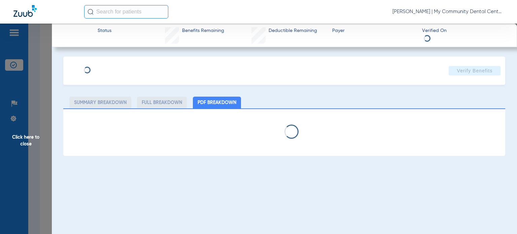
select select "page-width"
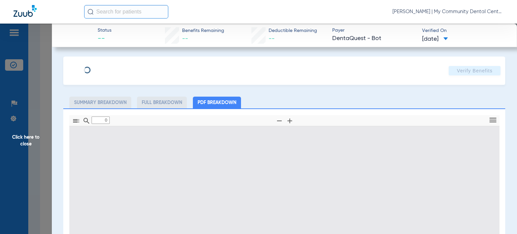
type input "1"
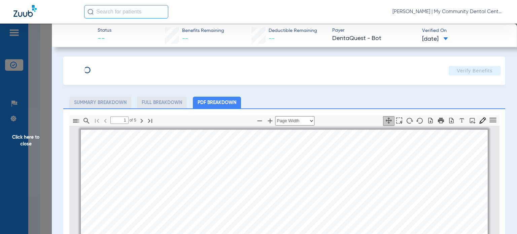
scroll to position [3, 0]
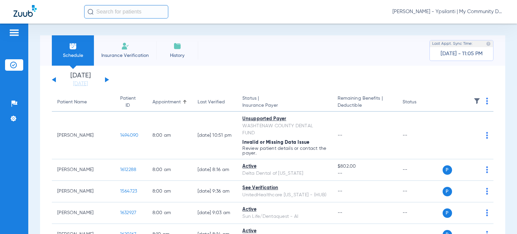
click at [479, 11] on span "[PERSON_NAME] - Ypsilanti | My Community Dental Centers" at bounding box center [448, 11] width 111 height 7
click at [478, 24] on span "Account Selection" at bounding box center [479, 24] width 38 height 5
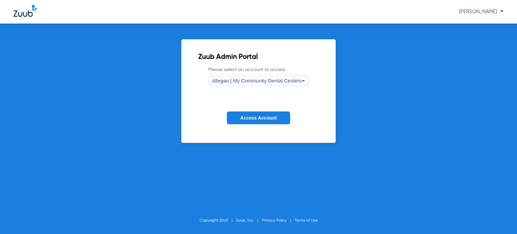
click at [226, 80] on span "Allegan | My Community Dental Centers" at bounding box center [257, 81] width 90 height 6
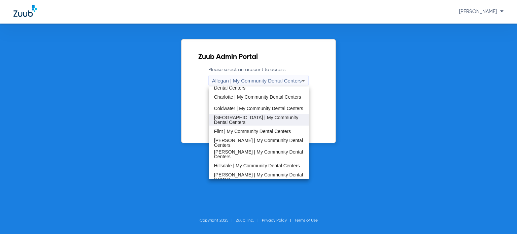
scroll to position [101, 0]
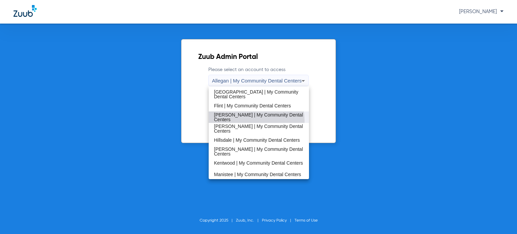
click at [248, 121] on span "[PERSON_NAME] | My Community Dental Centers" at bounding box center [259, 116] width 90 height 9
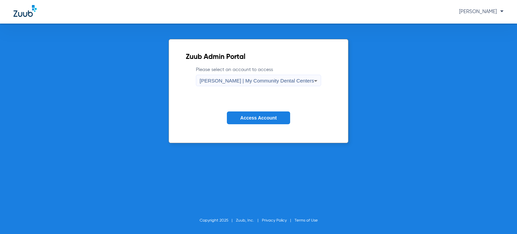
click at [248, 118] on span "Access Account" at bounding box center [258, 117] width 36 height 5
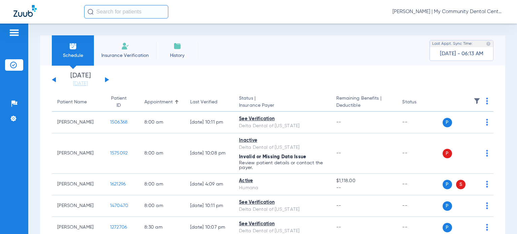
click at [200, 104] on div "Last Verified" at bounding box center [203, 102] width 27 height 7
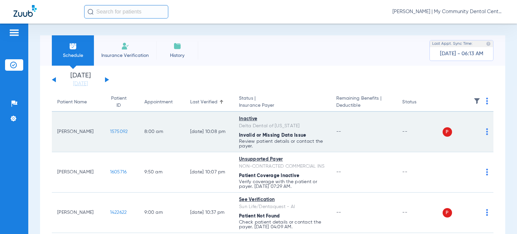
scroll to position [34, 0]
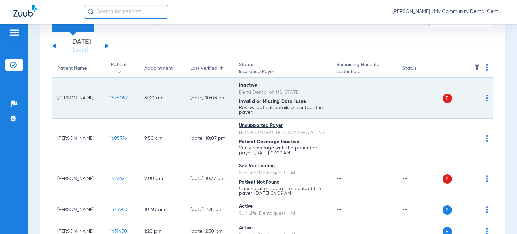
click at [486, 98] on img at bounding box center [487, 98] width 2 height 7
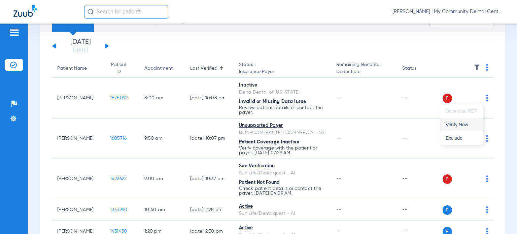
click at [468, 121] on button "Verify Now" at bounding box center [462, 124] width 42 height 13
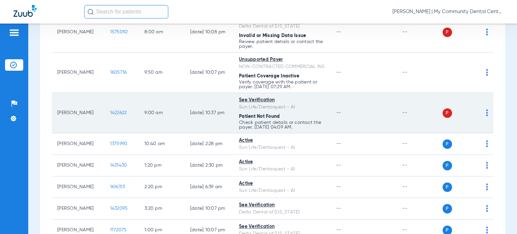
scroll to position [101, 0]
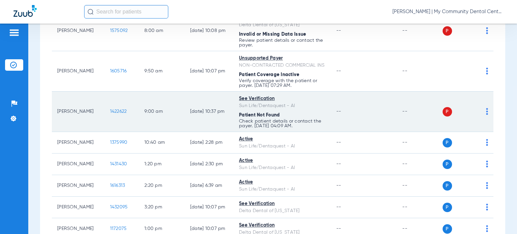
click at [486, 115] on img at bounding box center [487, 111] width 2 height 7
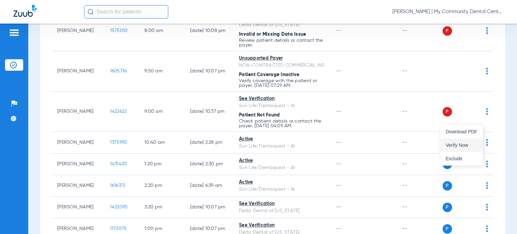
click at [463, 143] on span "Verify Now" at bounding box center [462, 145] width 32 height 5
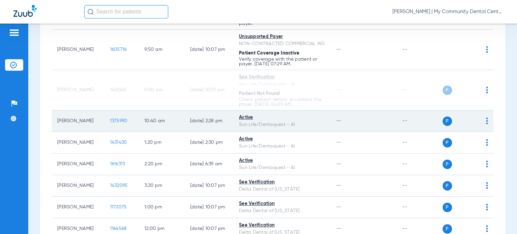
scroll to position [135, 0]
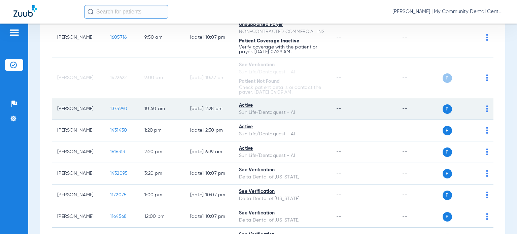
click at [480, 114] on div "P S" at bounding box center [466, 108] width 46 height 9
click at [486, 112] on img at bounding box center [487, 108] width 2 height 7
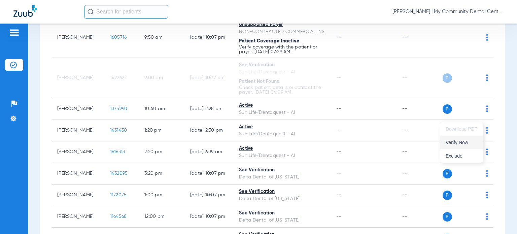
click at [463, 142] on span "Verify Now" at bounding box center [462, 142] width 32 height 5
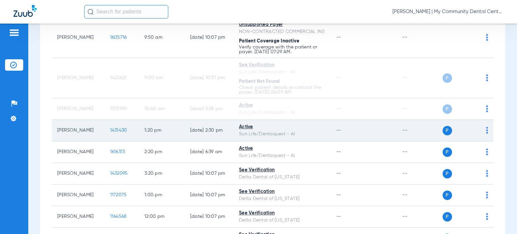
click at [486, 134] on img at bounding box center [487, 130] width 2 height 7
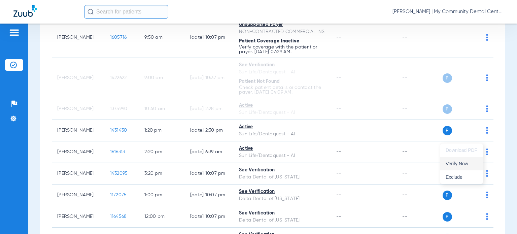
click at [471, 162] on span "Verify Now" at bounding box center [462, 163] width 32 height 5
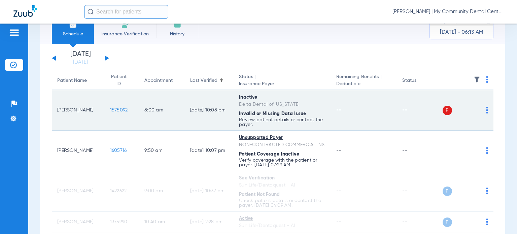
scroll to position [34, 0]
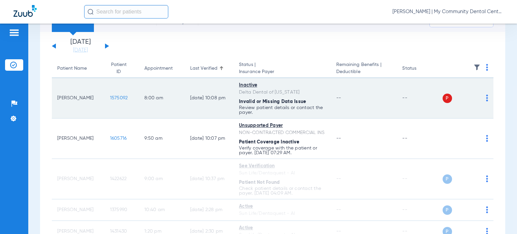
drag, startPoint x: 82, startPoint y: 101, endPoint x: 55, endPoint y: 95, distance: 27.2
click at [55, 95] on td "Suzette Maxbauer" at bounding box center [78, 98] width 53 height 40
copy td "Suzette Maxbauer"
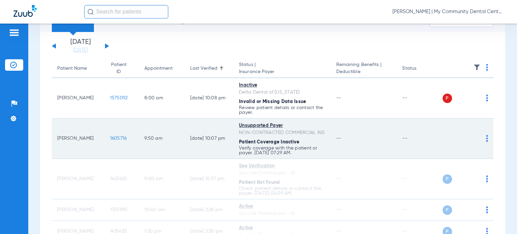
drag, startPoint x: 90, startPoint y: 142, endPoint x: 57, endPoint y: 140, distance: 33.1
click at [57, 140] on td "Gaylen Meger" at bounding box center [78, 139] width 53 height 40
copy td "Gaylen Meger"
click at [308, 115] on p "Verify coverage with the patient or payer. 01/02/25 07:29 AM." at bounding box center [282, 109] width 87 height 9
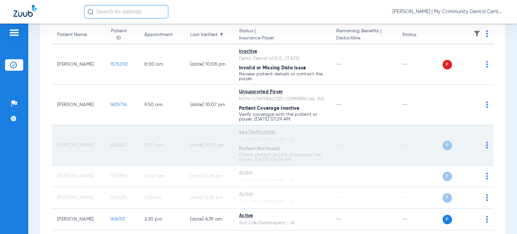
drag, startPoint x: 91, startPoint y: 152, endPoint x: 59, endPoint y: 151, distance: 32.7
click at [59, 151] on td "Gunner Sarles" at bounding box center [78, 145] width 53 height 40
copy td "Gunner Sarles"
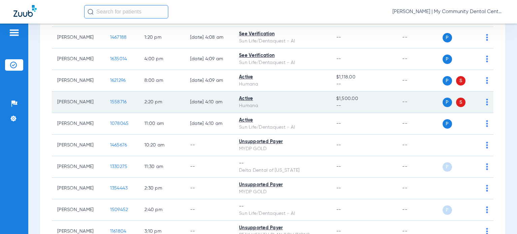
scroll to position [741, 0]
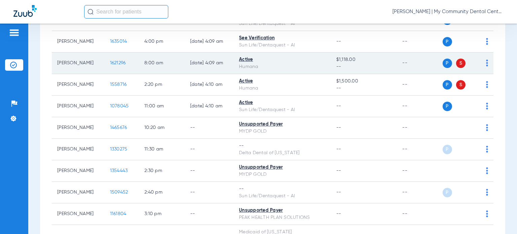
drag, startPoint x: 85, startPoint y: 72, endPoint x: 54, endPoint y: 64, distance: 31.9
click at [54, 64] on td "Jordan Strohkirch" at bounding box center [78, 64] width 53 height 22
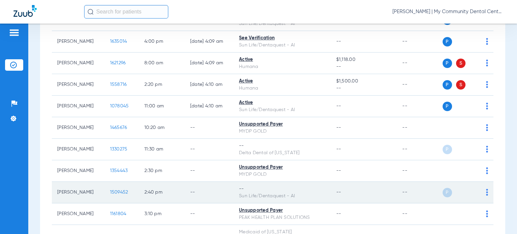
copy td "Jordan Strohkirch"
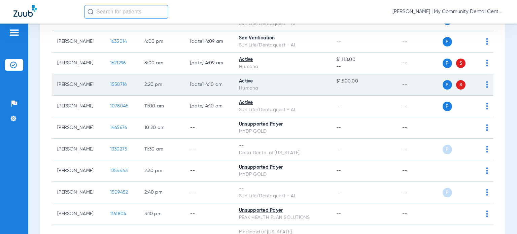
drag, startPoint x: 89, startPoint y: 91, endPoint x: 58, endPoint y: 87, distance: 31.6
click at [58, 87] on td "Nelson Bailey" at bounding box center [78, 85] width 53 height 22
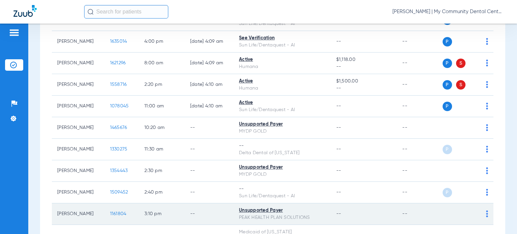
copy td "Nelson Bailey"
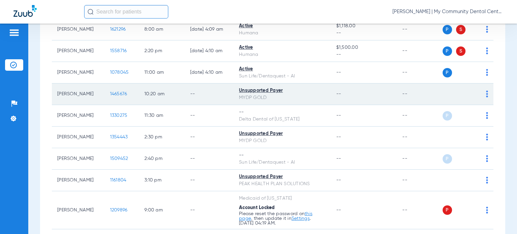
scroll to position [808, 0]
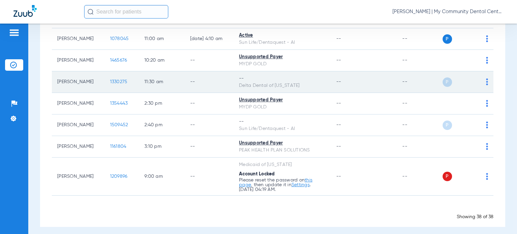
drag, startPoint x: 91, startPoint y: 86, endPoint x: 57, endPoint y: 84, distance: 34.8
click at [57, 84] on td "Cynthia Britton" at bounding box center [78, 82] width 53 height 22
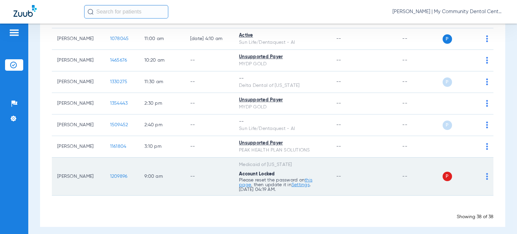
copy td "Cynthia Britton"
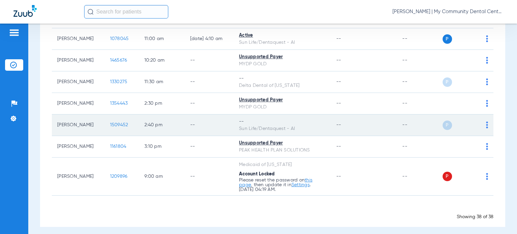
drag, startPoint x: 89, startPoint y: 130, endPoint x: 52, endPoint y: 130, distance: 37.7
click at [52, 130] on td "Quentin Parker" at bounding box center [78, 126] width 53 height 22
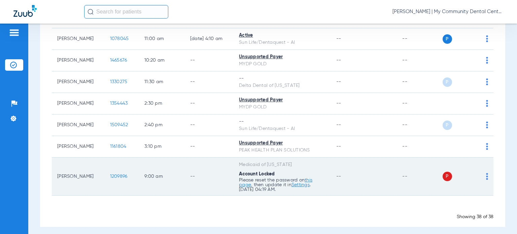
copy td "Quentin Parke"
drag, startPoint x: 89, startPoint y: 180, endPoint x: 58, endPoint y: 181, distance: 31.3
click at [57, 181] on td "Brett Hanner" at bounding box center [78, 177] width 53 height 38
copy td "Brett Hanner"
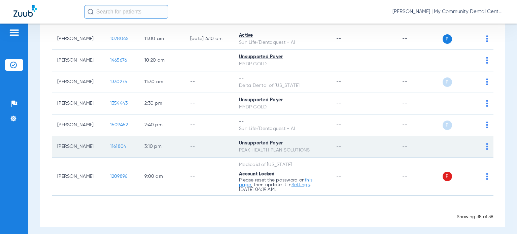
drag, startPoint x: 88, startPoint y: 154, endPoint x: 58, endPoint y: 152, distance: 29.8
click at [58, 152] on td "Bertha Pope" at bounding box center [78, 147] width 53 height 22
copy td "Bertha Pope"
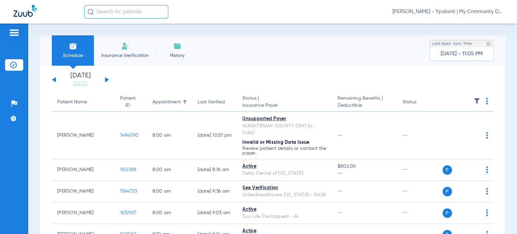
click at [451, 13] on span "[PERSON_NAME] - Ypsilanti | My Community Dental Centers" at bounding box center [448, 11] width 111 height 7
click at [466, 24] on span "Account Selection" at bounding box center [479, 24] width 38 height 5
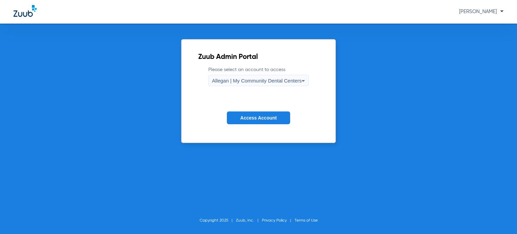
click at [273, 79] on span "Allegan | My Community Dental Centers" at bounding box center [257, 81] width 90 height 6
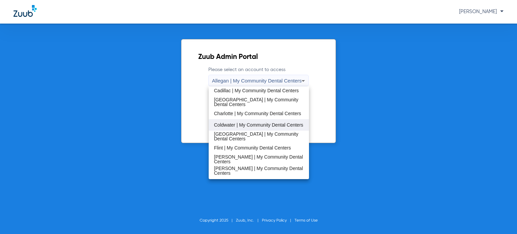
scroll to position [67, 0]
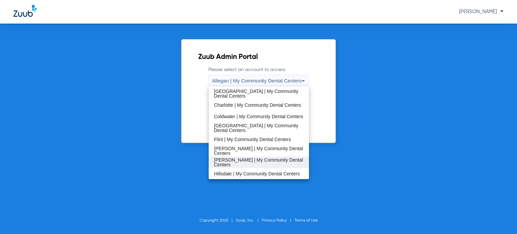
click at [238, 159] on span "[PERSON_NAME] | My Community Dental Centers" at bounding box center [259, 162] width 90 height 9
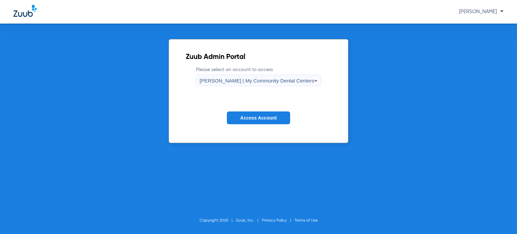
click at [242, 120] on span "Access Account" at bounding box center [258, 117] width 36 height 5
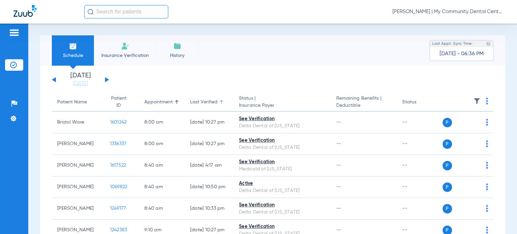
drag, startPoint x: 196, startPoint y: 104, endPoint x: 173, endPoint y: 1, distance: 105.8
click at [196, 104] on div "Last Verified" at bounding box center [203, 102] width 27 height 7
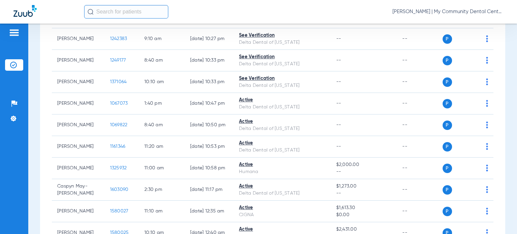
scroll to position [472, 0]
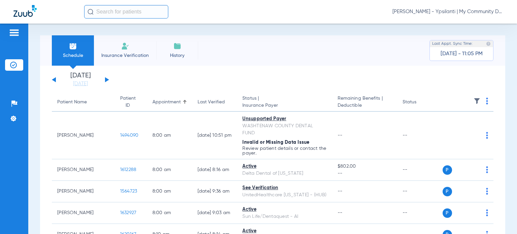
click at [448, 10] on span "[PERSON_NAME] - Ypsilanti | My Community Dental Centers" at bounding box center [448, 11] width 111 height 7
click at [481, 23] on span "Account Selection" at bounding box center [479, 24] width 38 height 5
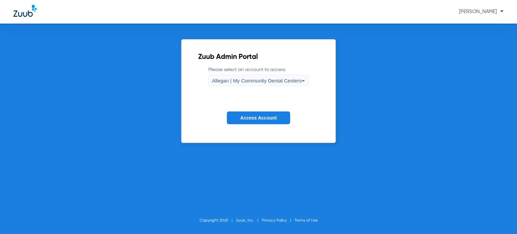
click at [301, 80] on icon at bounding box center [303, 81] width 8 height 8
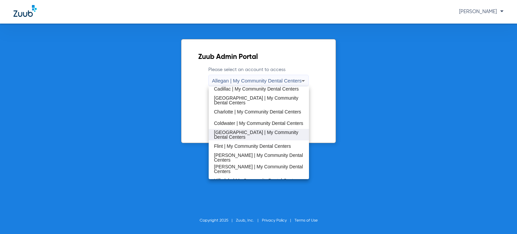
scroll to position [67, 0]
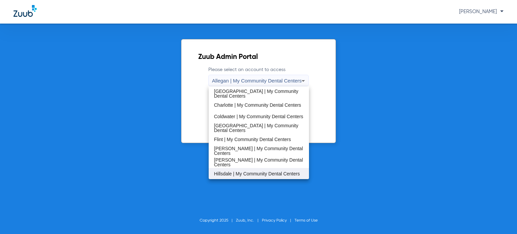
click at [237, 171] on span "Hillsdale | My Community Dental Centers" at bounding box center [257, 173] width 86 height 5
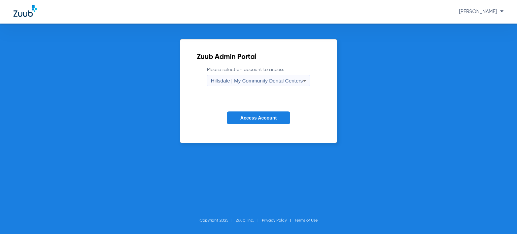
click at [246, 114] on button "Access Account" at bounding box center [258, 117] width 63 height 13
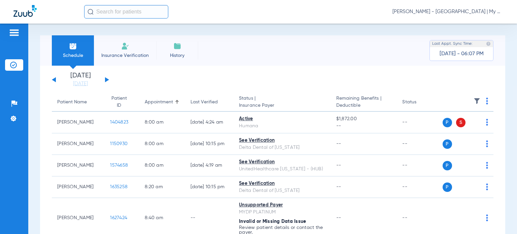
click at [194, 103] on div "Last Verified" at bounding box center [204, 102] width 27 height 7
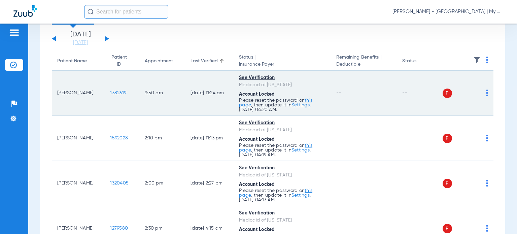
scroll to position [34, 0]
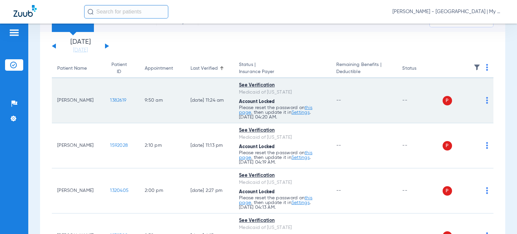
click at [486, 102] on img at bounding box center [487, 100] width 2 height 7
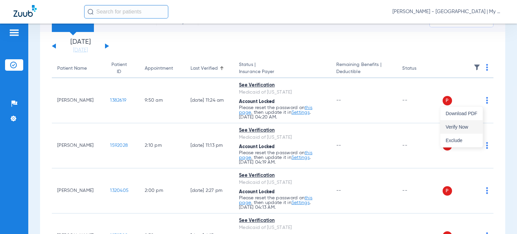
click at [470, 122] on button "Verify Now" at bounding box center [462, 126] width 42 height 13
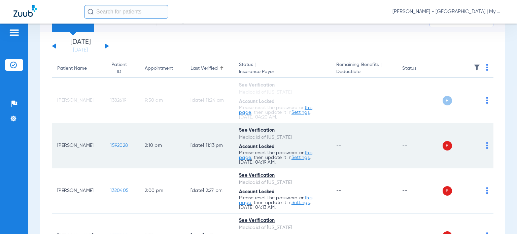
click at [486, 147] on img at bounding box center [487, 145] width 2 height 7
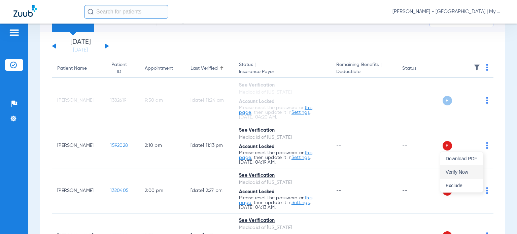
click at [473, 168] on button "Verify Now" at bounding box center [462, 171] width 42 height 13
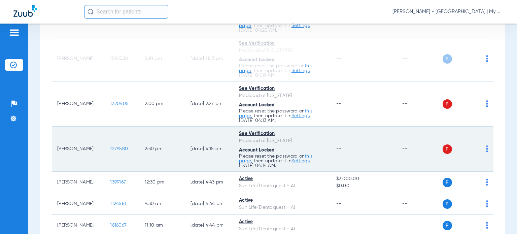
scroll to position [135, 0]
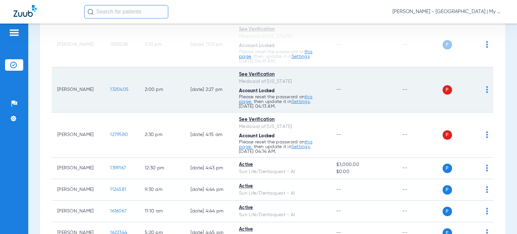
click at [486, 91] on img at bounding box center [487, 89] width 2 height 7
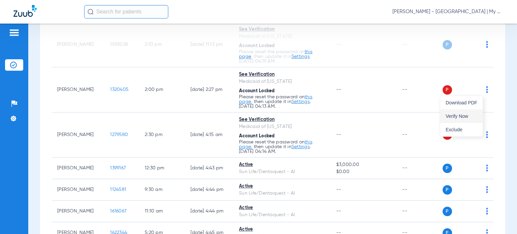
click at [473, 116] on span "Verify Now" at bounding box center [462, 116] width 32 height 5
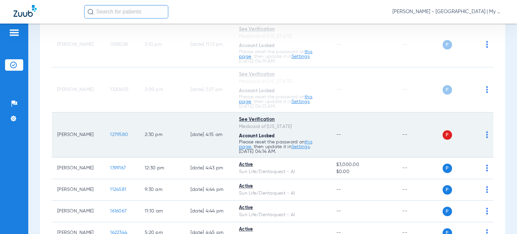
click at [486, 137] on img at bounding box center [487, 134] width 2 height 7
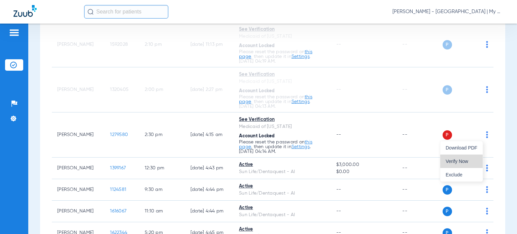
click at [463, 160] on span "Verify Now" at bounding box center [462, 161] width 32 height 5
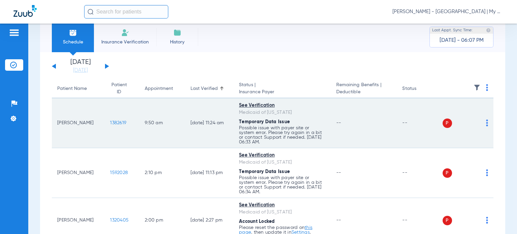
scroll to position [0, 0]
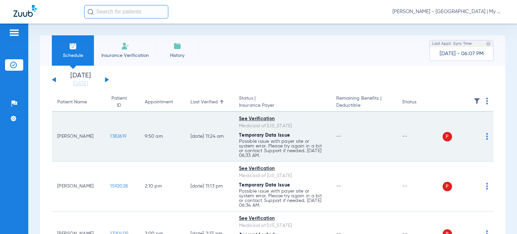
drag, startPoint x: 87, startPoint y: 137, endPoint x: 58, endPoint y: 137, distance: 29.0
click at [58, 137] on td "[PERSON_NAME]" at bounding box center [78, 137] width 53 height 50
copy td "[PERSON_NAME]"
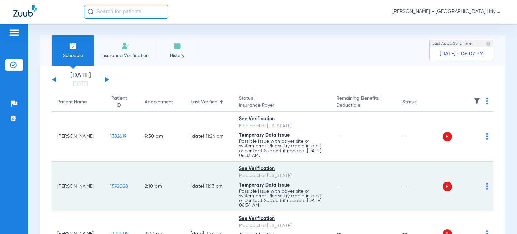
drag, startPoint x: 85, startPoint y: 189, endPoint x: 58, endPoint y: 184, distance: 27.0
click at [58, 184] on td "[PERSON_NAME]" at bounding box center [78, 187] width 53 height 50
copy td "[PERSON_NAME]"
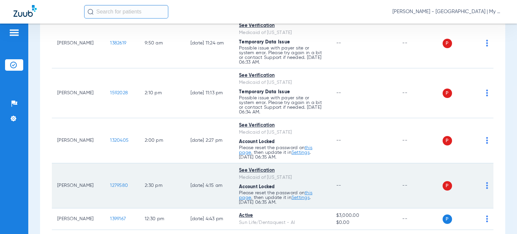
scroll to position [101, 0]
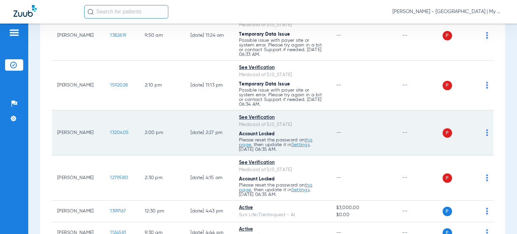
drag, startPoint x: 84, startPoint y: 133, endPoint x: 58, endPoint y: 132, distance: 26.3
click at [58, 132] on td "[PERSON_NAME]" at bounding box center [78, 132] width 53 height 45
copy td "[PERSON_NAME]"
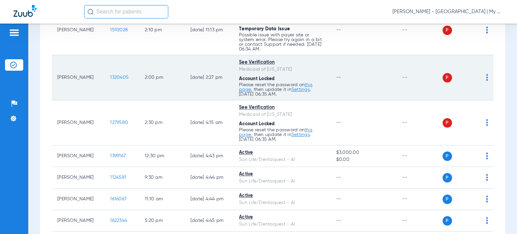
scroll to position [168, 0]
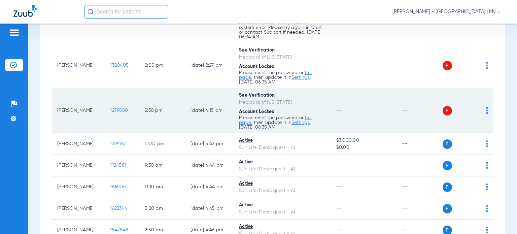
drag, startPoint x: 74, startPoint y: 113, endPoint x: 55, endPoint y: 106, distance: 20.6
click at [55, 106] on td "[PERSON_NAME]" at bounding box center [78, 110] width 53 height 45
copy td "[PERSON_NAME]"
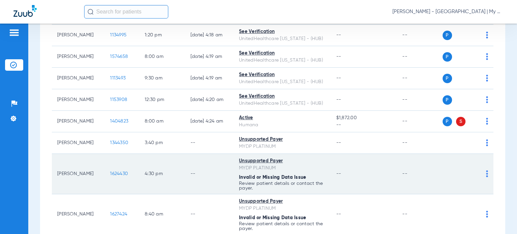
scroll to position [728, 0]
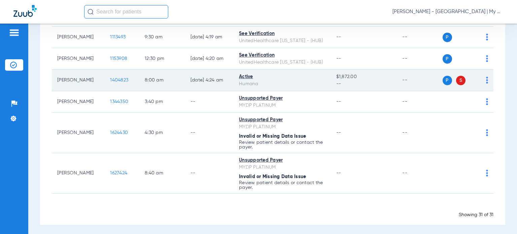
drag, startPoint x: 84, startPoint y: 83, endPoint x: 57, endPoint y: 76, distance: 28.1
click at [57, 76] on td "[PERSON_NAME]" at bounding box center [78, 81] width 53 height 22
copy td "[PERSON_NAME]"
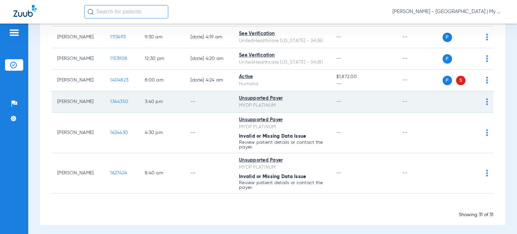
drag, startPoint x: 84, startPoint y: 99, endPoint x: 55, endPoint y: 100, distance: 28.6
click at [55, 100] on td "[PERSON_NAME]" at bounding box center [78, 102] width 53 height 22
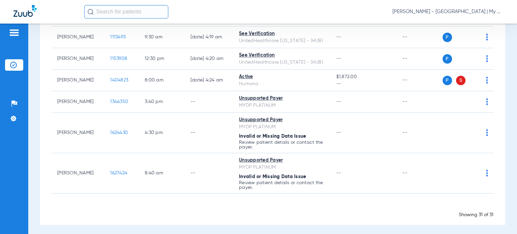
copy td "[PERSON_NAME]"
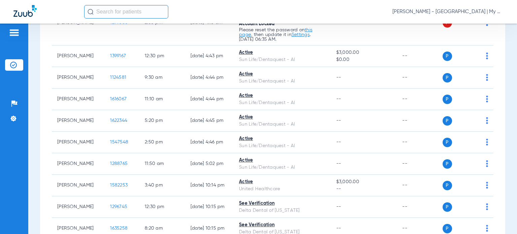
scroll to position [21, 0]
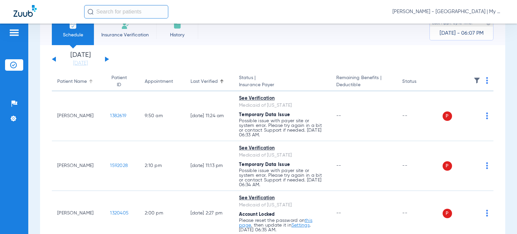
click at [75, 85] on div "Patient Name" at bounding box center [72, 81] width 30 height 7
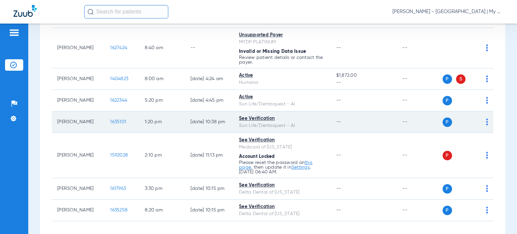
scroll to position [707, 0]
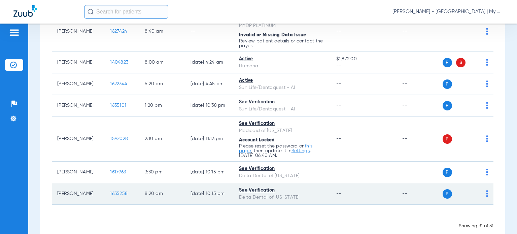
click at [110, 193] on span "1635258" at bounding box center [119, 193] width 18 height 5
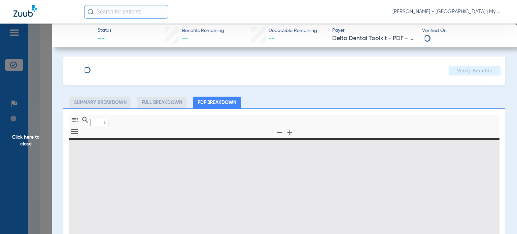
type input "0"
select select "page-width"
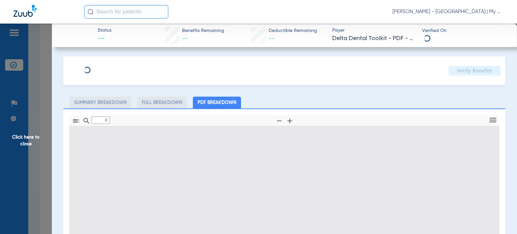
type input "1"
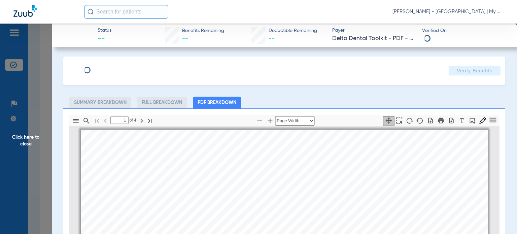
scroll to position [3, 0]
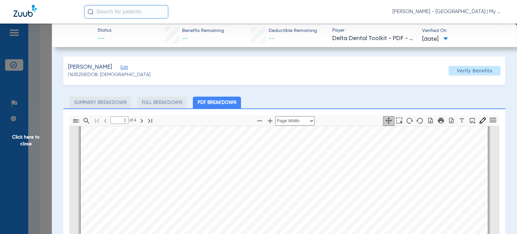
click at [38, 140] on span "Click here to close" at bounding box center [26, 141] width 52 height 234
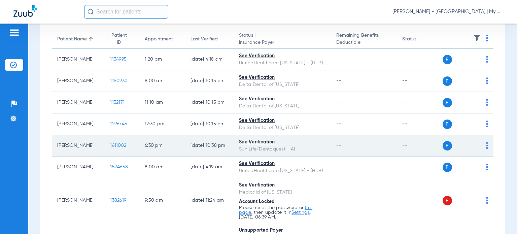
scroll to position [67, 0]
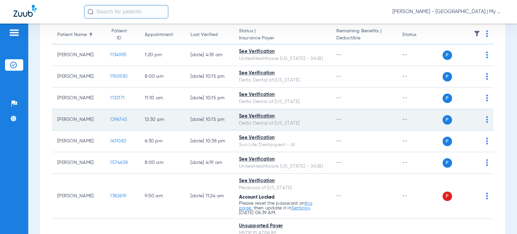
click at [113, 118] on span "1296745" at bounding box center [118, 119] width 17 height 5
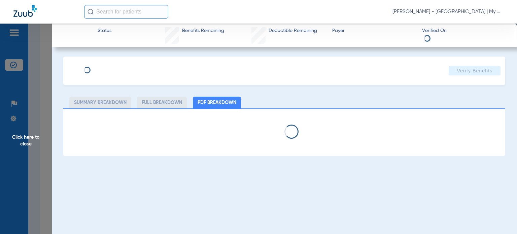
select select "page-width"
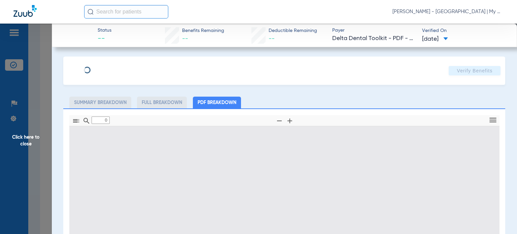
type input "1"
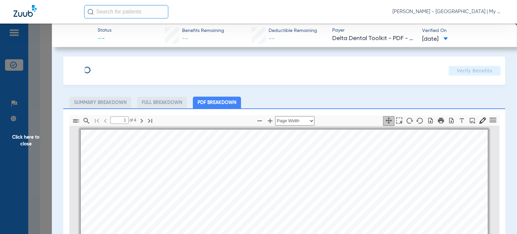
scroll to position [3, 0]
